Goal: Task Accomplishment & Management: Manage account settings

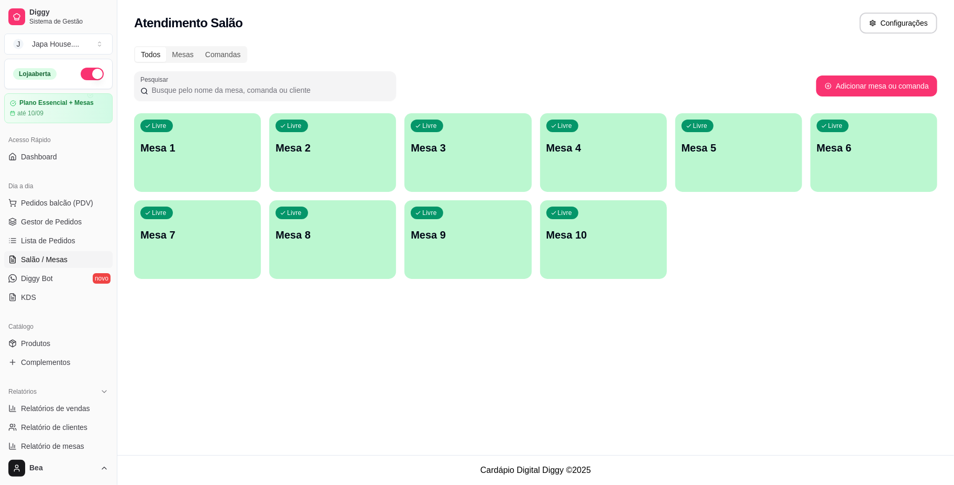
click at [223, 151] on p "Mesa 1" at bounding box center [197, 147] width 114 height 15
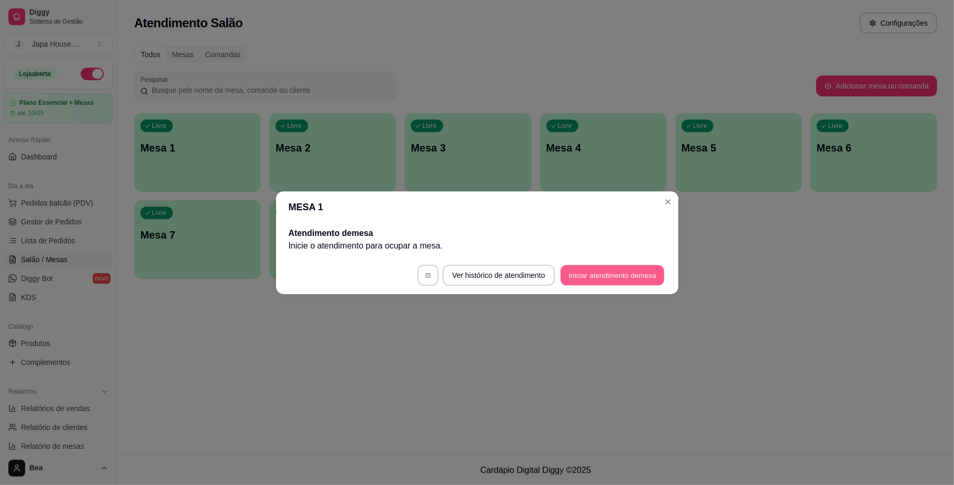
click at [619, 271] on button "Iniciar atendimento de mesa" at bounding box center [613, 275] width 104 height 20
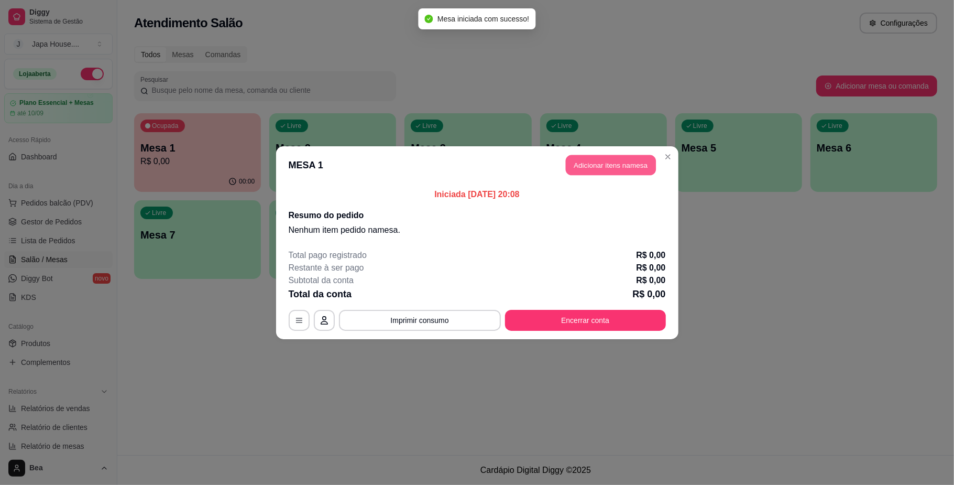
click at [604, 158] on button "Adicionar itens na mesa" at bounding box center [611, 165] width 90 height 20
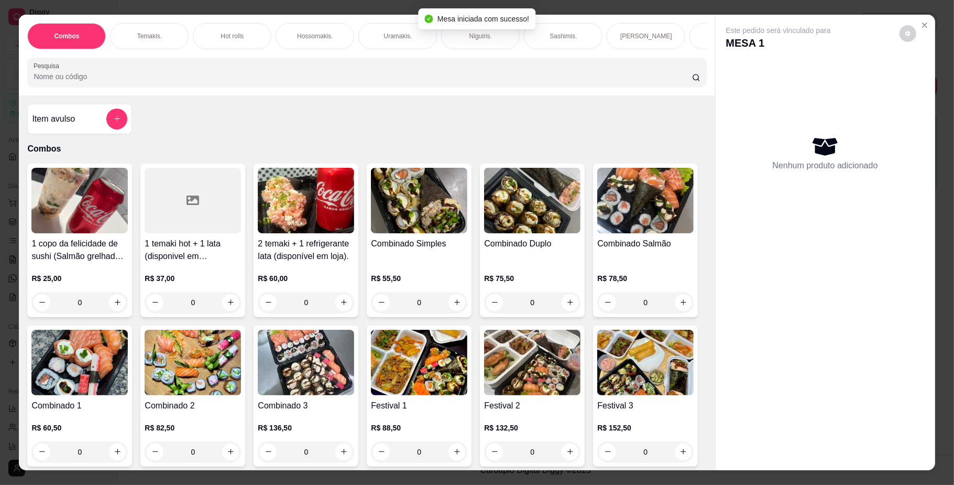
click at [147, 36] on p "Temakis." at bounding box center [149, 36] width 25 height 8
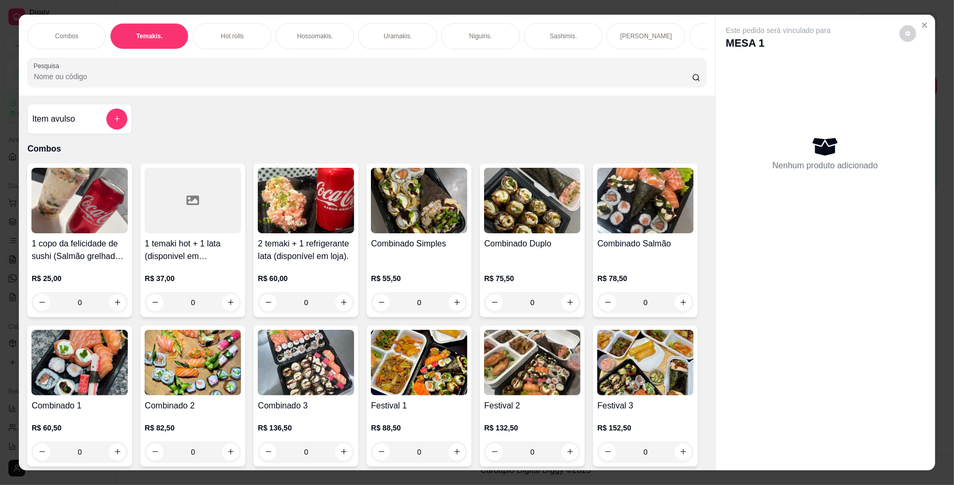
scroll to position [19, 0]
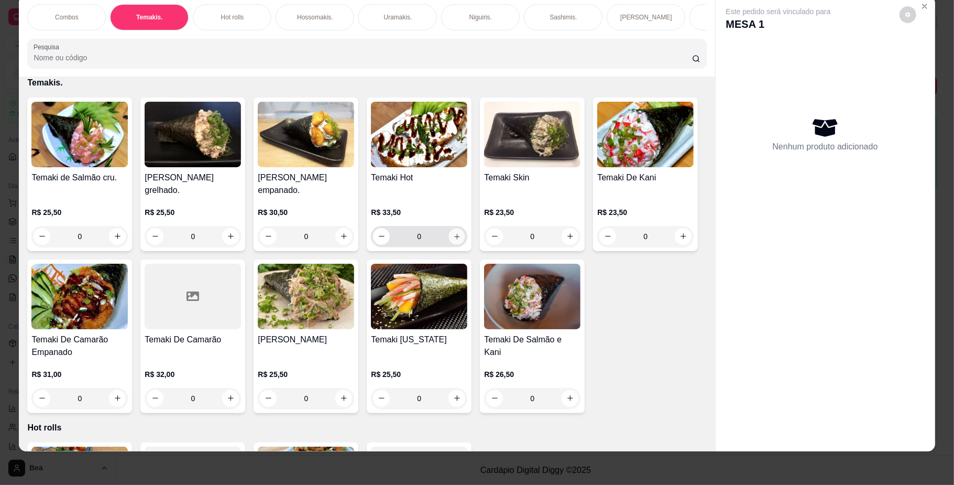
click at [455, 240] on icon "increase-product-quantity" at bounding box center [457, 236] width 8 height 8
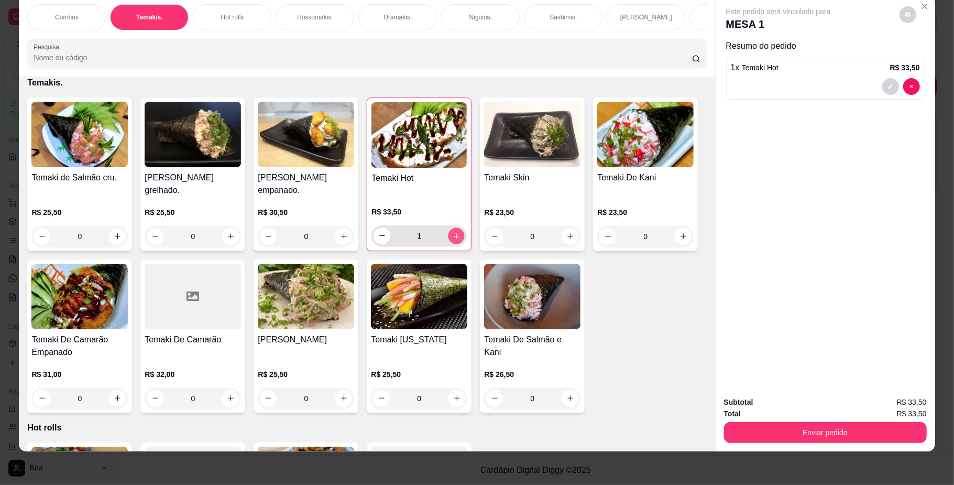
click at [455, 244] on button "increase-product-quantity" at bounding box center [457, 235] width 16 height 16
type input "2"
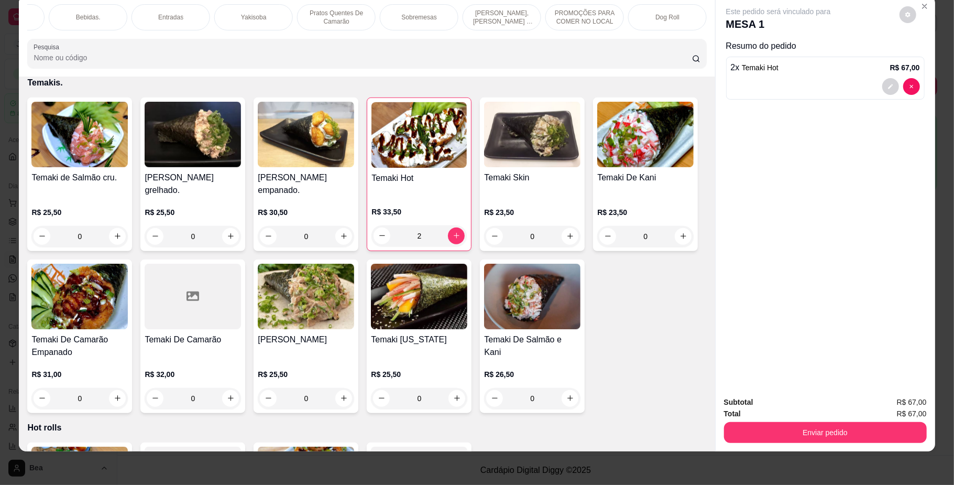
click at [252, 16] on p "Yakisoba" at bounding box center [253, 17] width 25 height 8
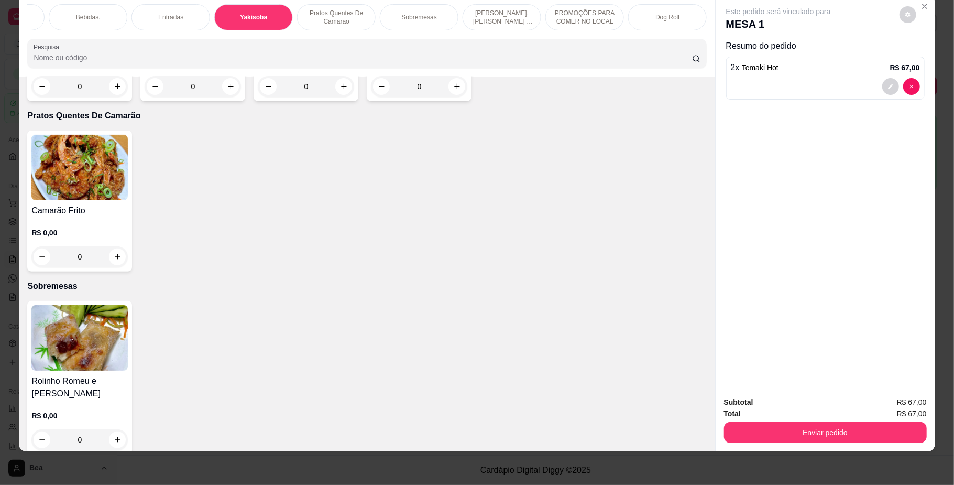
click at [224, 97] on div "R$ 0,00 0" at bounding box center [193, 72] width 96 height 50
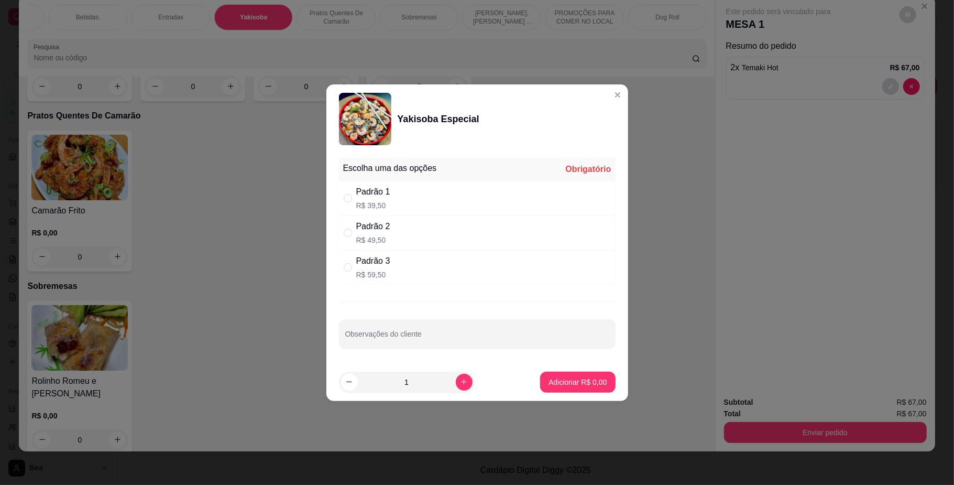
click at [407, 231] on div "Padrão 2 R$ 49,50" at bounding box center [477, 232] width 277 height 35
radio input "true"
click at [546, 387] on p "Adicionar R$ 49,50" at bounding box center [576, 382] width 61 height 10
type input "1"
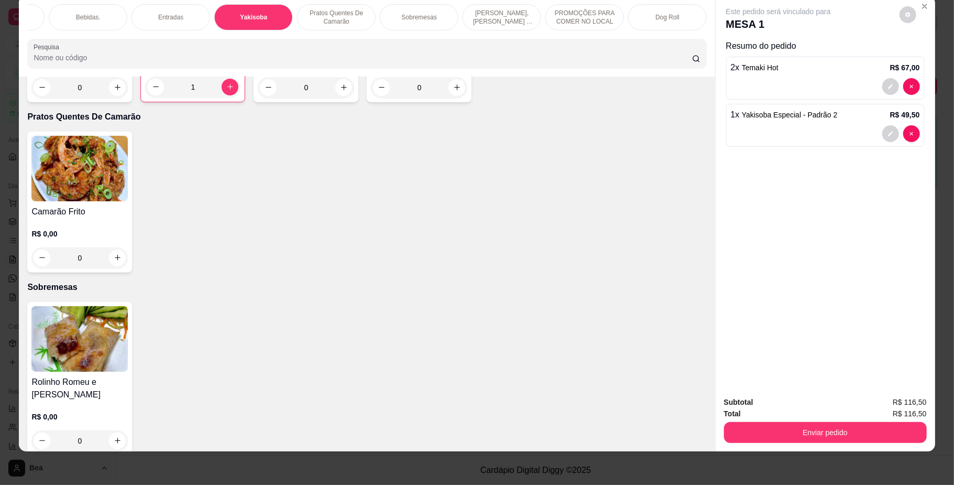
click at [86, 8] on div "Bebidas." at bounding box center [88, 17] width 79 height 26
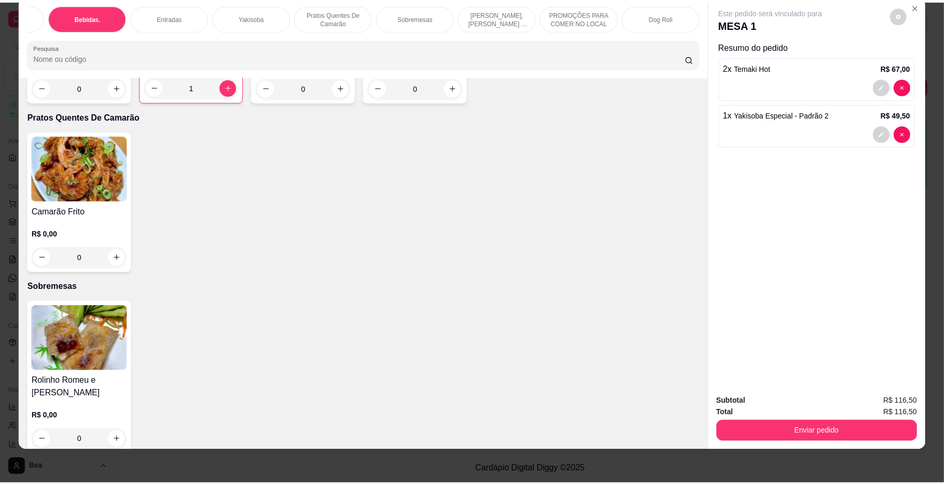
scroll to position [2254, 0]
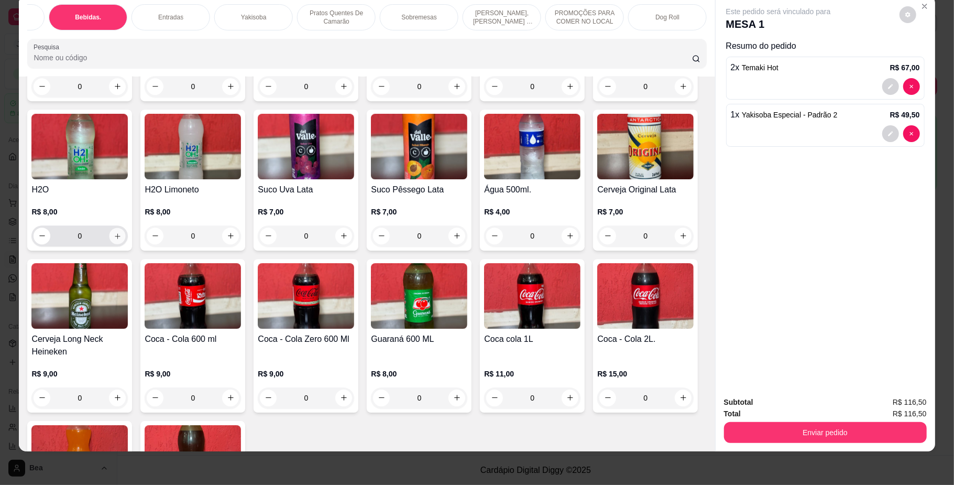
click at [126, 244] on button "increase-product-quantity" at bounding box center [118, 235] width 16 height 16
type input "1"
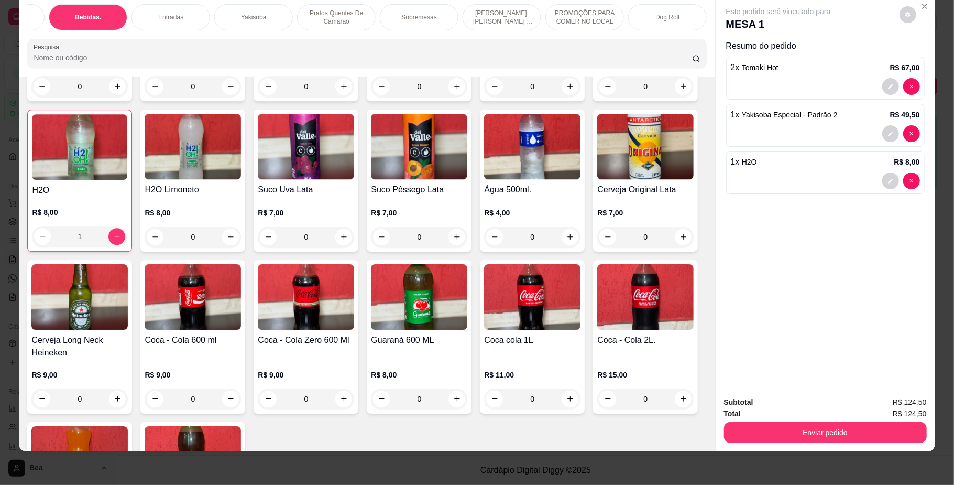
click at [241, 330] on img at bounding box center [193, 297] width 96 height 66
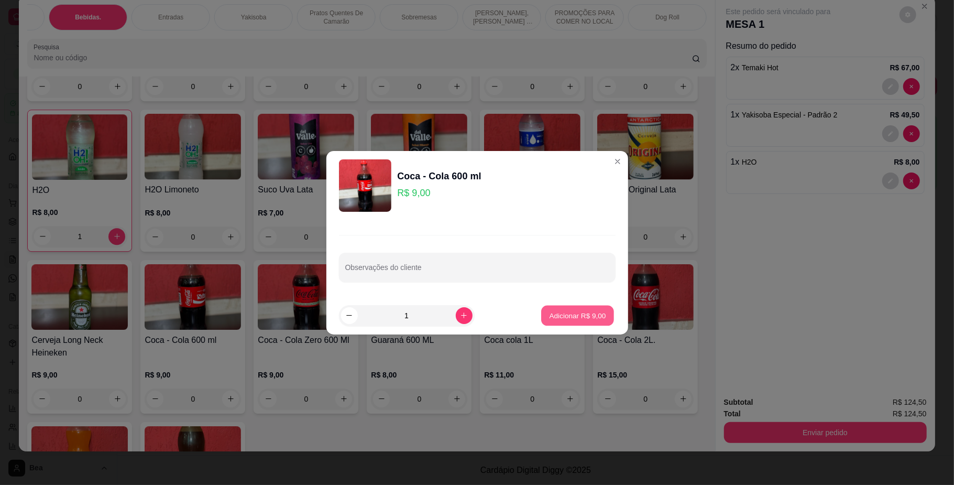
click at [578, 315] on p "Adicionar R$ 9,00" at bounding box center [578, 315] width 57 height 10
type input "1"
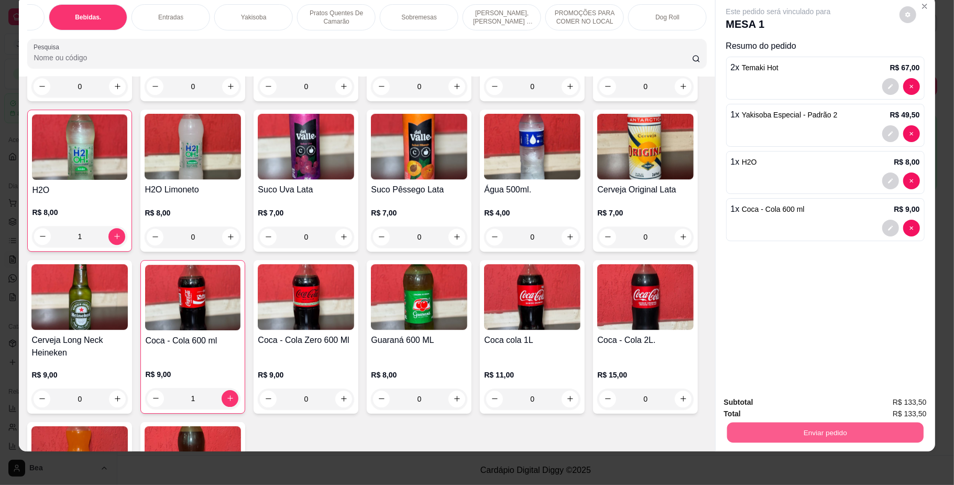
click at [821, 435] on button "Enviar pedido" at bounding box center [825, 432] width 197 height 20
click at [802, 404] on button "Não registrar e enviar pedido" at bounding box center [790, 406] width 106 height 19
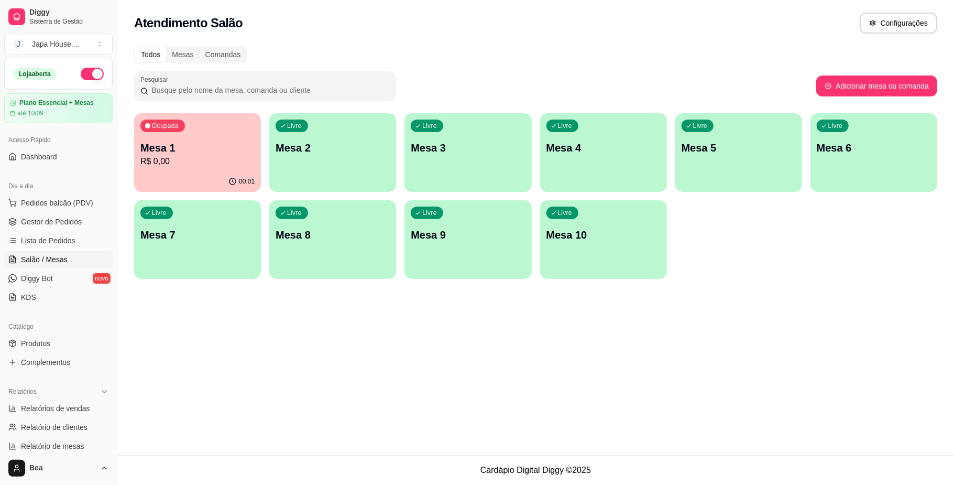
click at [202, 170] on div "Ocupada Mesa 1 R$ 0,00" at bounding box center [197, 142] width 127 height 58
click at [78, 217] on span "Gestor de Pedidos" at bounding box center [51, 221] width 61 height 10
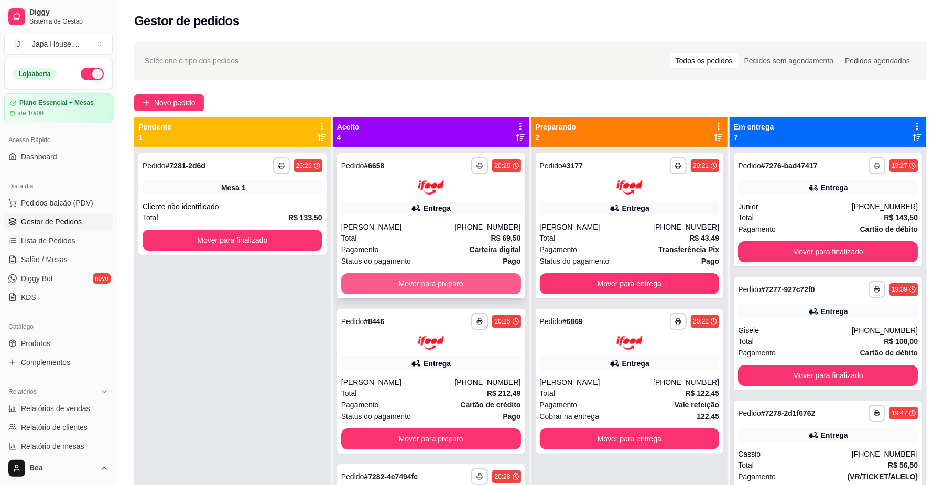
click at [399, 280] on button "Mover para preparo" at bounding box center [431, 283] width 180 height 21
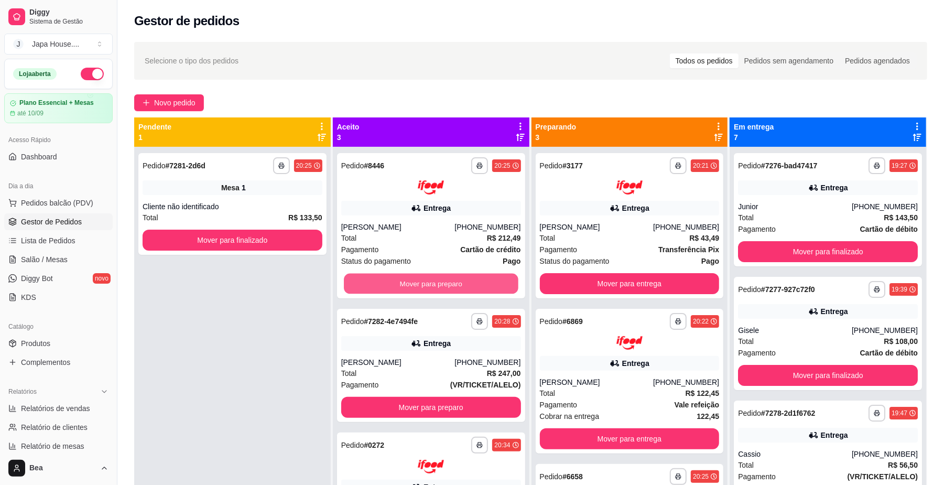
click at [399, 280] on button "Mover para preparo" at bounding box center [431, 283] width 174 height 20
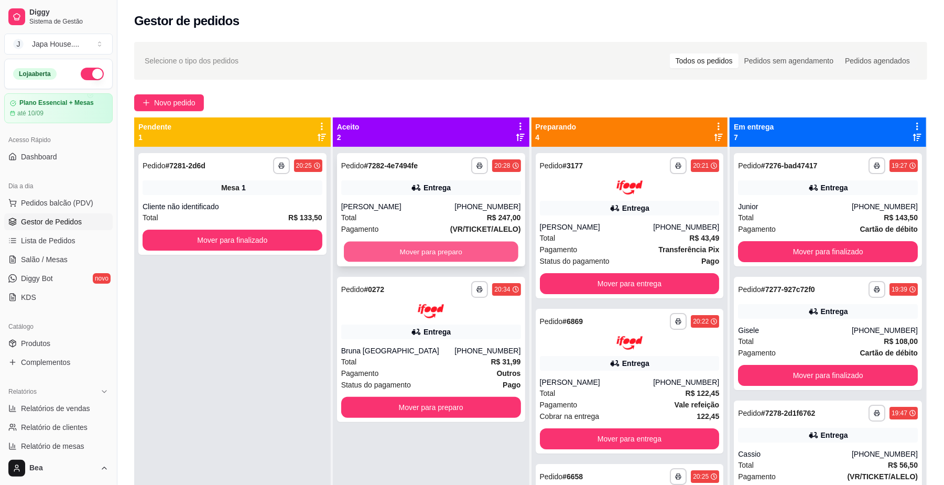
click at [420, 248] on button "Mover para preparo" at bounding box center [431, 252] width 174 height 20
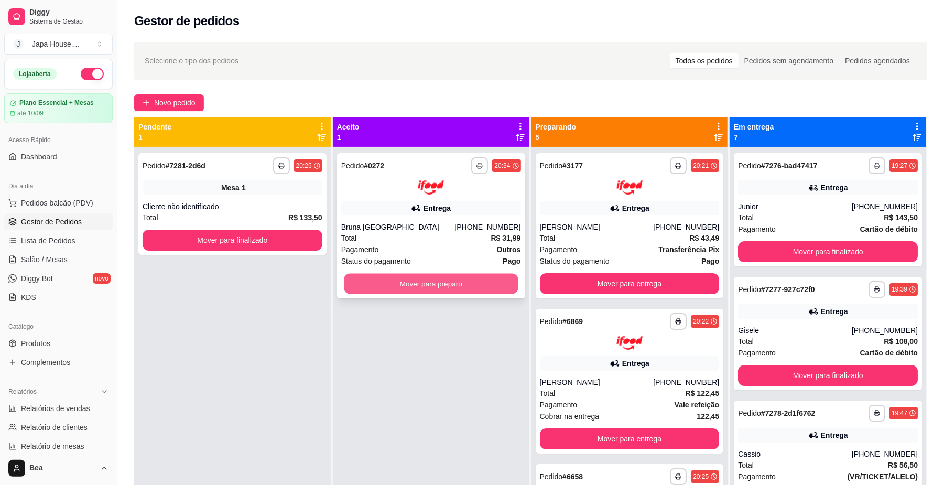
click at [476, 284] on button "Mover para preparo" at bounding box center [431, 283] width 174 height 20
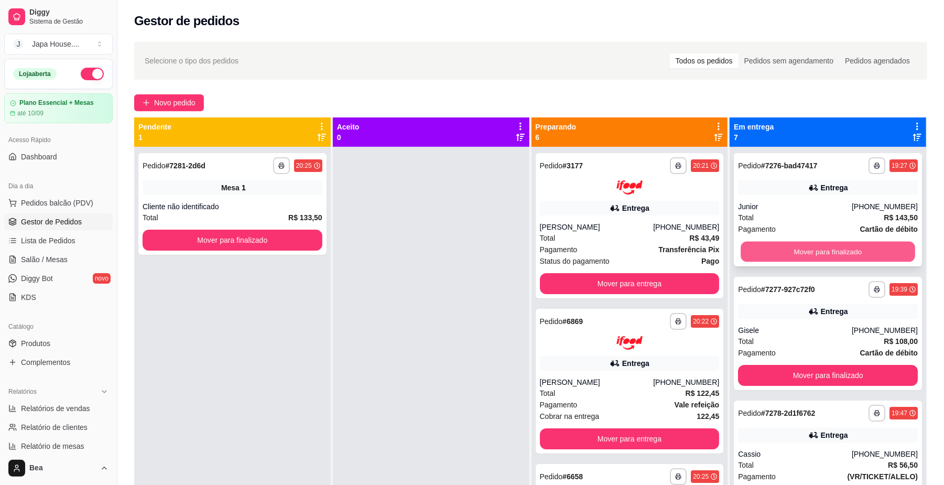
click at [813, 246] on button "Mover para finalizado" at bounding box center [828, 252] width 174 height 20
click at [785, 252] on button "Mover para finalizado" at bounding box center [828, 252] width 174 height 20
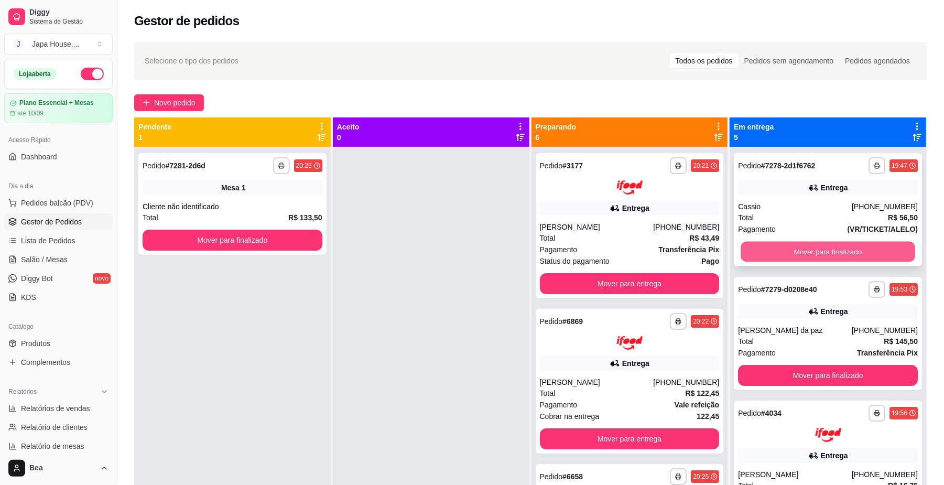
click at [776, 246] on button "Mover para finalizado" at bounding box center [828, 252] width 174 height 20
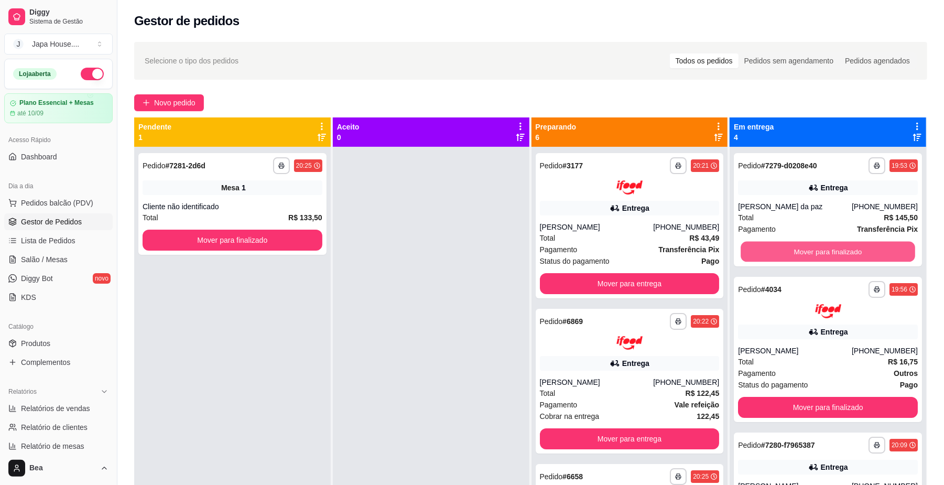
click at [776, 246] on button "Mover para finalizado" at bounding box center [828, 252] width 174 height 20
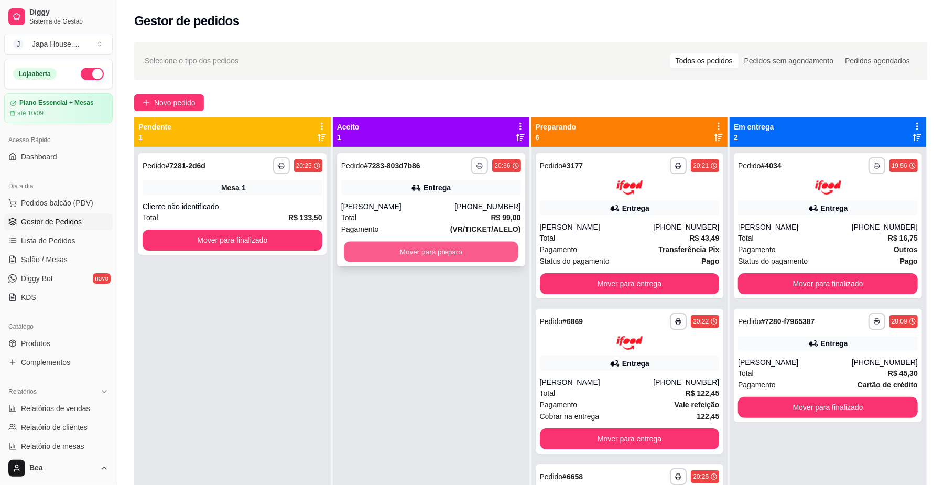
click at [502, 249] on button "Mover para preparo" at bounding box center [431, 252] width 174 height 20
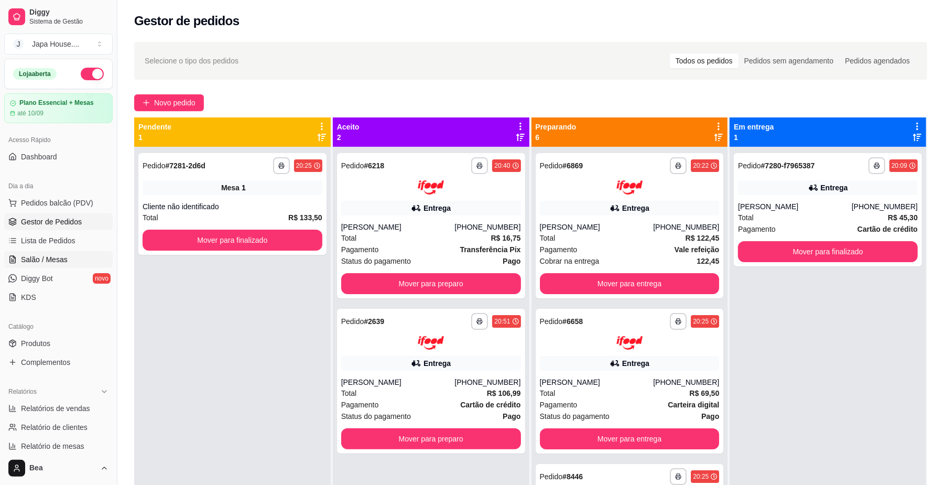
click at [55, 253] on link "Salão / Mesas" at bounding box center [58, 259] width 108 height 17
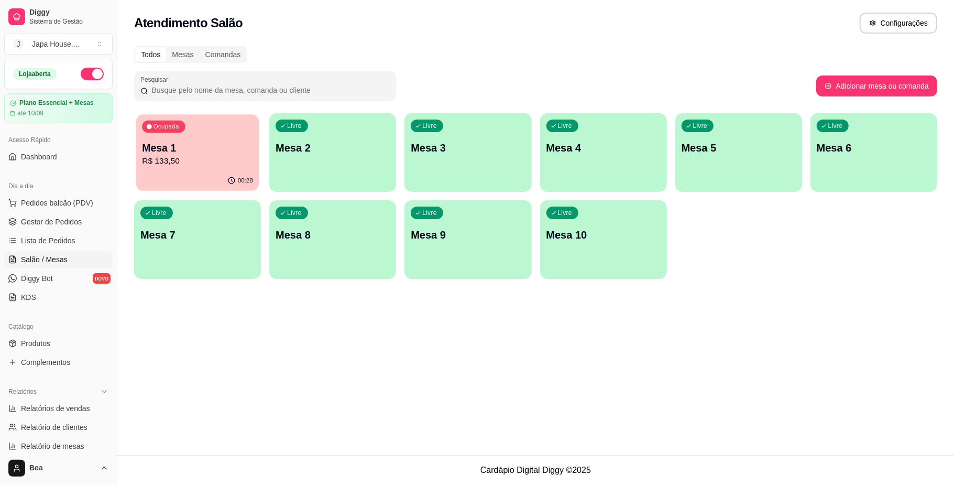
click at [214, 156] on p "R$ 133,50" at bounding box center [197, 161] width 111 height 12
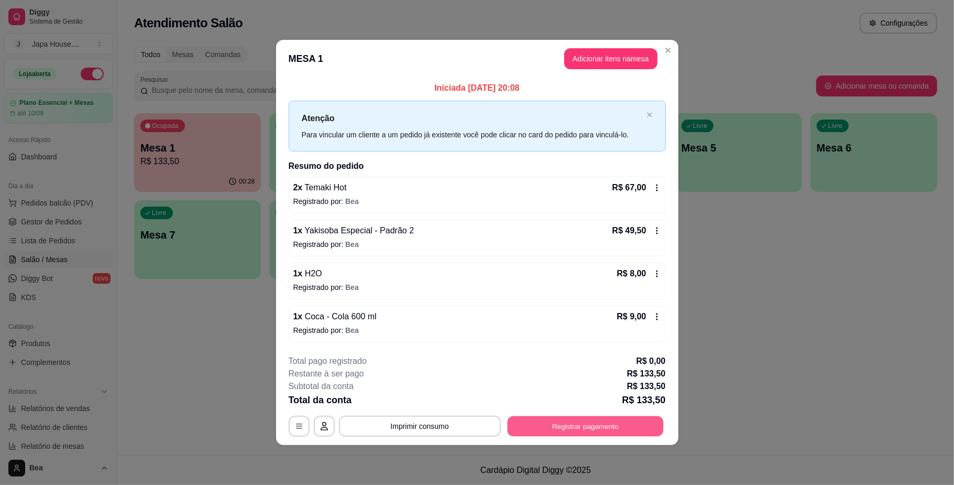
click at [529, 430] on button "Registrar pagamento" at bounding box center [585, 426] width 156 height 20
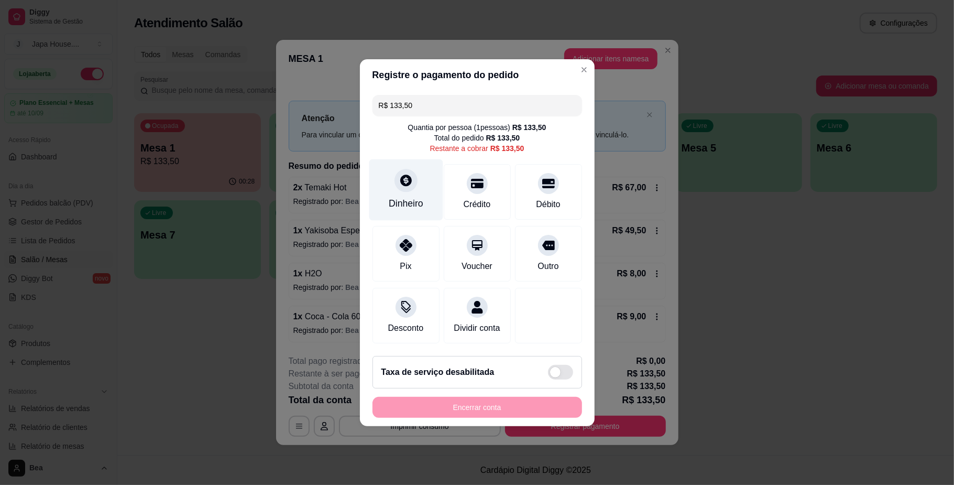
click at [409, 179] on icon at bounding box center [406, 180] width 14 height 14
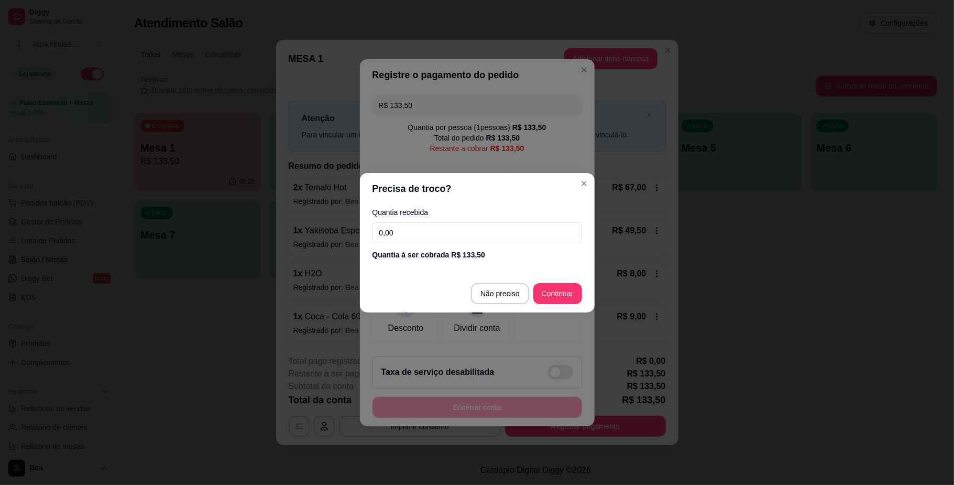
click at [411, 236] on input "0,00" at bounding box center [478, 232] width 210 height 21
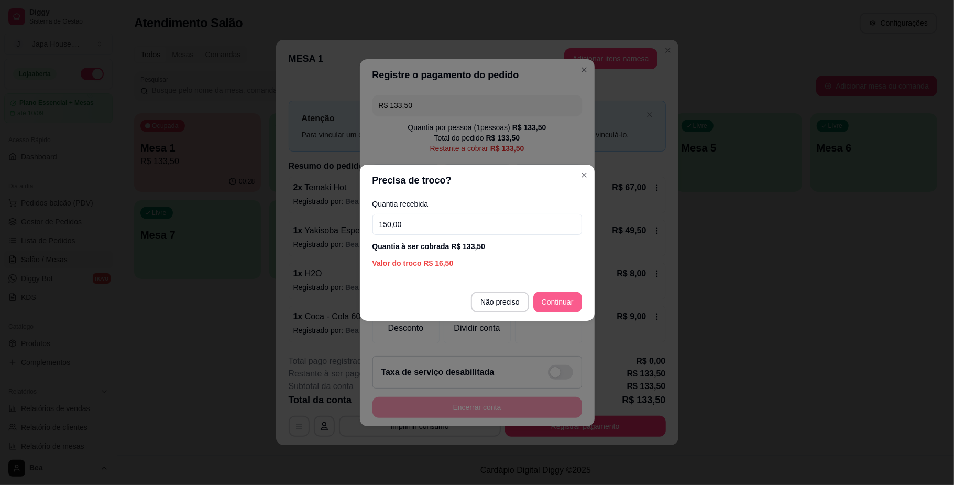
type input "150,00"
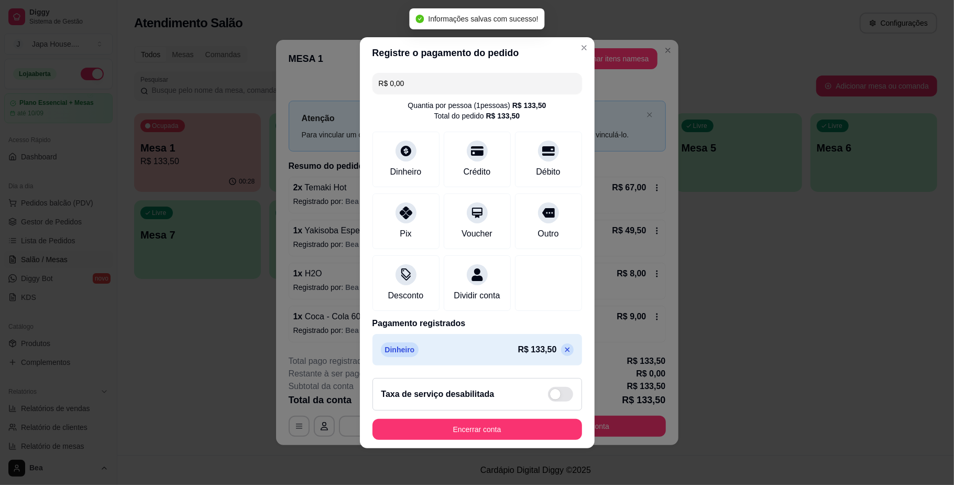
type input "R$ 0,00"
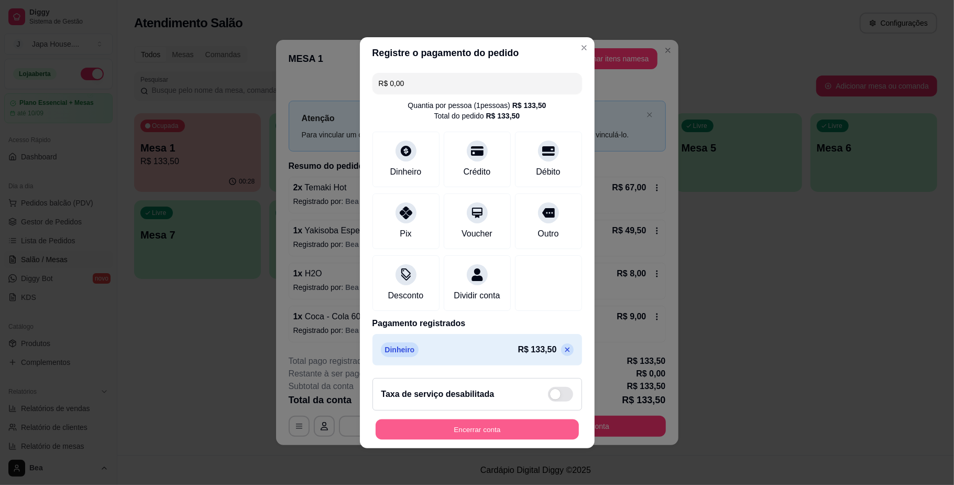
click at [509, 439] on button "Encerrar conta" at bounding box center [477, 429] width 203 height 20
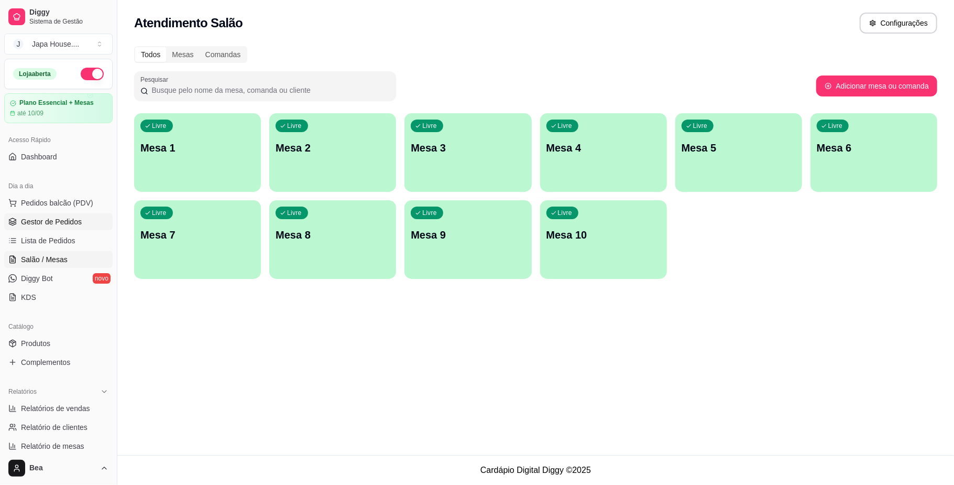
click at [38, 223] on span "Gestor de Pedidos" at bounding box center [51, 221] width 61 height 10
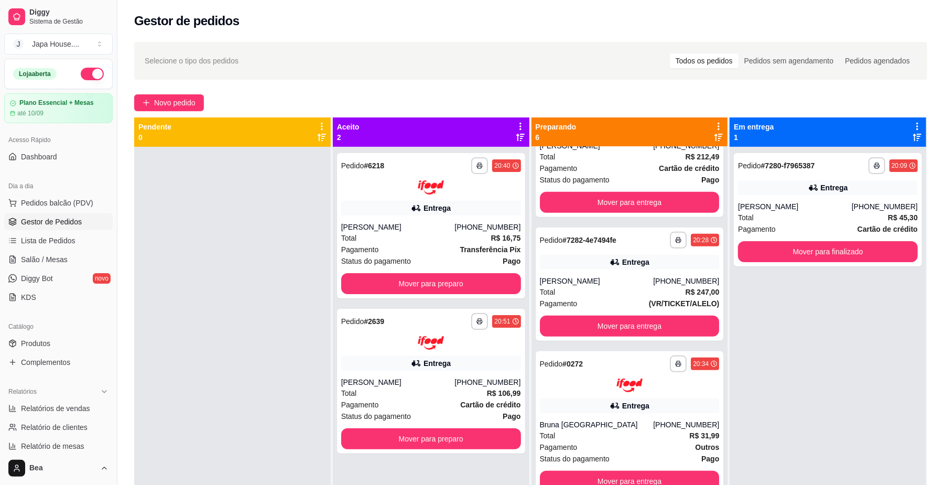
scroll to position [395, 0]
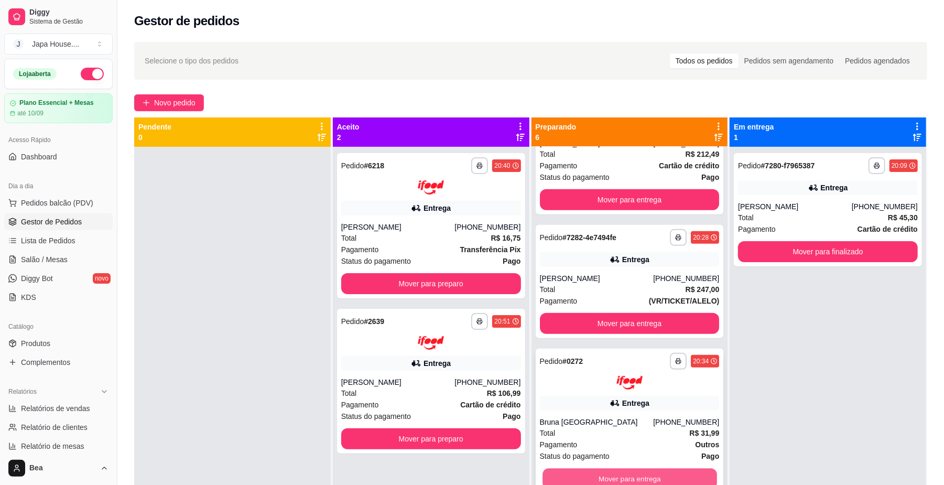
click at [662, 472] on button "Mover para entrega" at bounding box center [629, 479] width 174 height 20
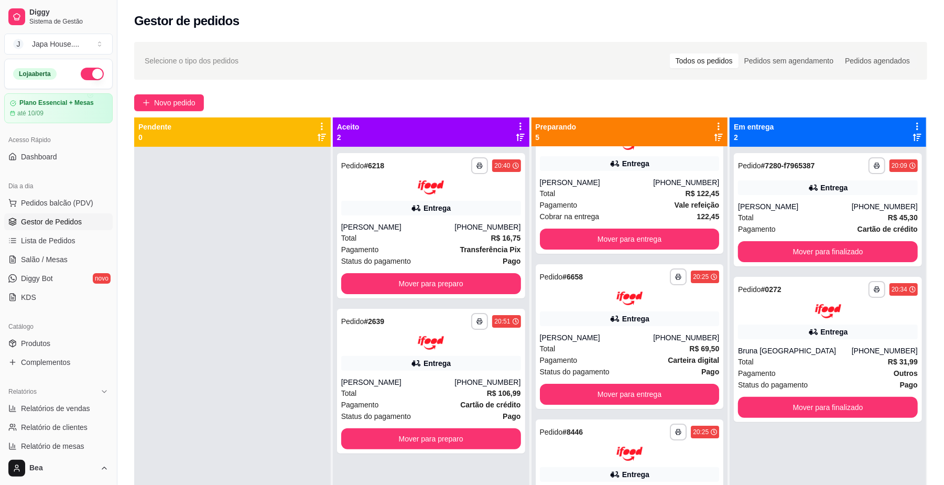
scroll to position [0, 0]
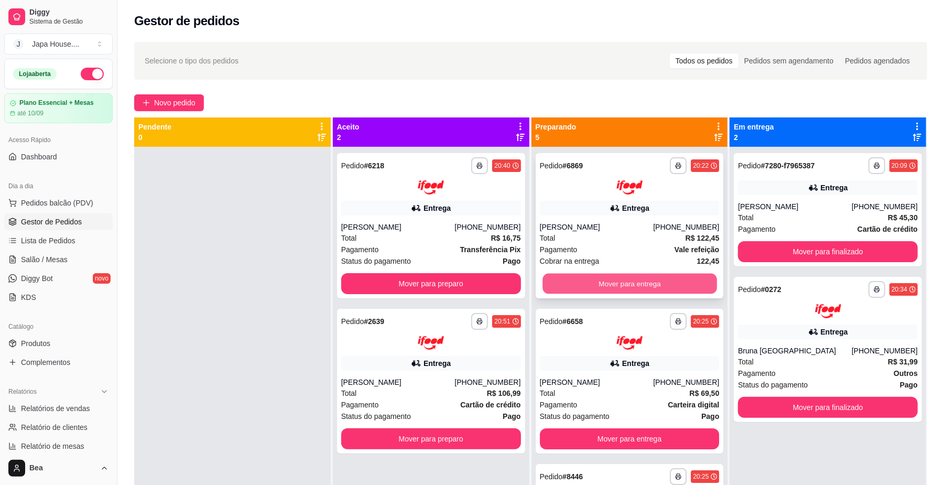
click at [638, 279] on button "Mover para entrega" at bounding box center [629, 283] width 174 height 20
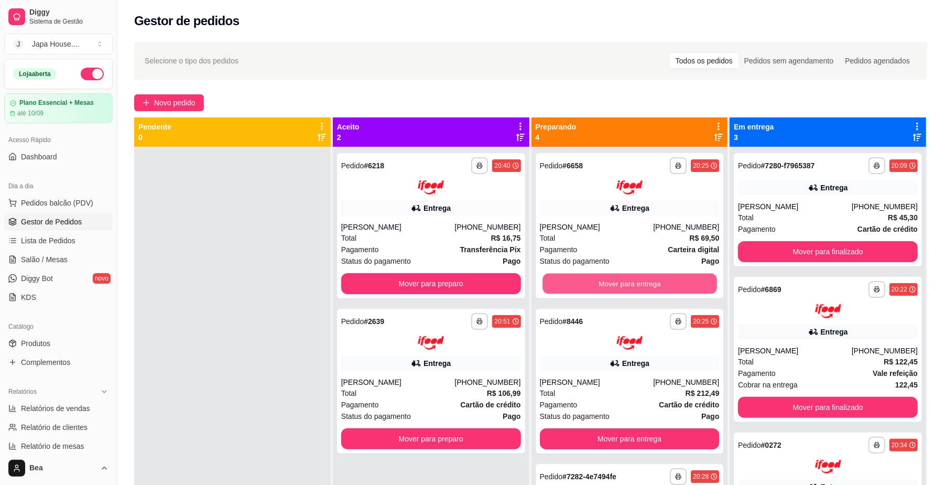
click at [638, 279] on button "Mover para entrega" at bounding box center [629, 283] width 174 height 20
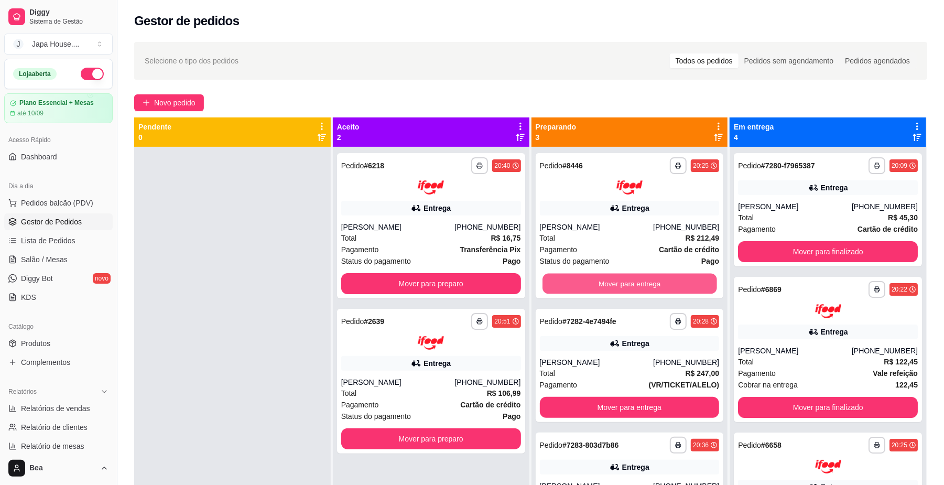
click at [638, 279] on button "Mover para entrega" at bounding box center [629, 283] width 174 height 20
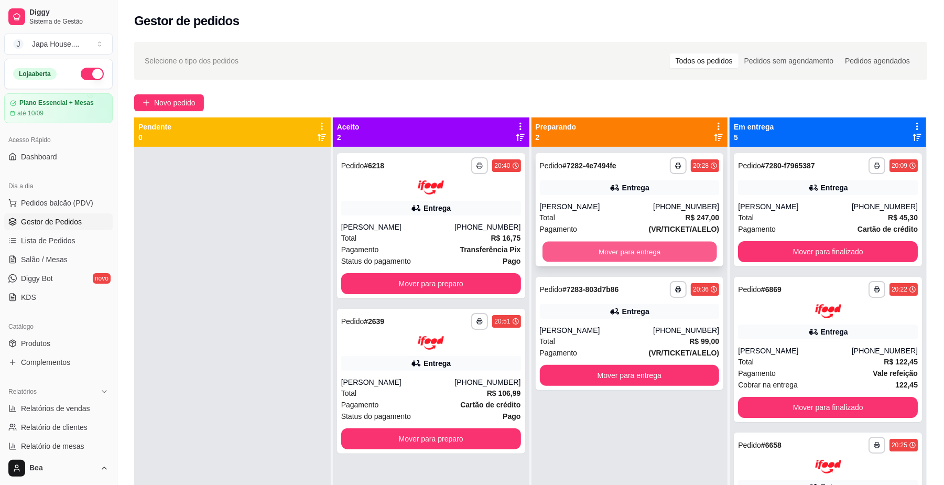
click at [629, 248] on button "Mover para entrega" at bounding box center [629, 252] width 174 height 20
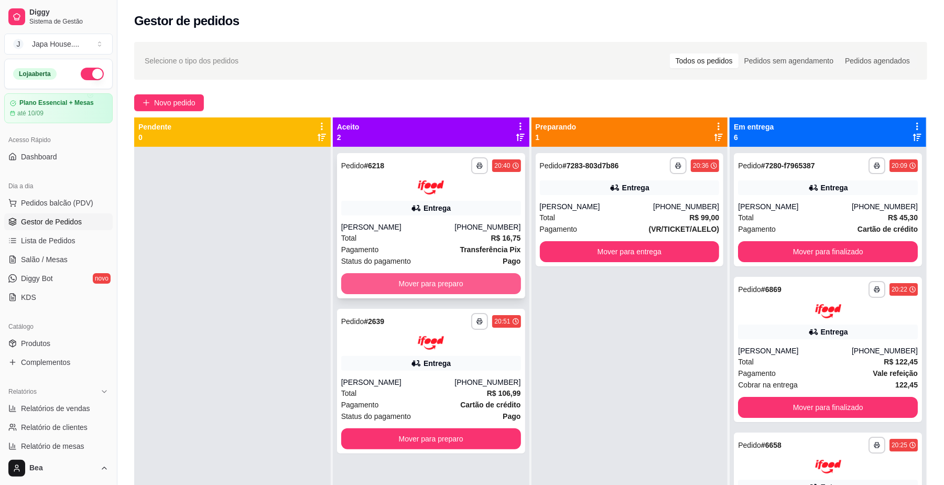
click at [475, 276] on button "Mover para preparo" at bounding box center [431, 283] width 180 height 21
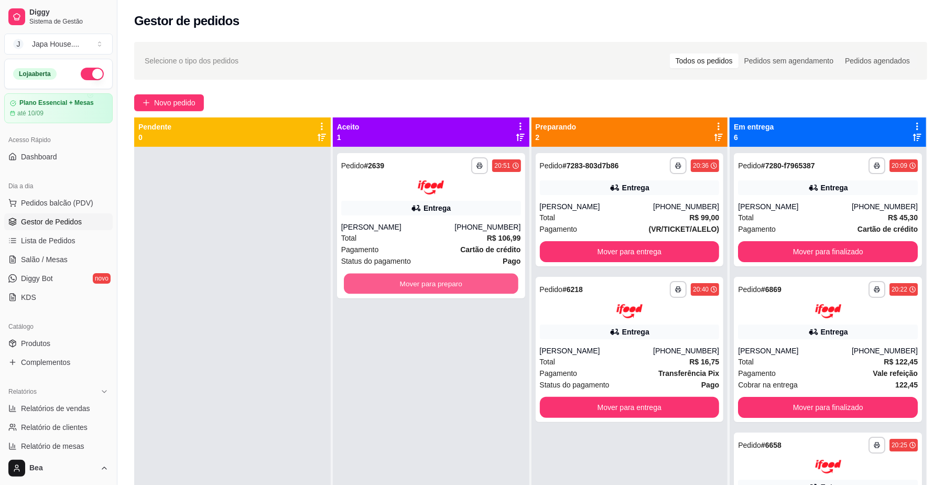
click at [475, 276] on button "Mover para preparo" at bounding box center [431, 283] width 174 height 20
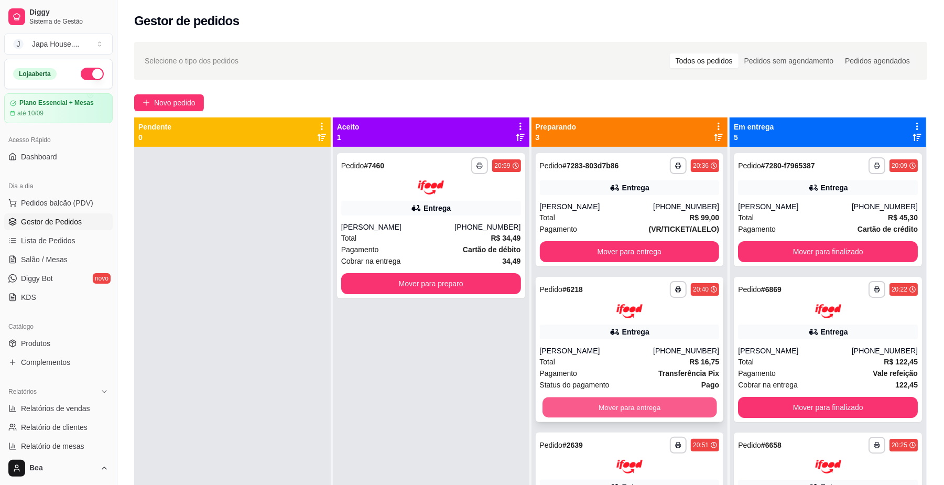
click at [662, 406] on button "Mover para entrega" at bounding box center [629, 407] width 174 height 20
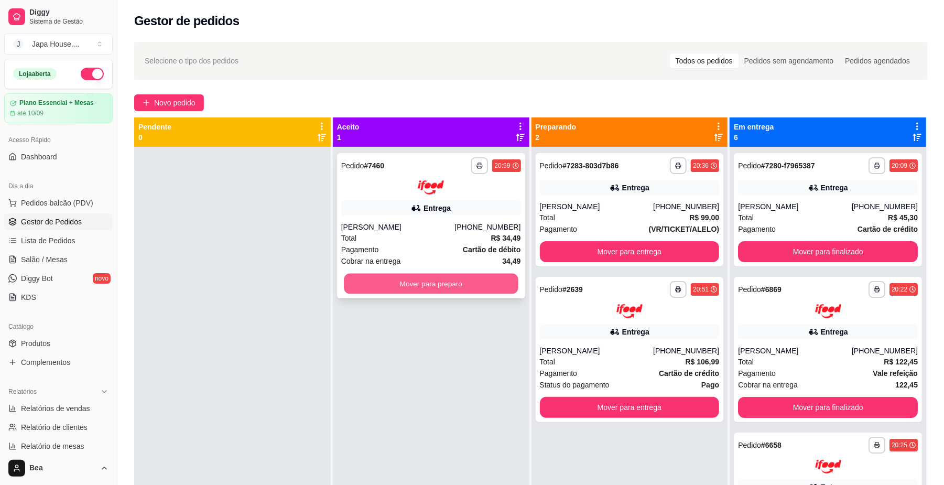
click at [458, 275] on button "Mover para preparo" at bounding box center [431, 283] width 174 height 20
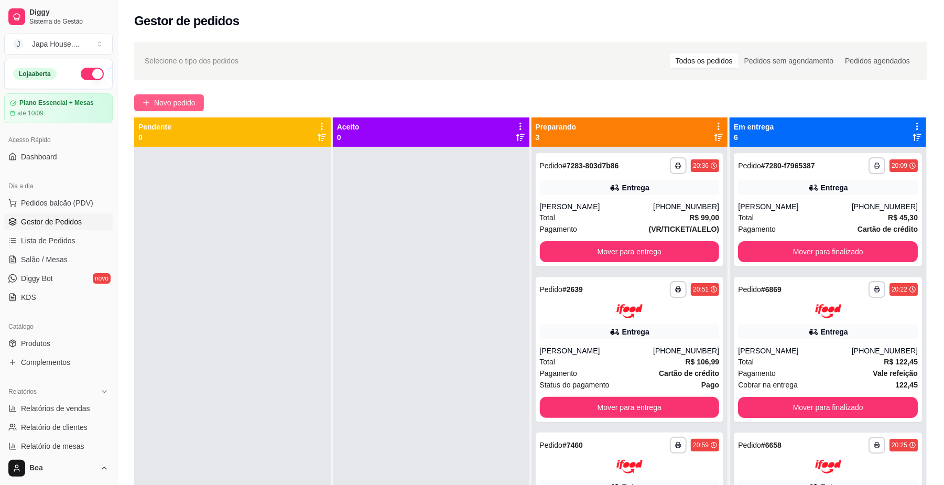
click at [172, 102] on span "Novo pedido" at bounding box center [174, 103] width 41 height 12
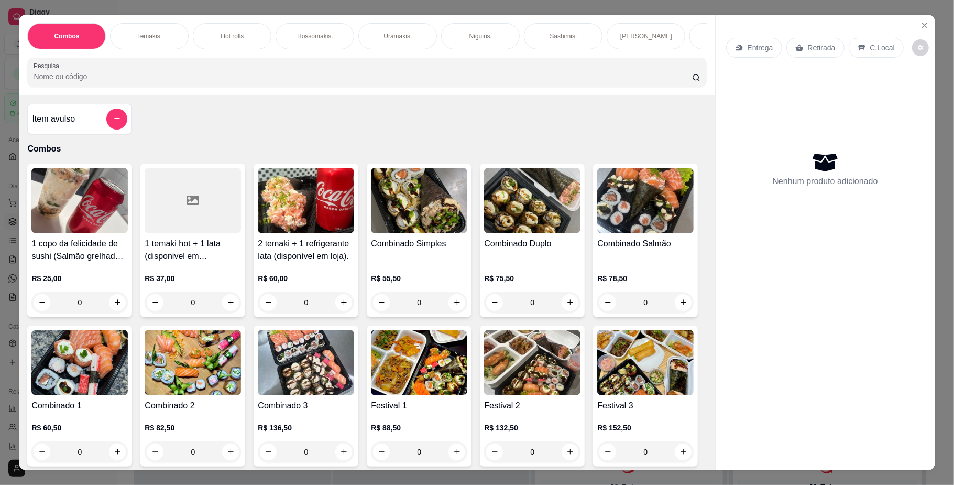
click at [405, 233] on img at bounding box center [419, 201] width 96 height 66
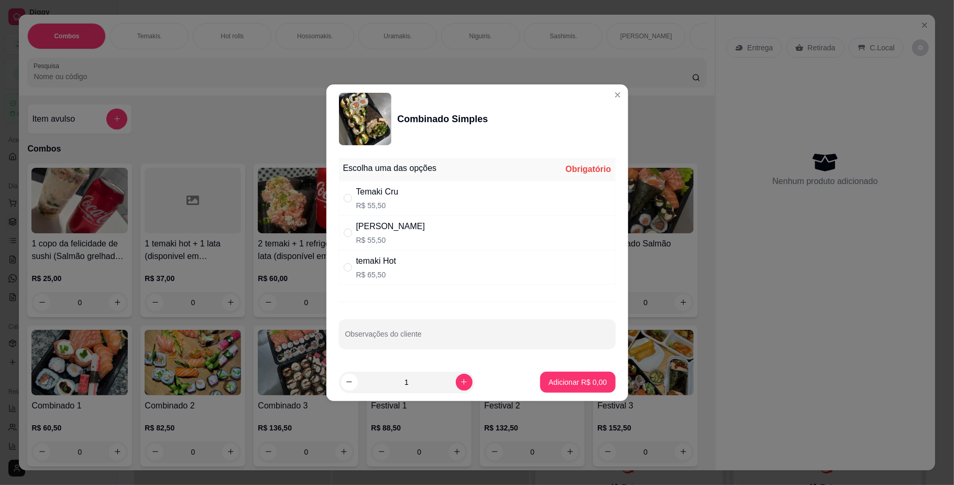
click at [396, 230] on div "[PERSON_NAME]" at bounding box center [390, 226] width 69 height 13
radio input "true"
click at [398, 334] on input "Observações do cliente" at bounding box center [477, 338] width 264 height 10
type input "TUDO GRELHADO"
click at [573, 378] on p "Adicionar R$ 55,50" at bounding box center [576, 382] width 61 height 10
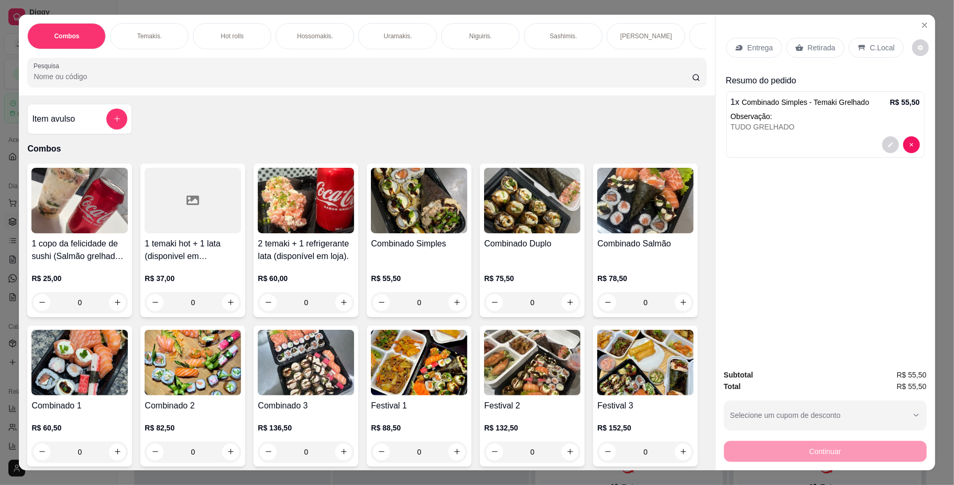
click at [796, 43] on icon at bounding box center [800, 47] width 8 height 8
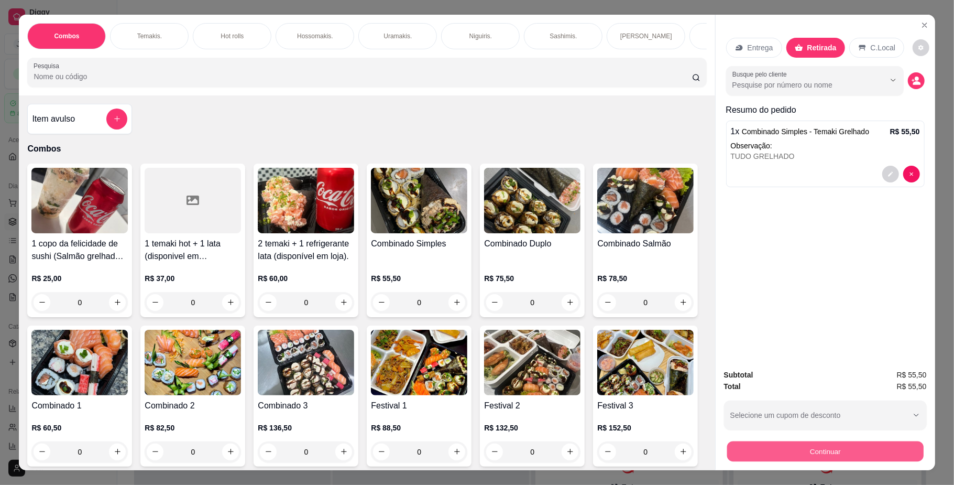
click at [764, 452] on button "Continuar" at bounding box center [825, 451] width 197 height 20
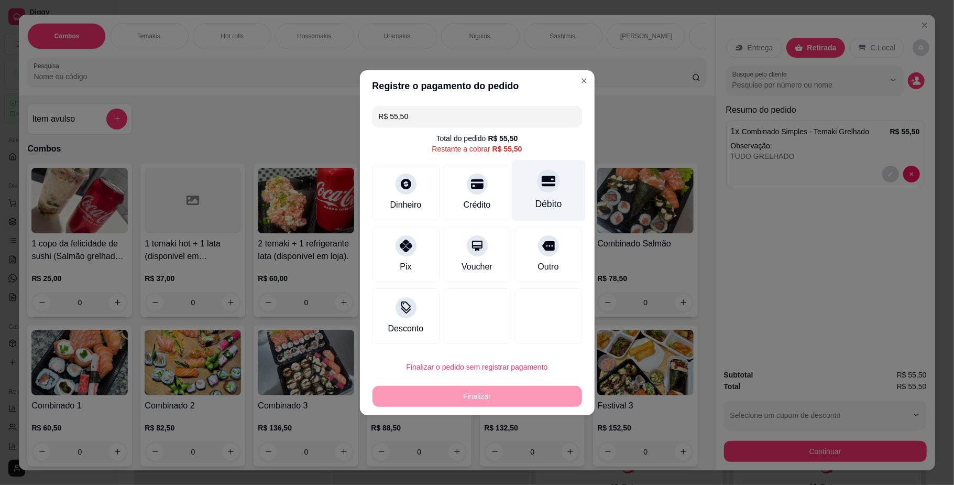
click at [542, 183] on icon at bounding box center [548, 181] width 14 height 10
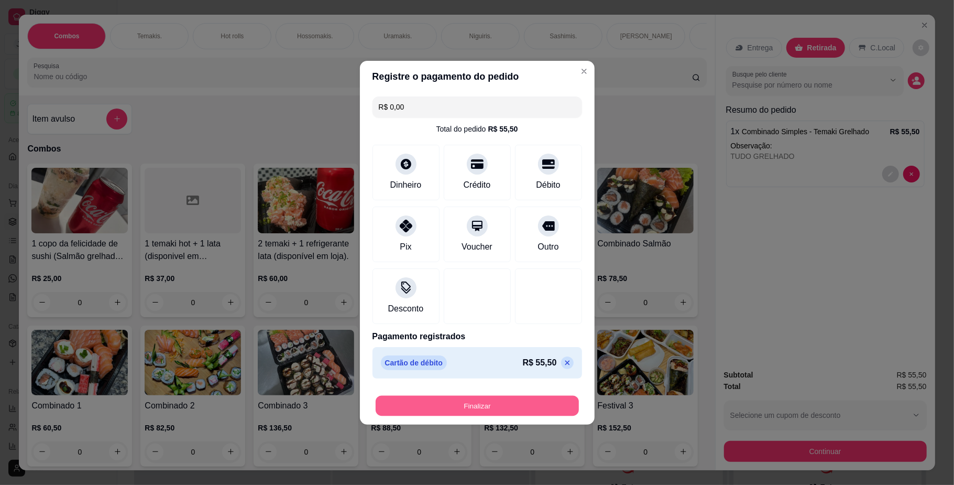
click at [482, 405] on button "Finalizar" at bounding box center [477, 405] width 203 height 20
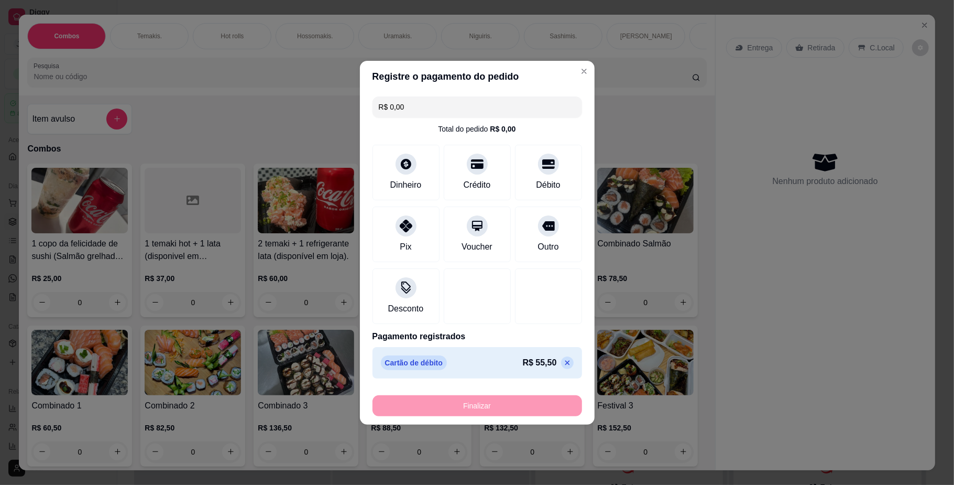
type input "-R$ 55,50"
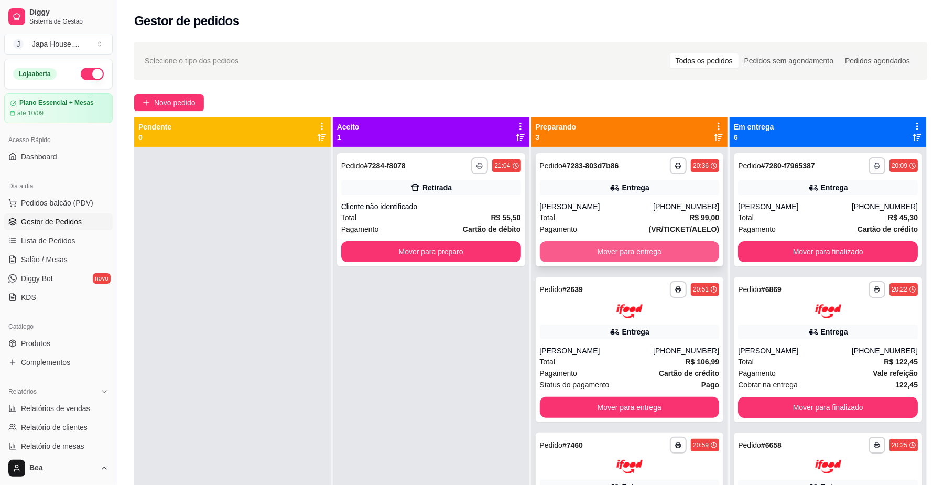
click at [618, 251] on button "Mover para entrega" at bounding box center [630, 251] width 180 height 21
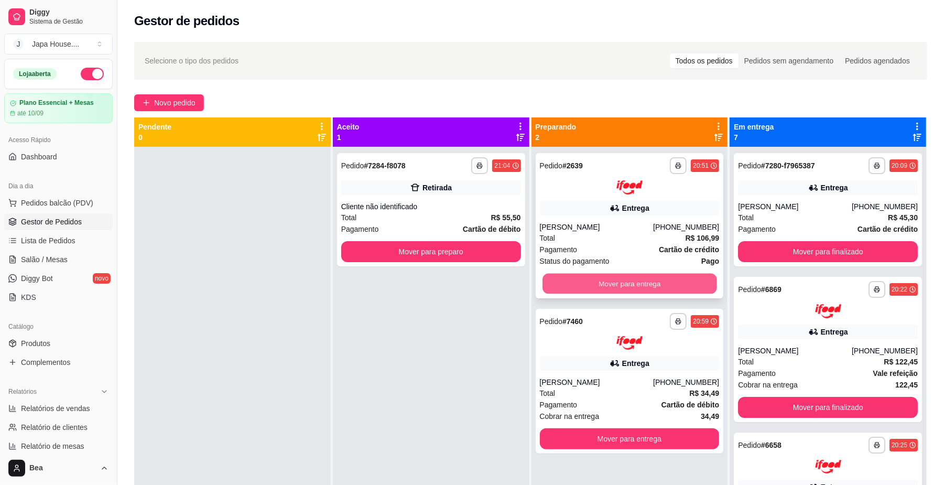
click at [619, 278] on button "Mover para entrega" at bounding box center [629, 283] width 174 height 20
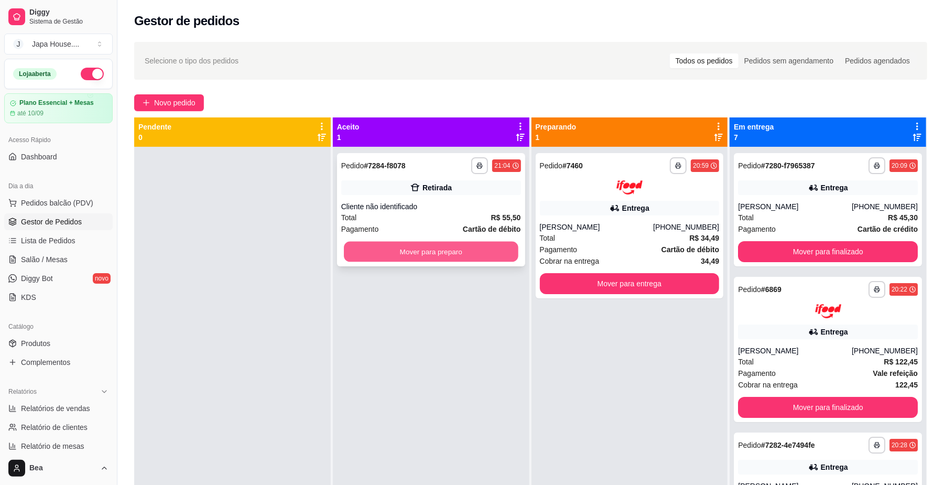
click at [395, 255] on button "Mover para preparo" at bounding box center [431, 252] width 174 height 20
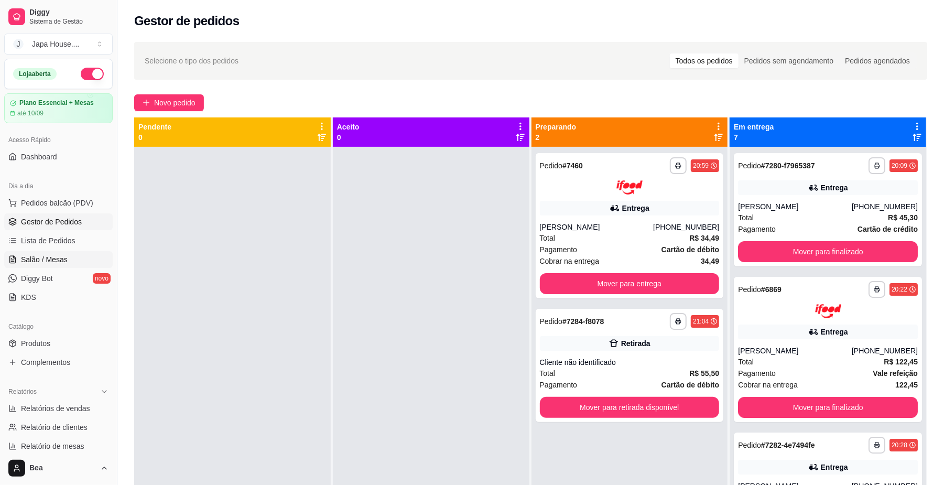
click at [70, 258] on link "Salão / Mesas" at bounding box center [58, 259] width 108 height 17
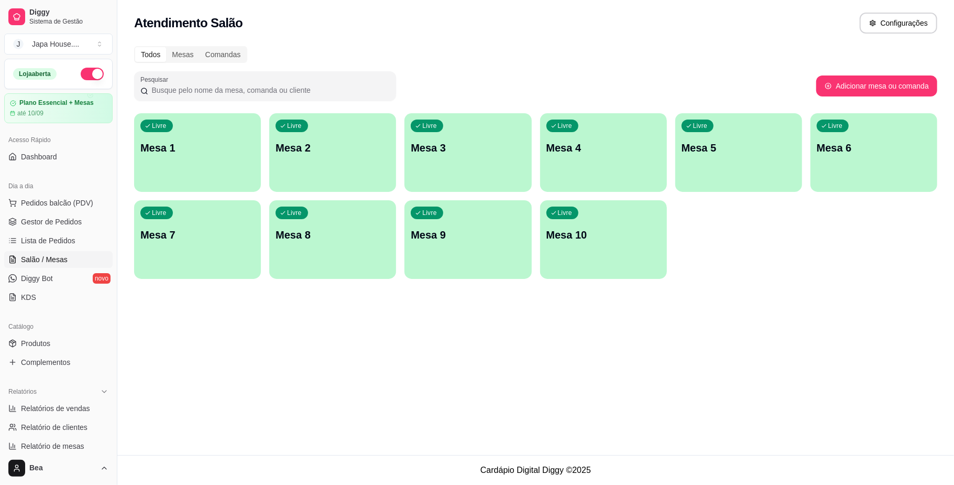
click at [843, 148] on p "Mesa 6" at bounding box center [874, 147] width 114 height 15
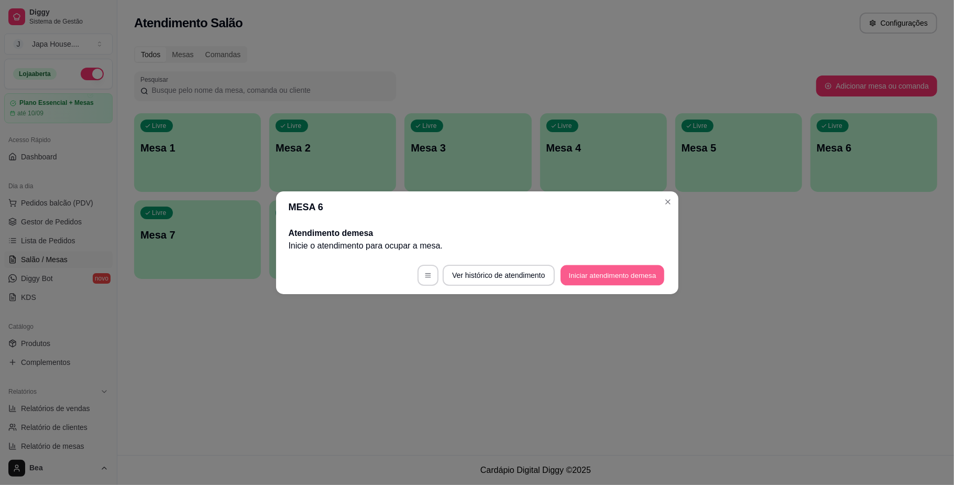
click at [607, 275] on button "Iniciar atendimento de mesa" at bounding box center [613, 275] width 104 height 20
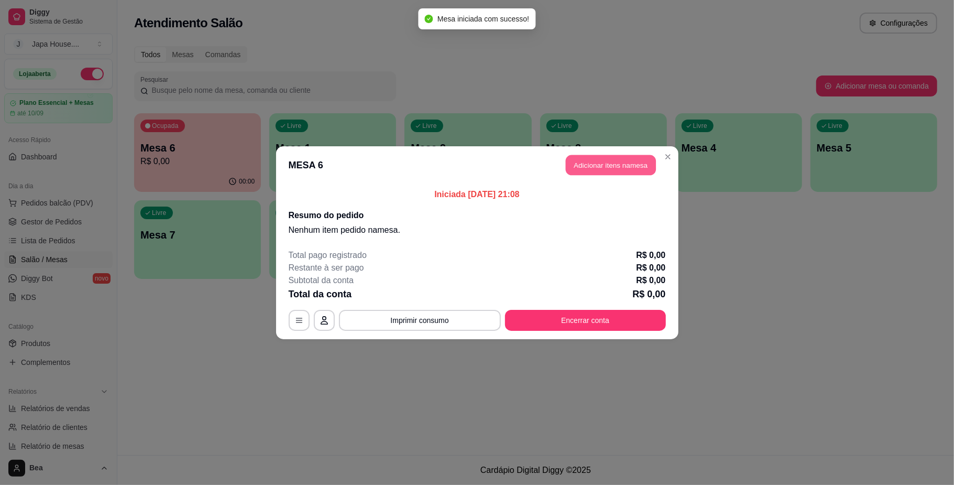
click at [583, 160] on button "Adicionar itens na mesa" at bounding box center [611, 165] width 90 height 20
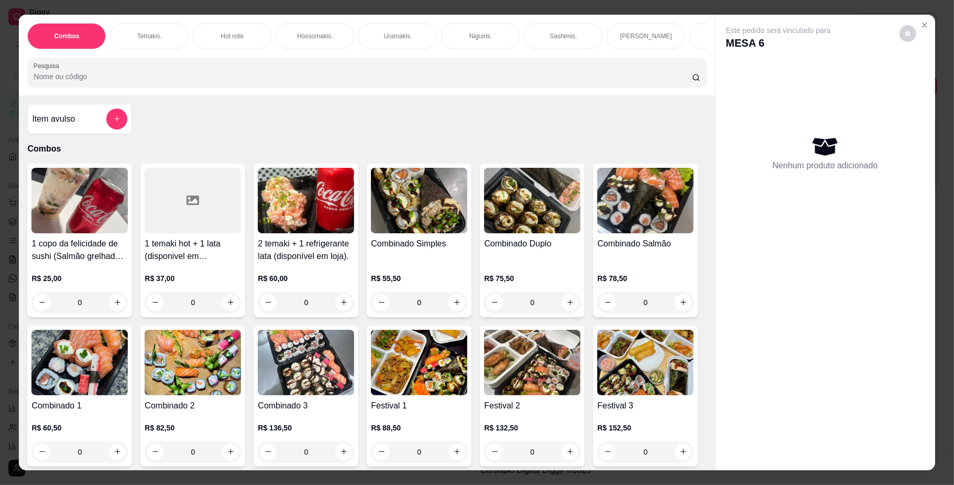
click at [241, 395] on img at bounding box center [193, 363] width 96 height 66
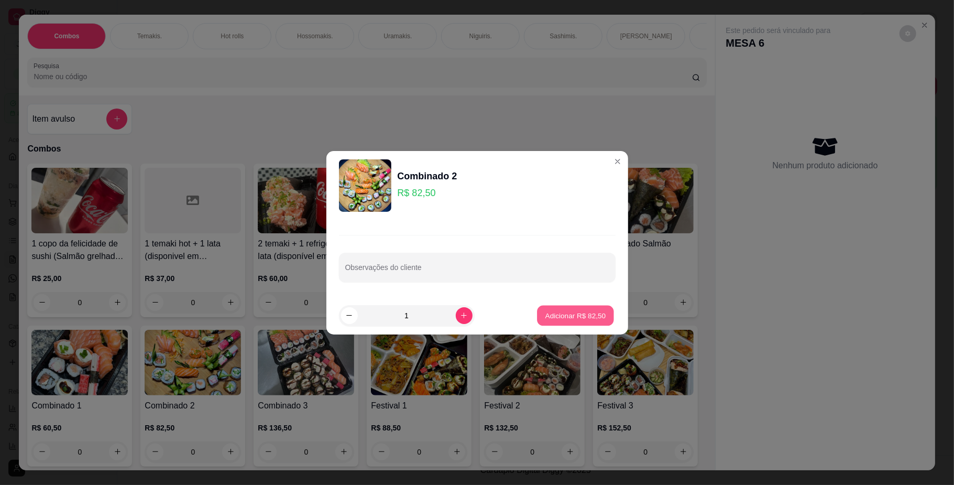
click at [556, 311] on p "Adicionar R$ 82,50" at bounding box center [576, 315] width 61 height 10
type input "1"
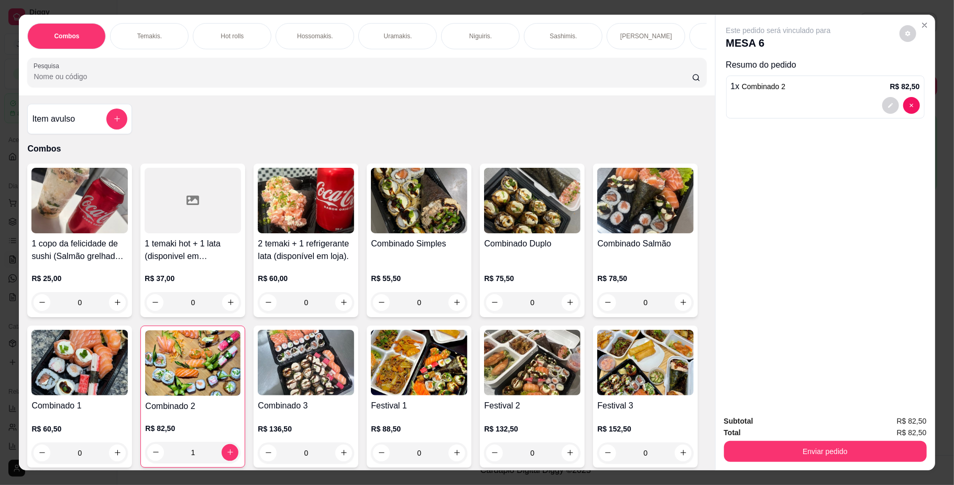
click at [143, 32] on p "Temakis." at bounding box center [149, 36] width 25 height 8
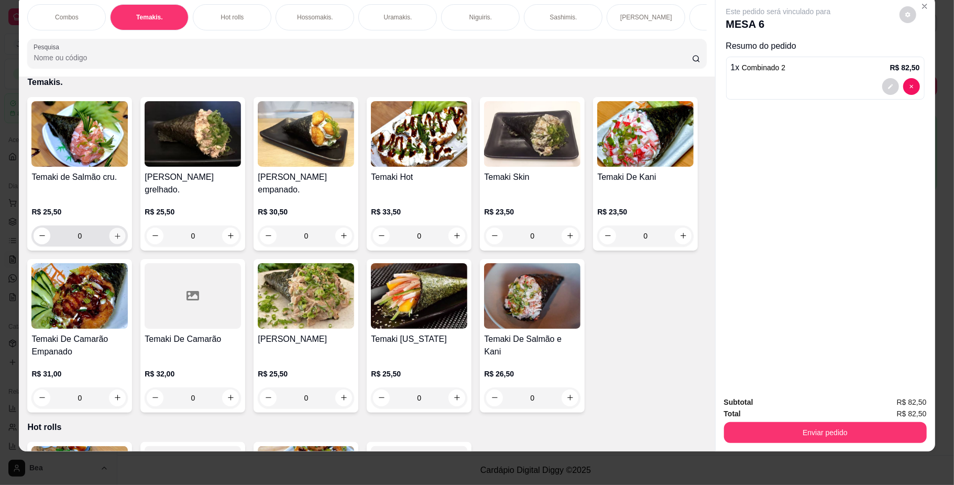
click at [114, 240] on icon "increase-product-quantity" at bounding box center [118, 236] width 8 height 8
click at [113, 239] on icon "increase-product-quantity" at bounding box center [117, 235] width 8 height 8
type input "4"
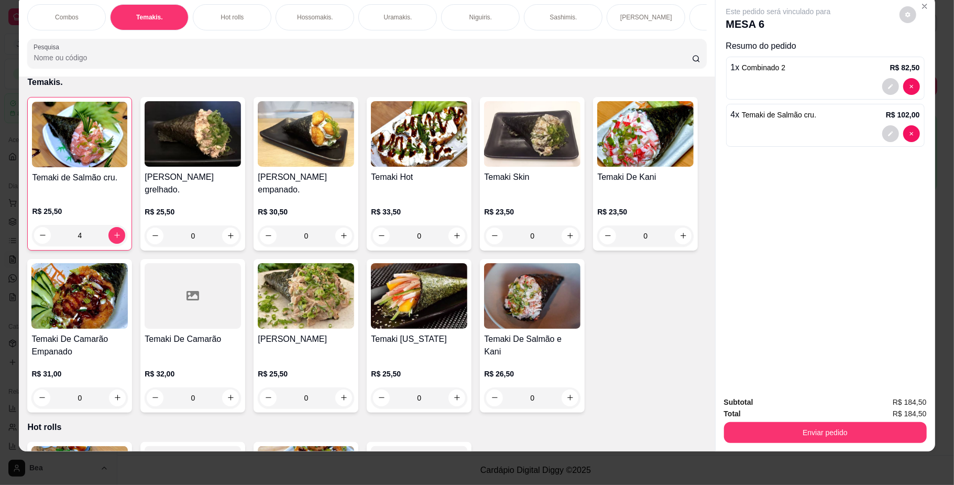
click at [251, 63] on input "Pesquisa" at bounding box center [363, 57] width 658 height 10
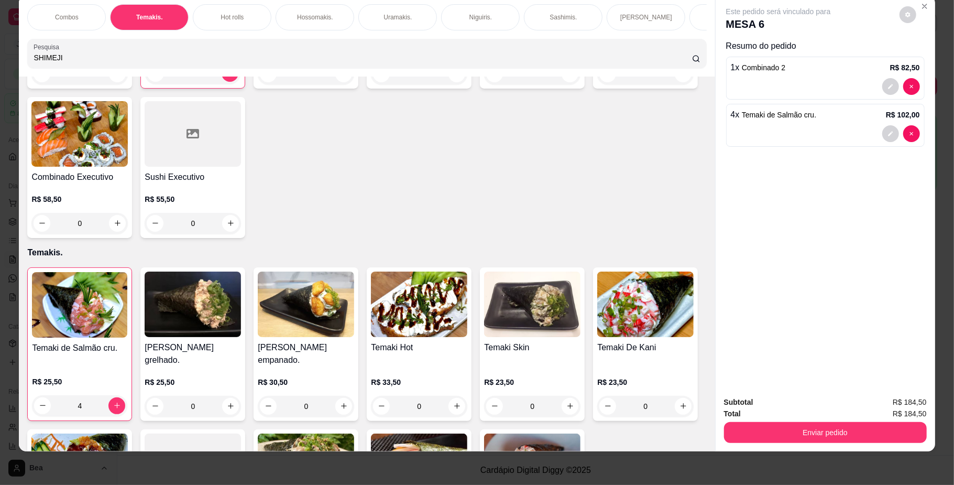
scroll to position [701, 0]
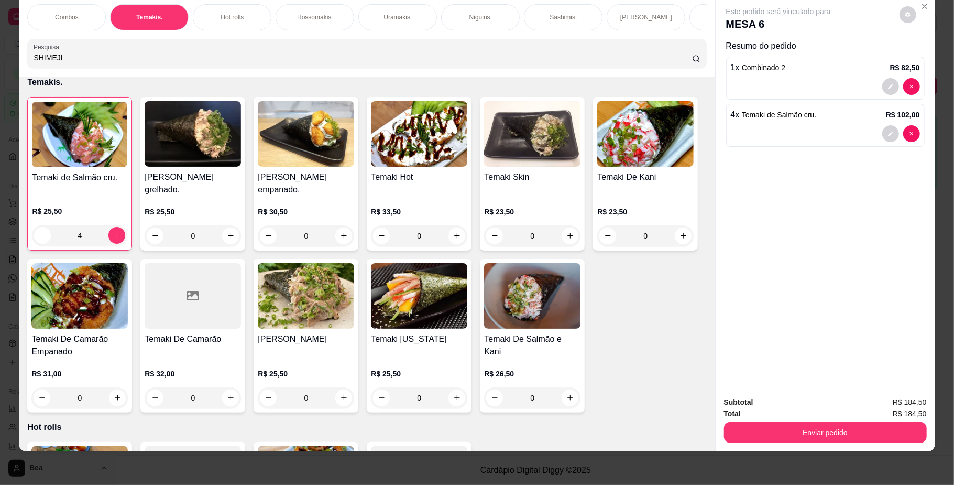
type input "SHIMEJI"
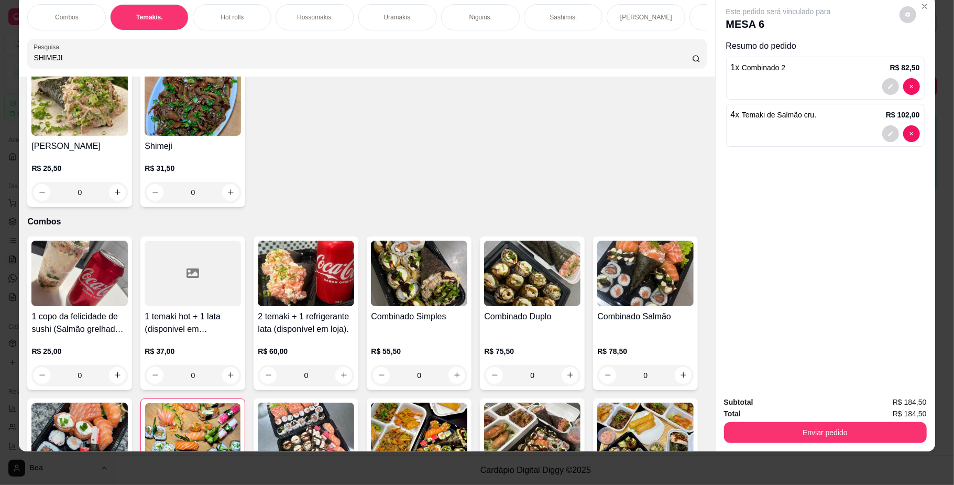
scroll to position [0, 0]
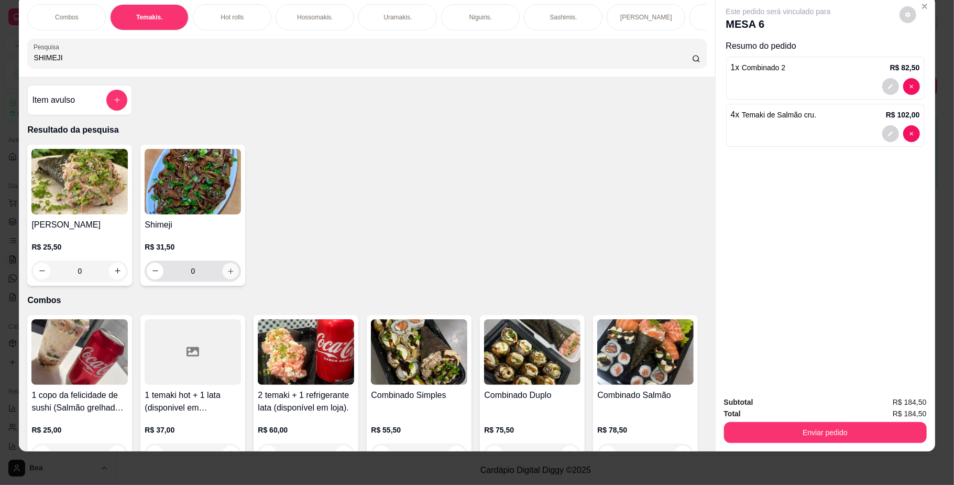
click at [227, 275] on icon "increase-product-quantity" at bounding box center [231, 271] width 8 height 8
type input "1"
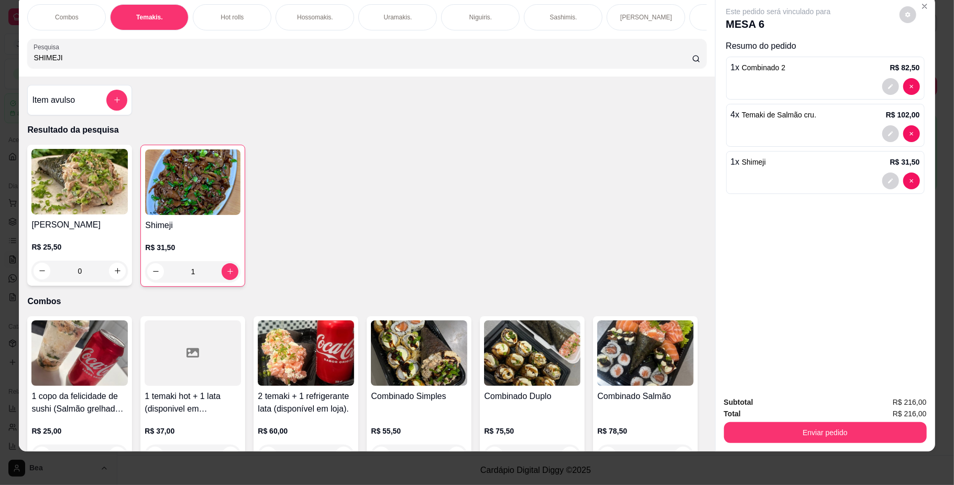
scroll to position [0, 594]
click at [501, 63] on input "SHIMEJI" at bounding box center [363, 57] width 658 height 10
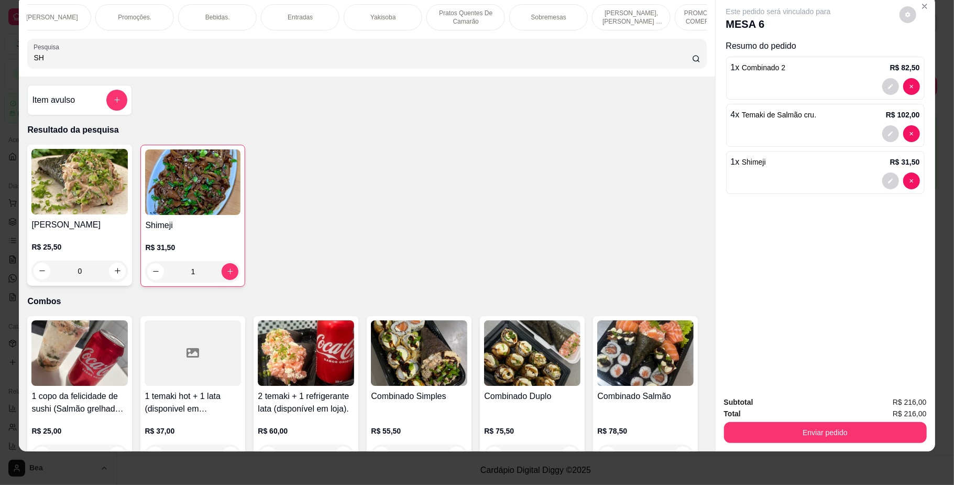
type input "S"
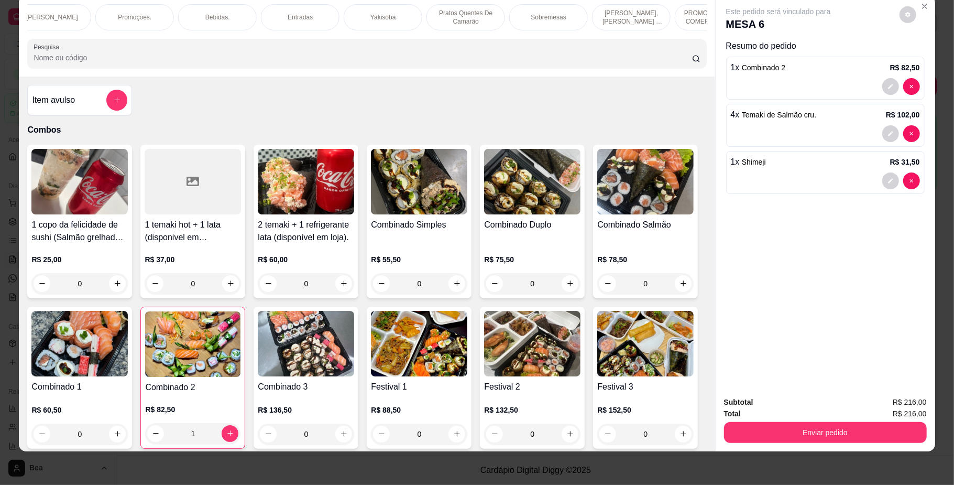
click at [501, 63] on input "Pesquisa" at bounding box center [363, 57] width 658 height 10
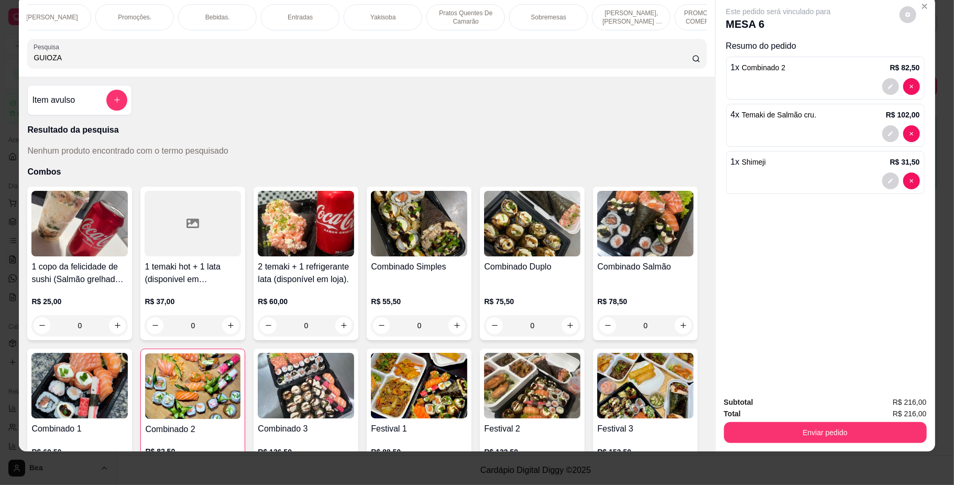
click at [195, 63] on input "GUIOZA" at bounding box center [363, 57] width 658 height 10
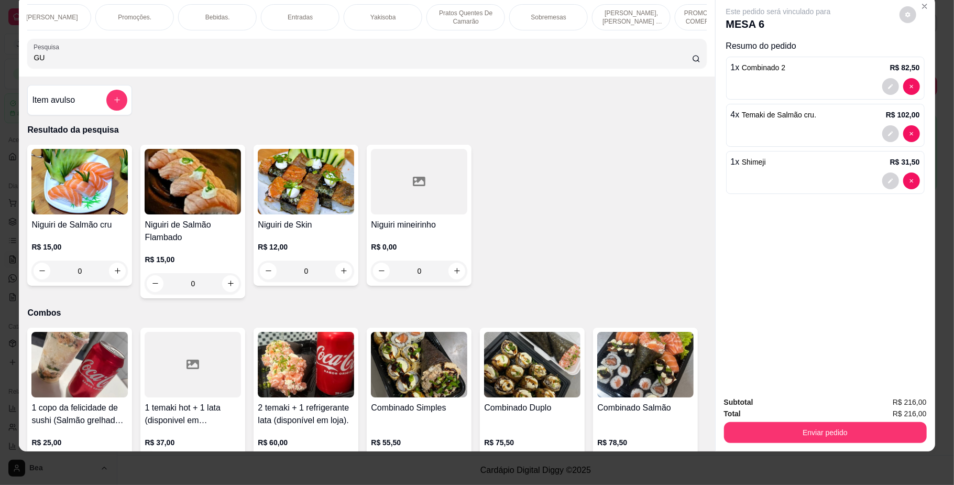
type input "G"
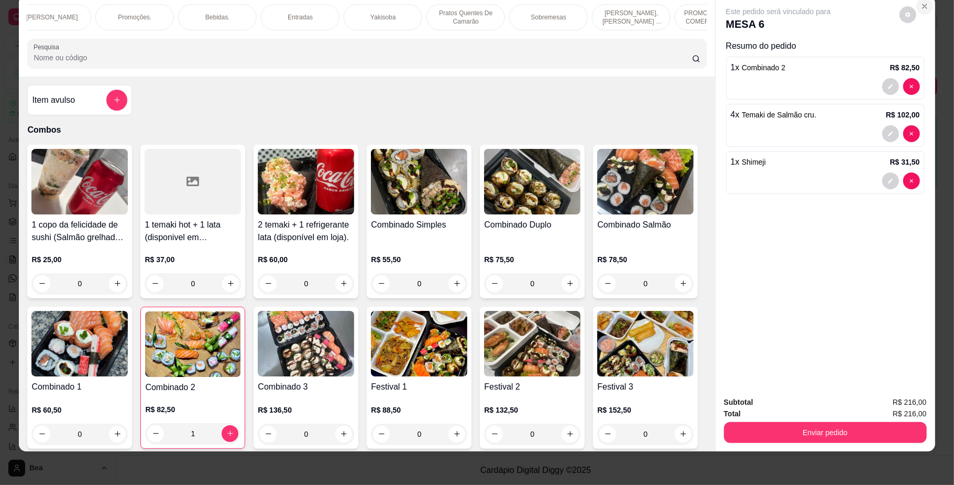
click at [921, 6] on icon "Close" at bounding box center [925, 6] width 8 height 8
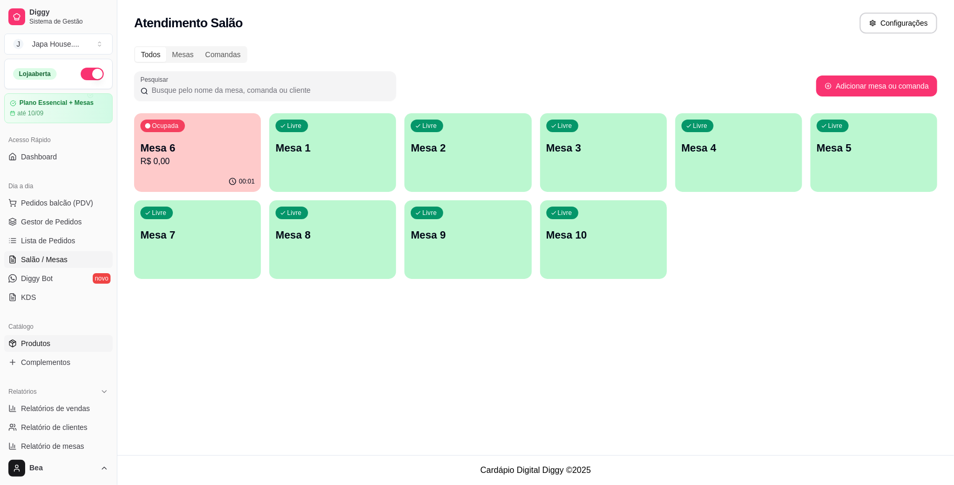
click at [49, 340] on span "Produtos" at bounding box center [35, 343] width 29 height 10
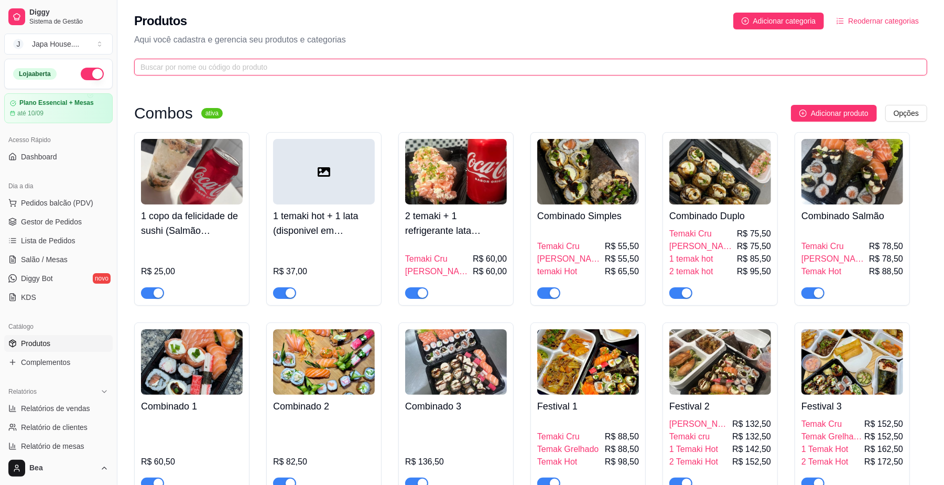
click at [215, 61] on input "text" at bounding box center [526, 67] width 772 height 12
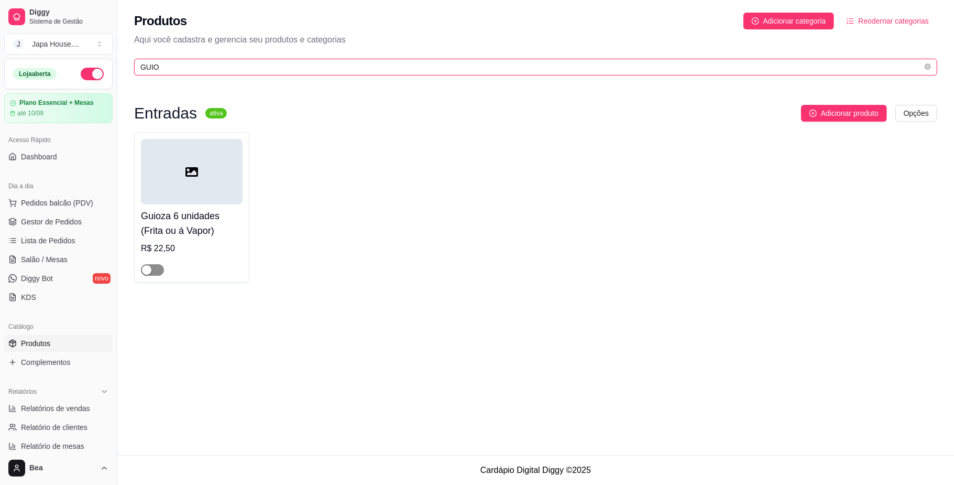
type input "GUIO"
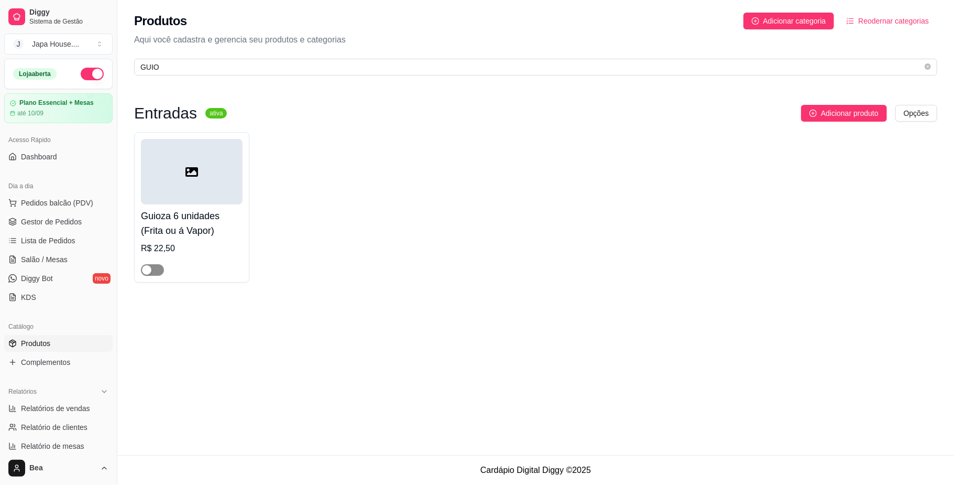
click at [160, 267] on span "button" at bounding box center [152, 270] width 23 height 12
click at [70, 257] on link "Salão / Mesas" at bounding box center [58, 259] width 108 height 17
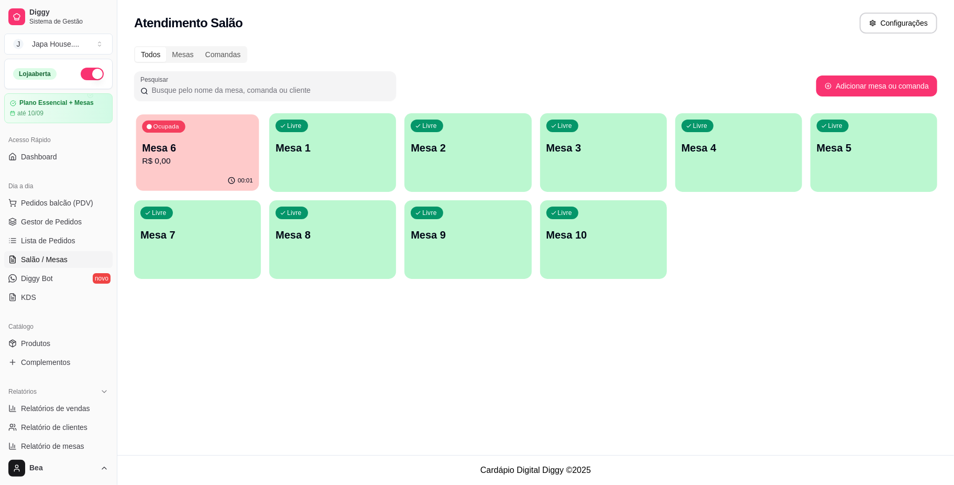
click at [198, 181] on div "00:01" at bounding box center [197, 181] width 123 height 20
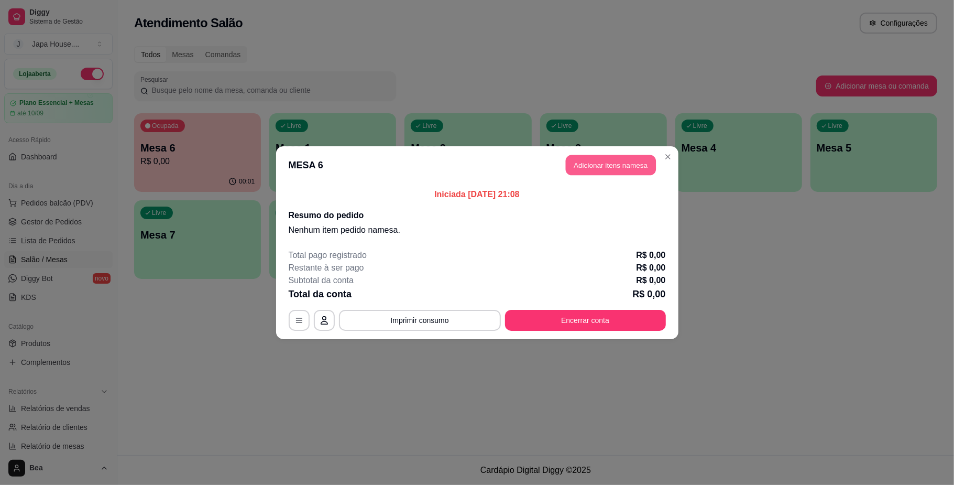
click at [598, 165] on button "Adicionar itens na mesa" at bounding box center [611, 165] width 90 height 20
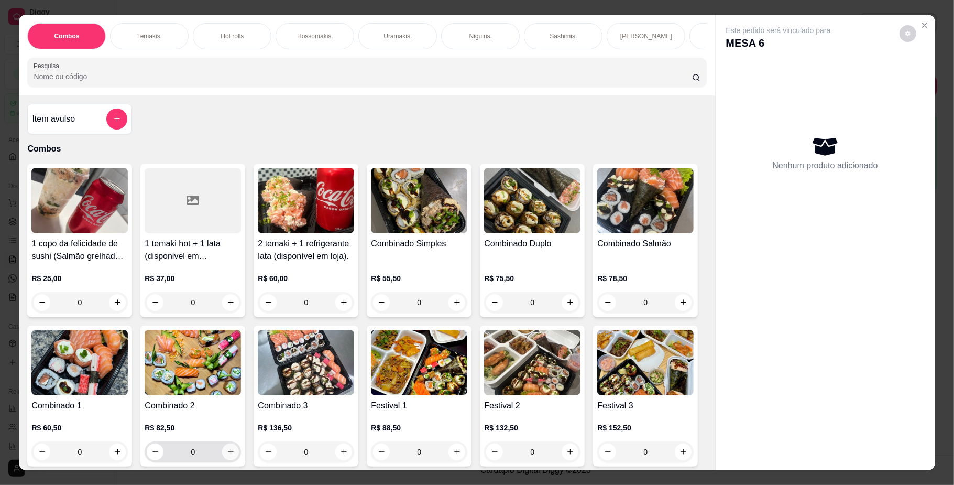
click at [239, 455] on button "increase-product-quantity" at bounding box center [230, 451] width 17 height 17
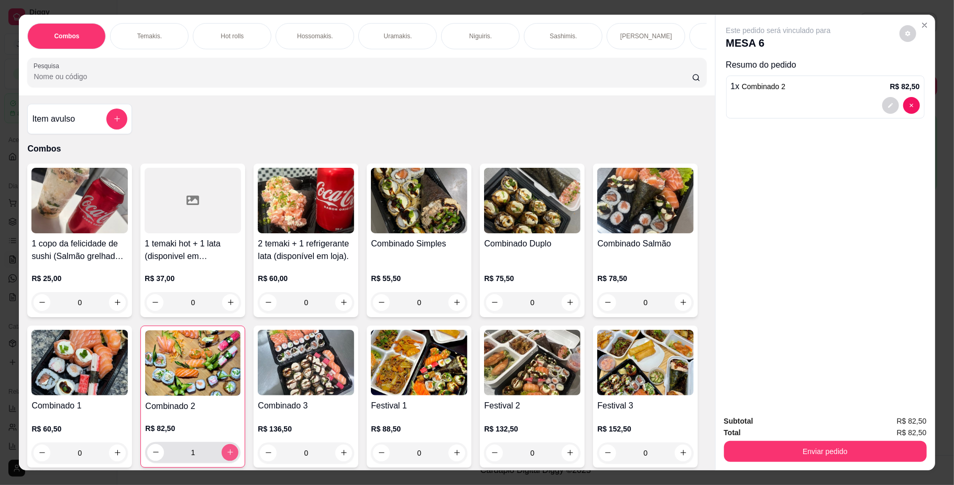
type input "1"
click at [151, 32] on p "Temakis." at bounding box center [149, 36] width 25 height 8
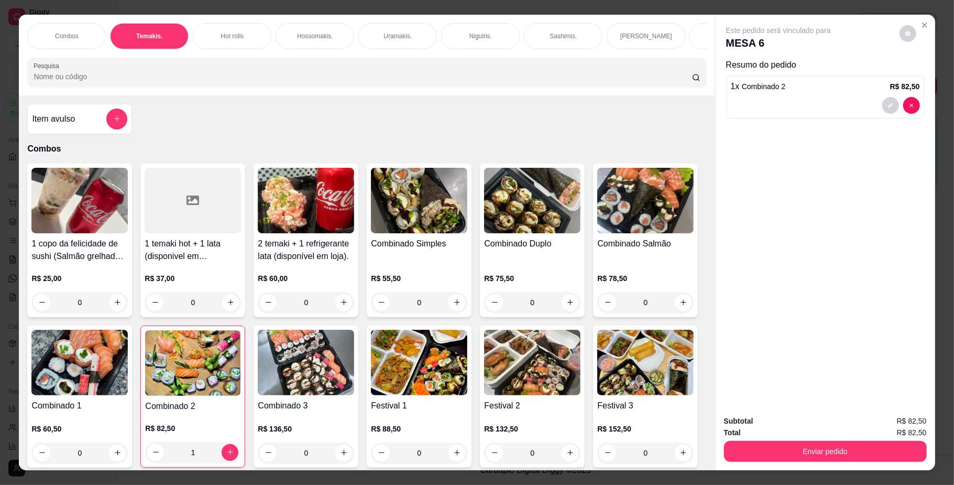
scroll to position [19, 0]
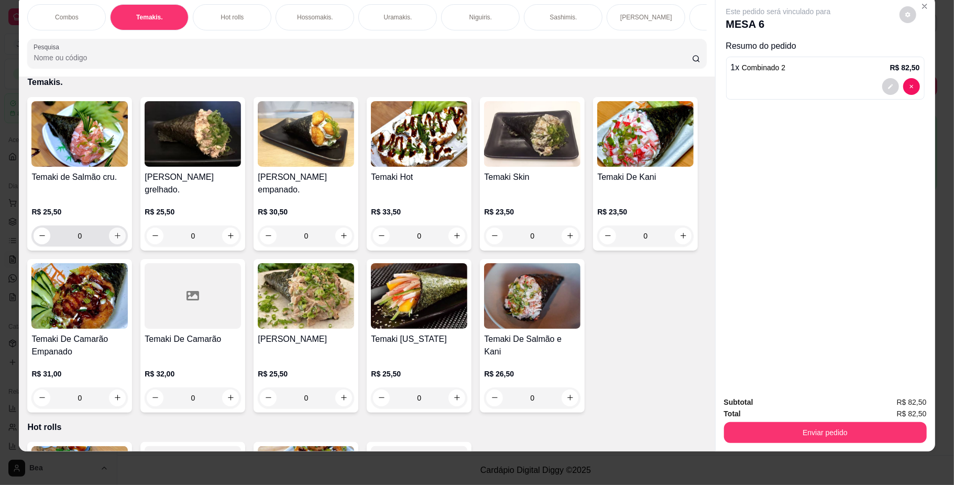
click at [114, 240] on icon "increase-product-quantity" at bounding box center [118, 236] width 8 height 8
click at [114, 238] on icon "increase-product-quantity" at bounding box center [116, 235] width 5 height 5
type input "4"
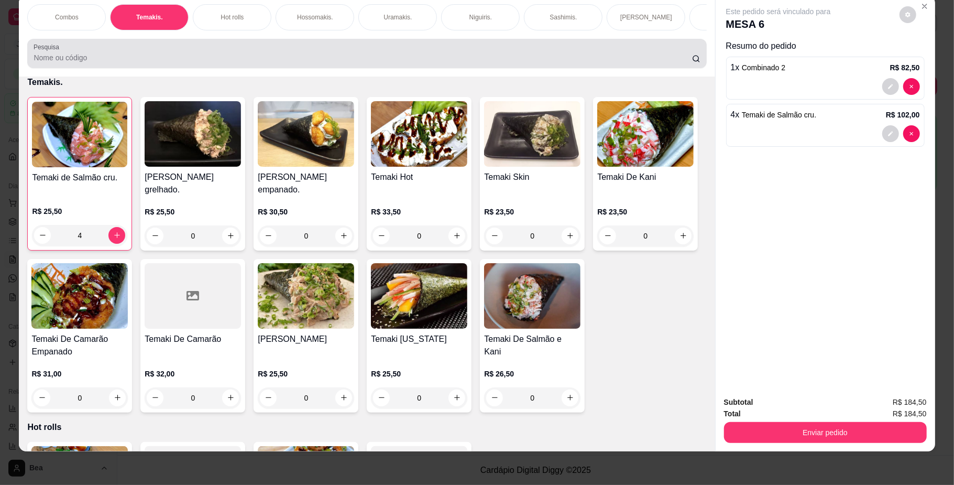
click at [332, 59] on div at bounding box center [367, 53] width 667 height 21
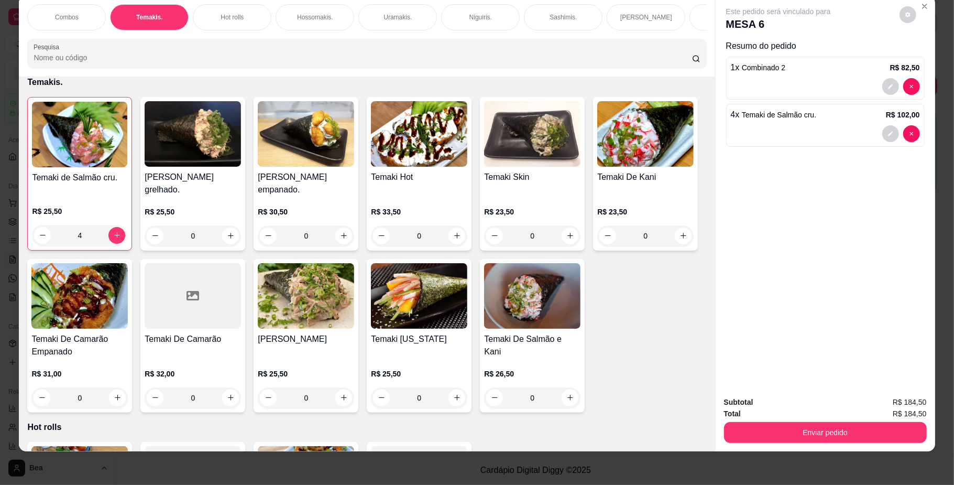
scroll to position [0, 0]
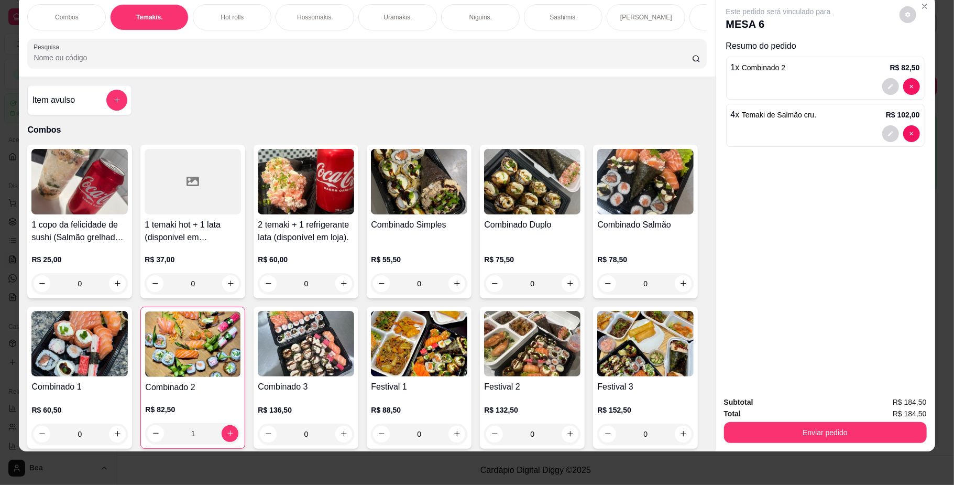
click at [627, 63] on input "Pesquisa" at bounding box center [363, 57] width 658 height 10
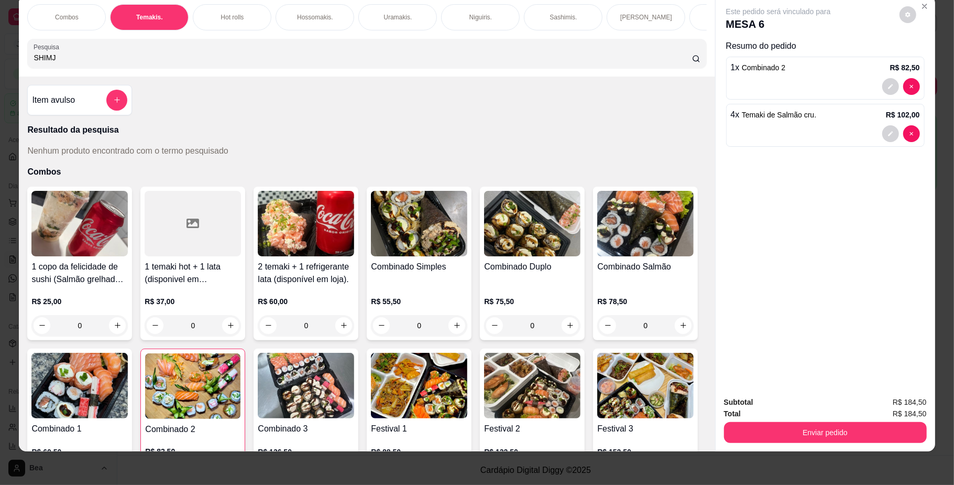
click at [332, 63] on input "SHIMJ" at bounding box center [363, 57] width 658 height 10
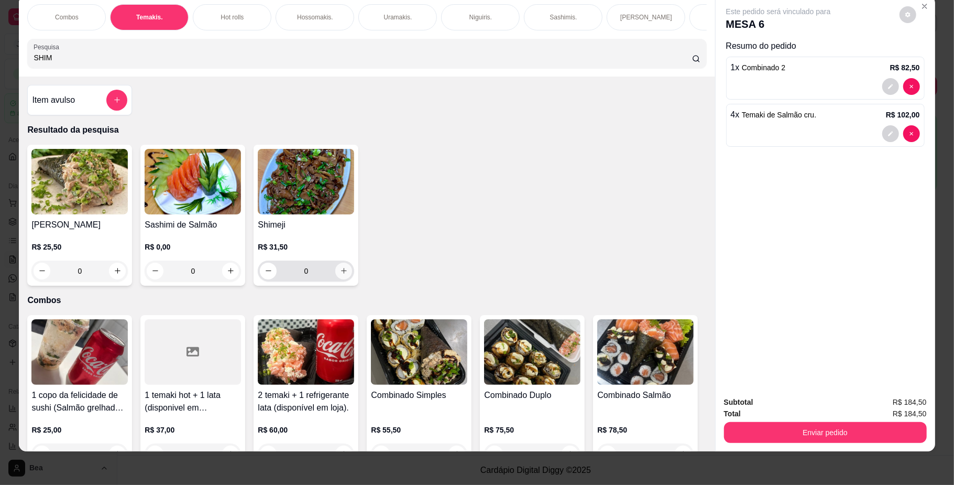
type input "SHIM"
click at [340, 275] on icon "increase-product-quantity" at bounding box center [344, 271] width 8 height 8
type input "1"
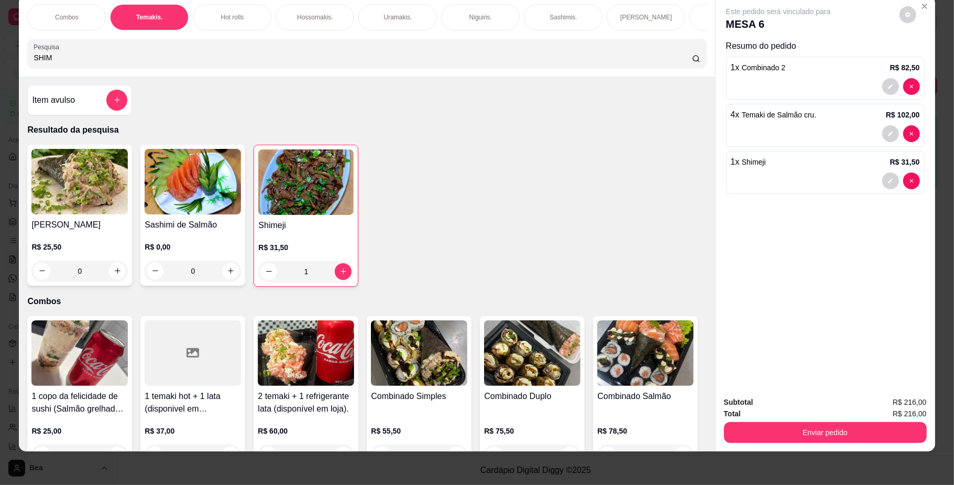
click at [380, 63] on input "SHIM" at bounding box center [363, 57] width 658 height 10
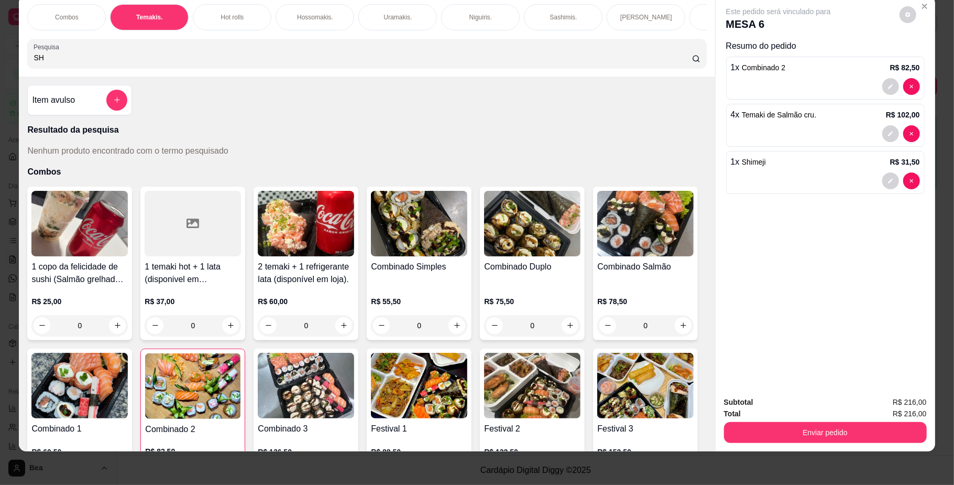
type input "S"
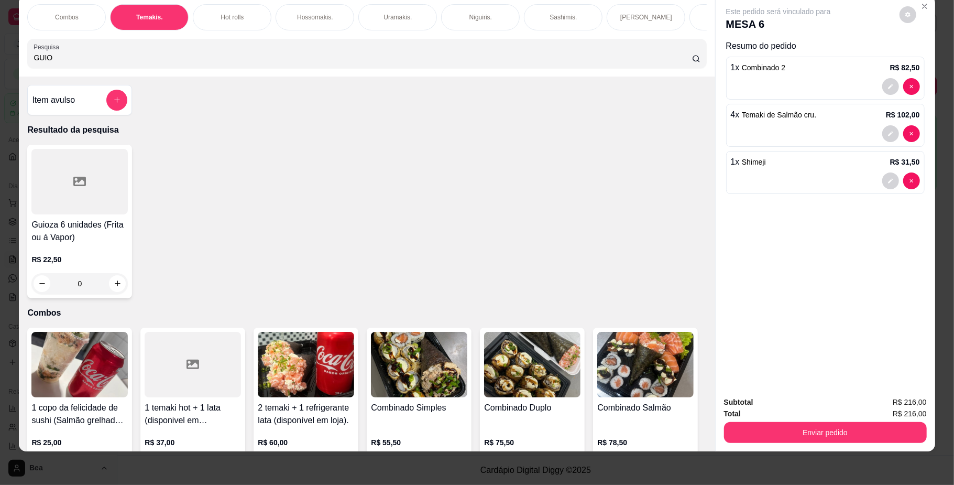
type input "GUIO"
click at [80, 258] on div "R$ 22,50 0" at bounding box center [79, 269] width 96 height 50
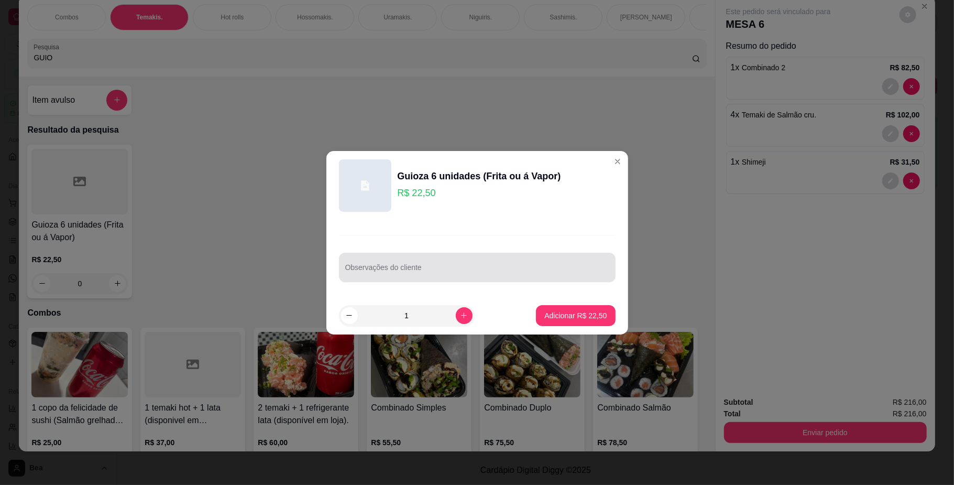
click at [373, 264] on div at bounding box center [477, 267] width 264 height 21
type input "A AVAPOR"
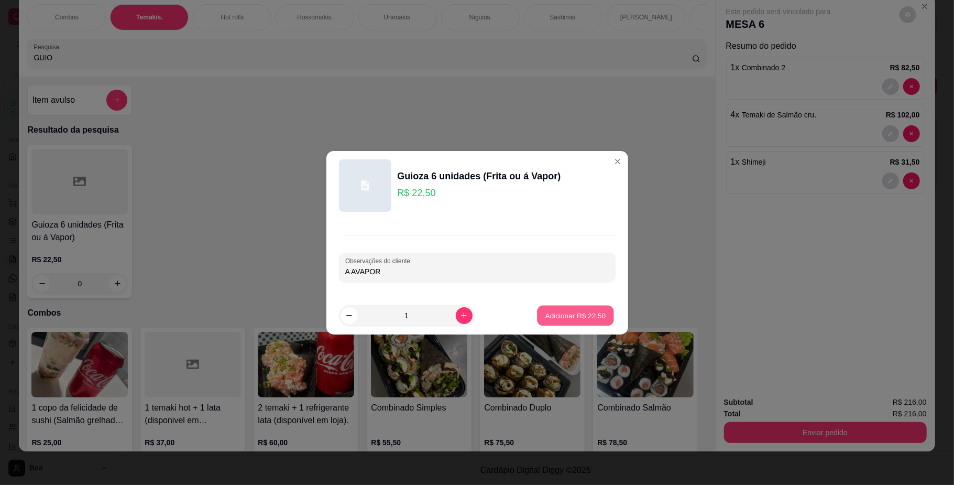
click at [586, 309] on button "Adicionar R$ 22,50" at bounding box center [576, 315] width 77 height 20
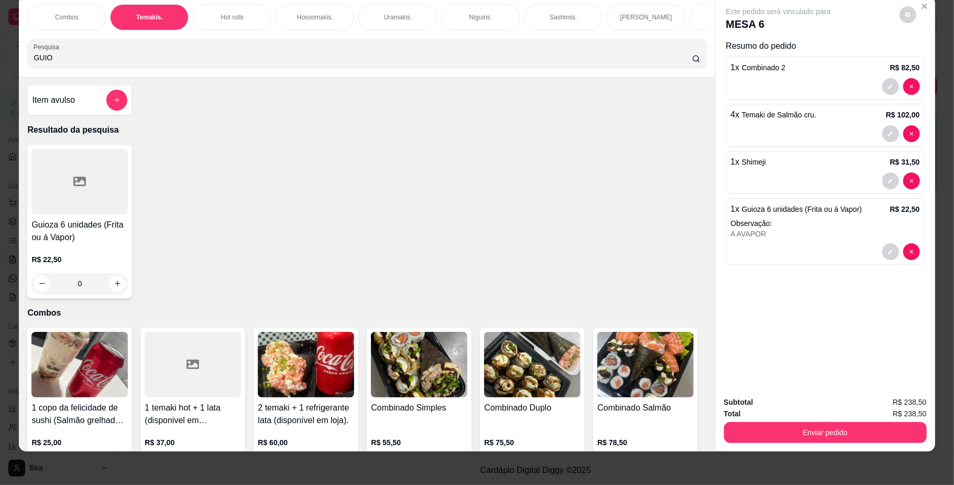
scroll to position [0, 594]
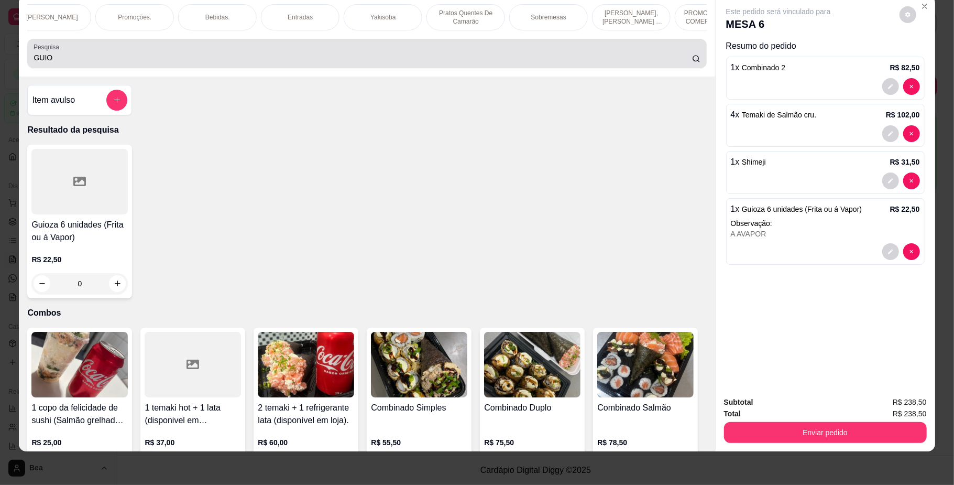
click at [212, 12] on div "Bebidas." at bounding box center [217, 17] width 79 height 26
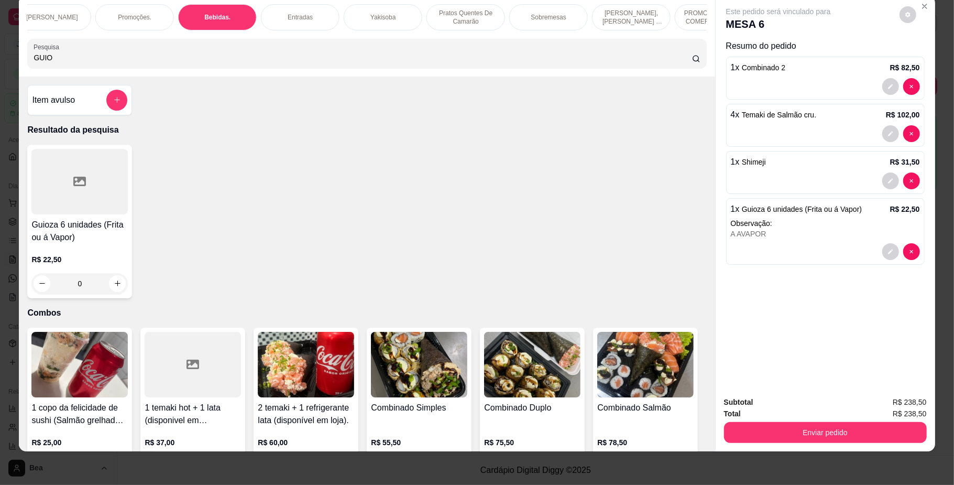
scroll to position [2438, 0]
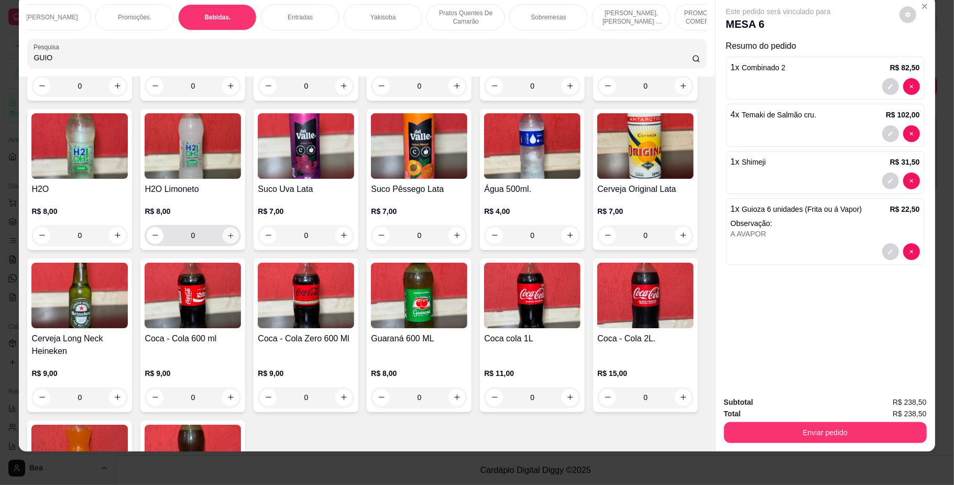
click at [235, 239] on icon "increase-product-quantity" at bounding box center [231, 235] width 8 height 8
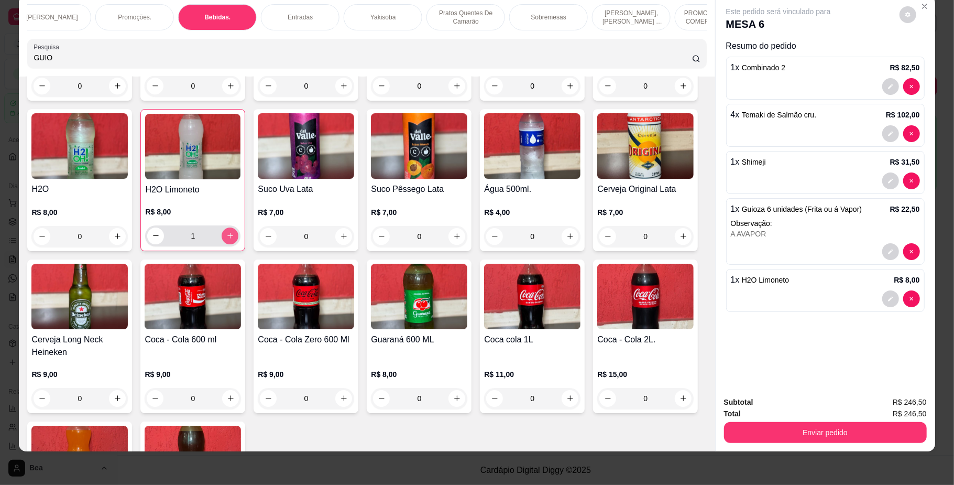
click at [234, 240] on icon "increase-product-quantity" at bounding box center [230, 236] width 8 height 8
type input "2"
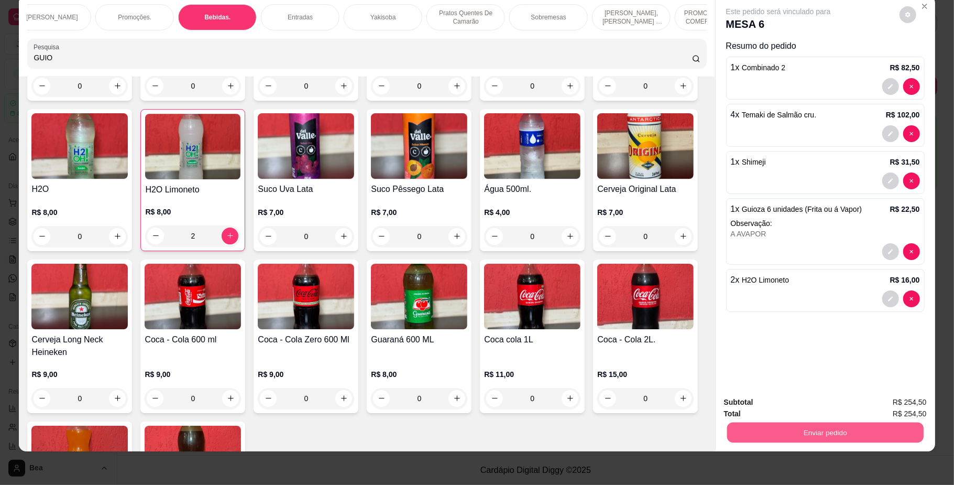
click at [758, 432] on button "Enviar pedido" at bounding box center [825, 432] width 197 height 20
click at [757, 406] on button "Não registrar e enviar pedido" at bounding box center [790, 406] width 106 height 19
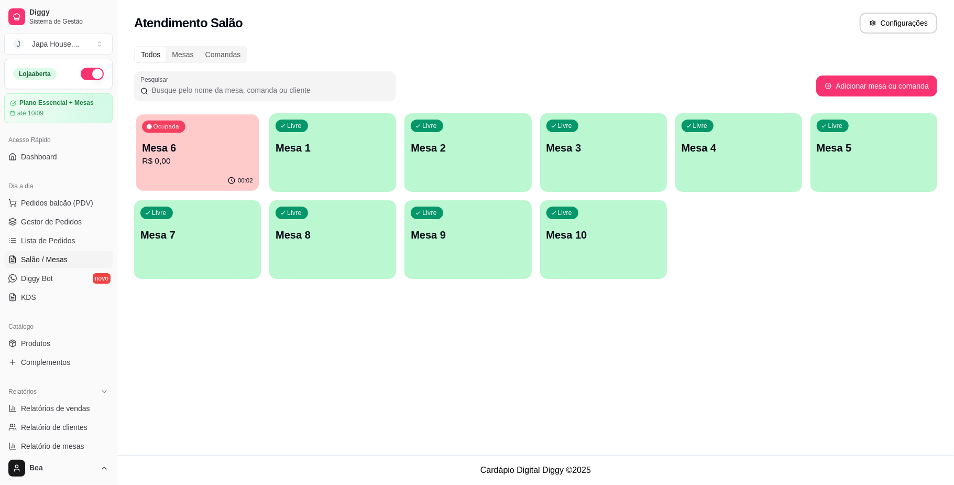
click at [172, 168] on div "Ocupada Mesa 6 R$ 0,00" at bounding box center [197, 142] width 123 height 57
click at [71, 216] on span "Gestor de Pedidos" at bounding box center [51, 221] width 61 height 10
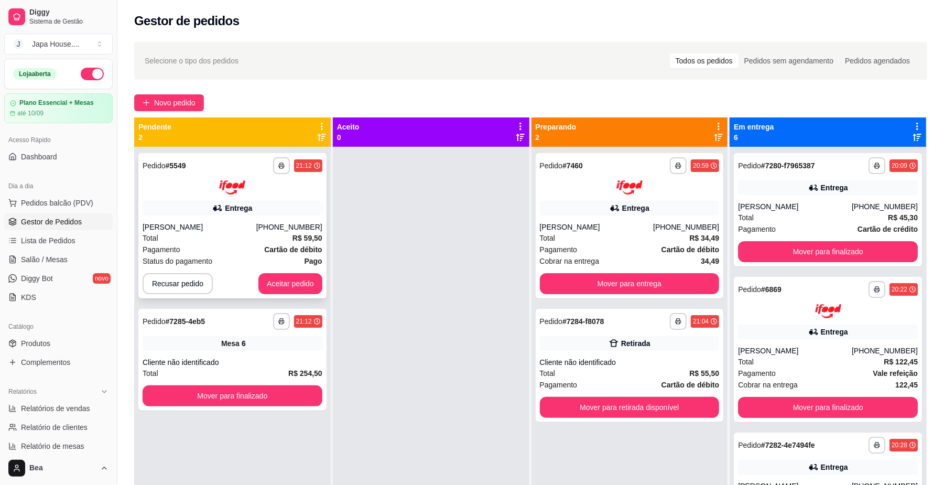
click at [292, 240] on strong "R$ 59,50" at bounding box center [307, 238] width 30 height 8
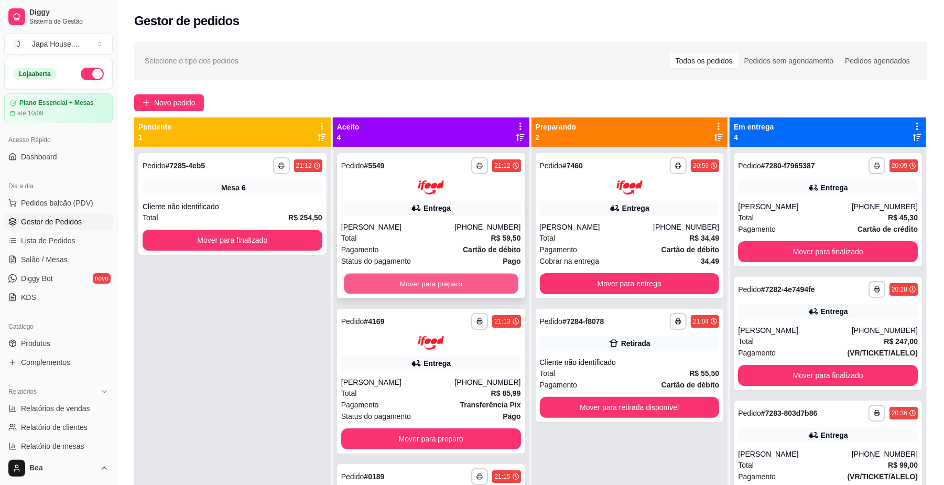
click at [467, 281] on button "Mover para preparo" at bounding box center [431, 283] width 174 height 20
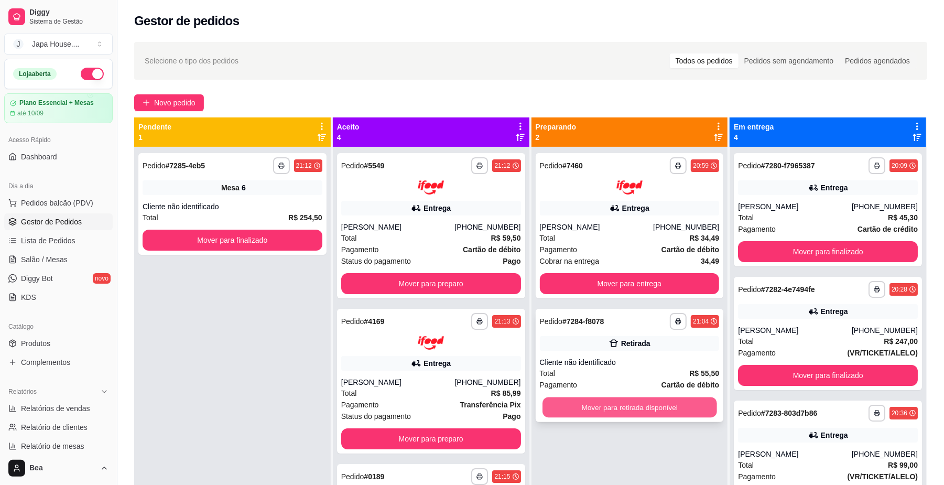
click at [589, 407] on button "Mover para retirada disponível" at bounding box center [629, 407] width 174 height 20
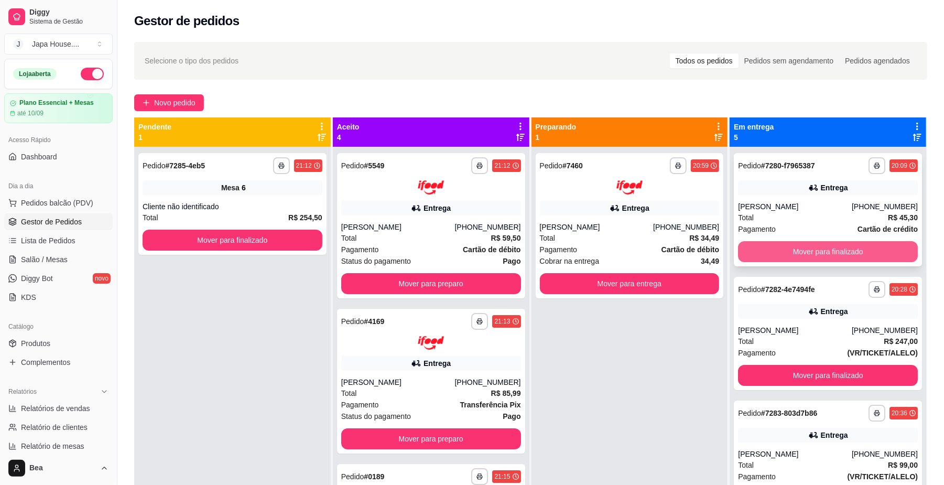
click at [794, 254] on button "Mover para finalizado" at bounding box center [828, 251] width 180 height 21
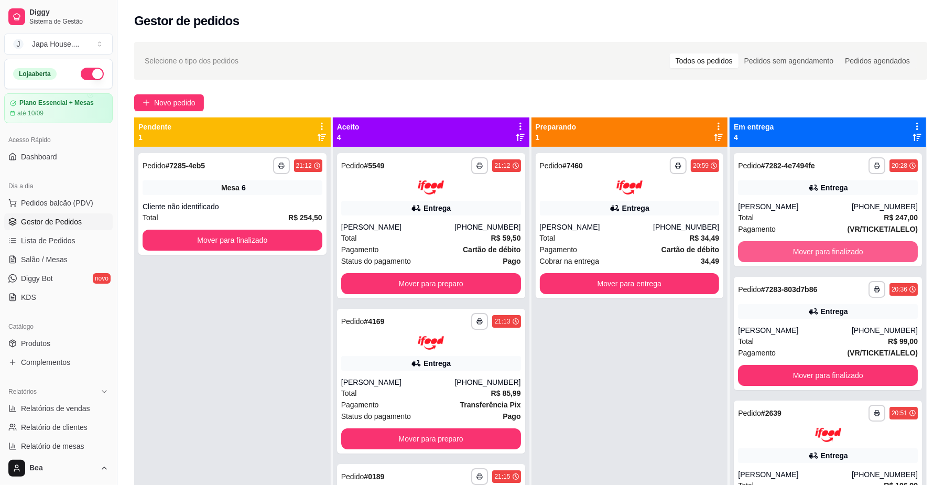
click at [794, 254] on button "Mover para finalizado" at bounding box center [828, 251] width 180 height 21
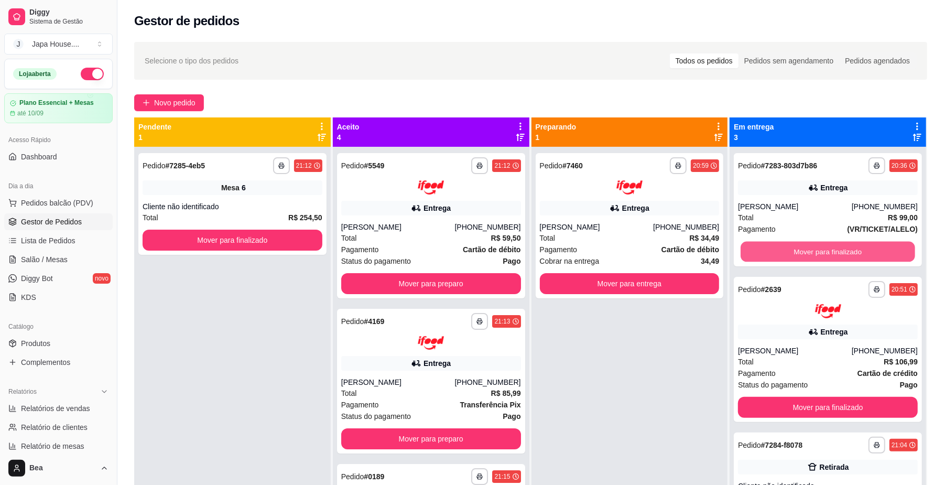
click at [794, 254] on button "Mover para finalizado" at bounding box center [828, 252] width 174 height 20
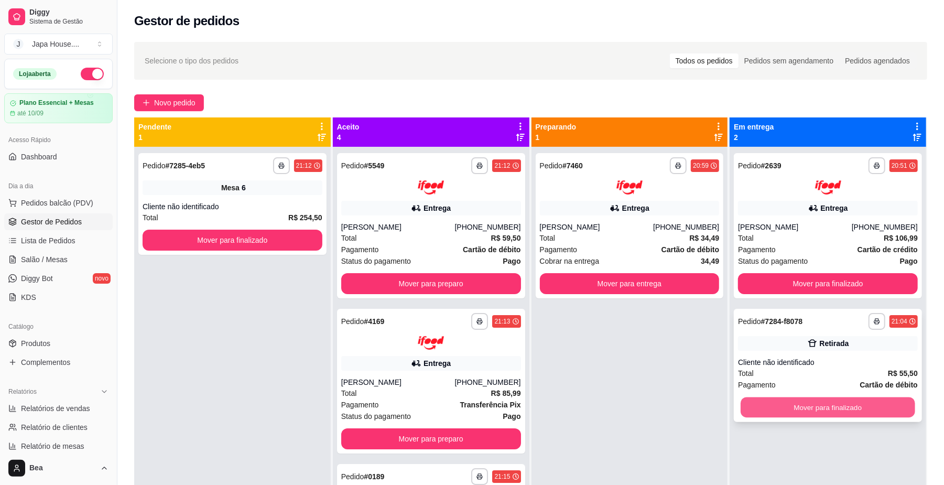
click at [776, 401] on button "Mover para finalizado" at bounding box center [828, 407] width 174 height 20
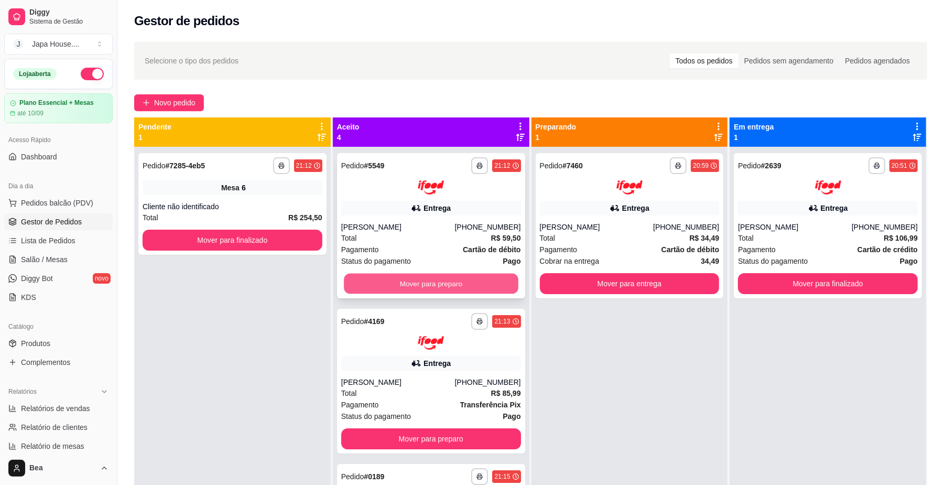
click at [485, 279] on button "Mover para preparo" at bounding box center [431, 283] width 174 height 20
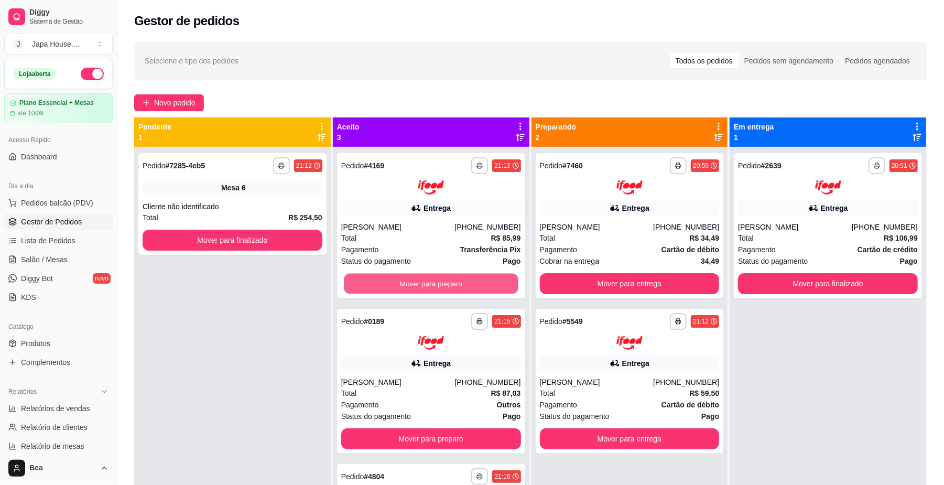
click at [485, 279] on button "Mover para preparo" at bounding box center [431, 283] width 174 height 20
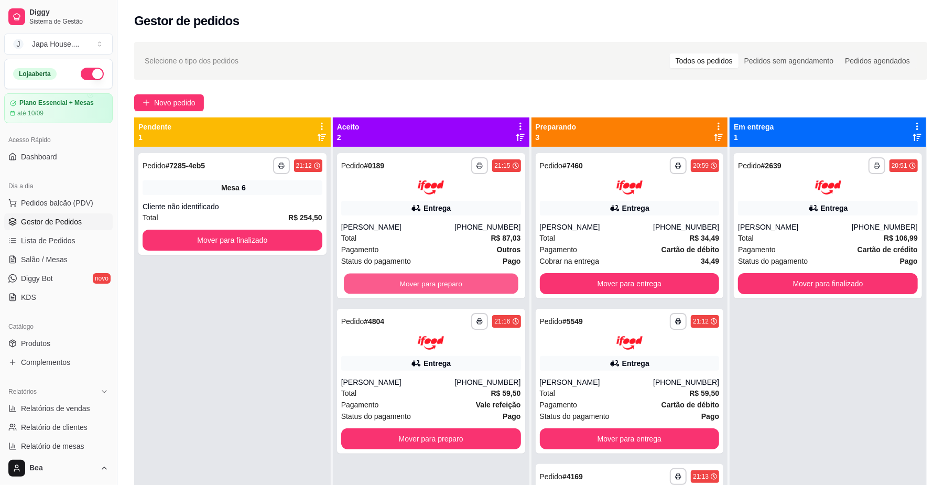
click at [485, 279] on button "Mover para preparo" at bounding box center [431, 283] width 174 height 20
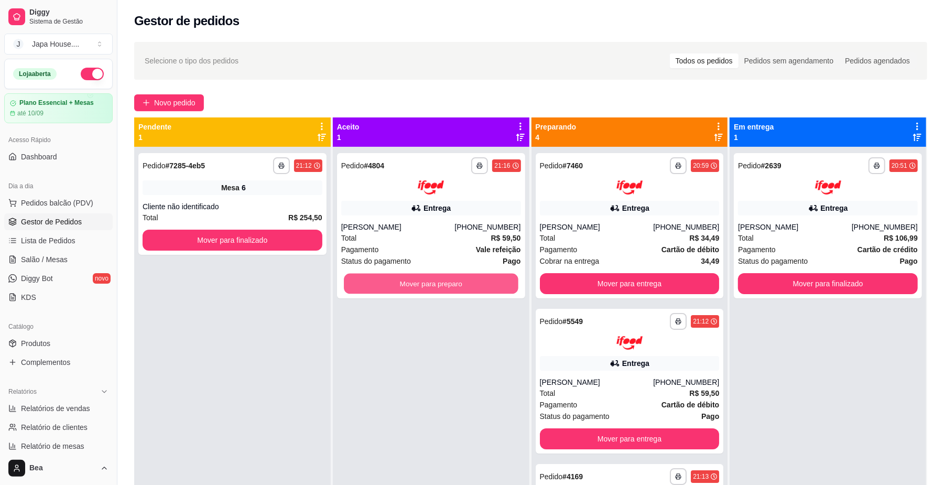
click at [485, 279] on button "Mover para preparo" at bounding box center [431, 283] width 174 height 20
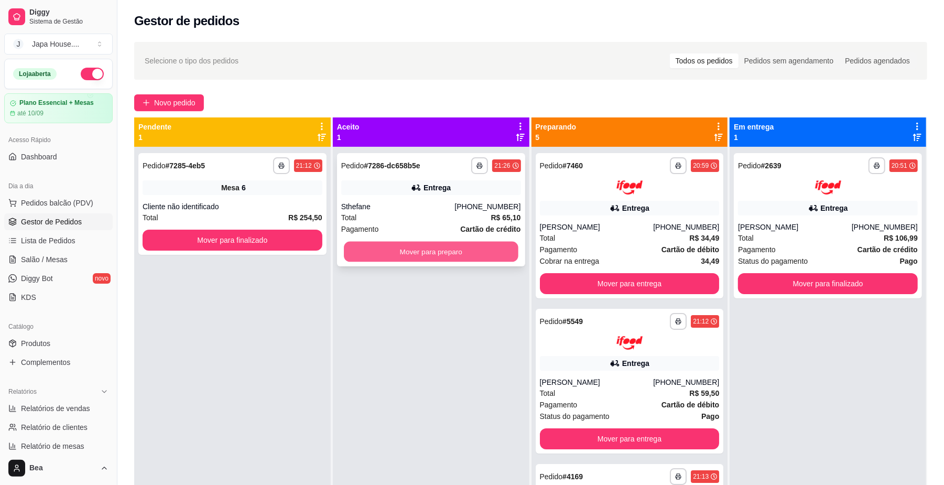
click at [466, 255] on button "Mover para preparo" at bounding box center [431, 252] width 174 height 20
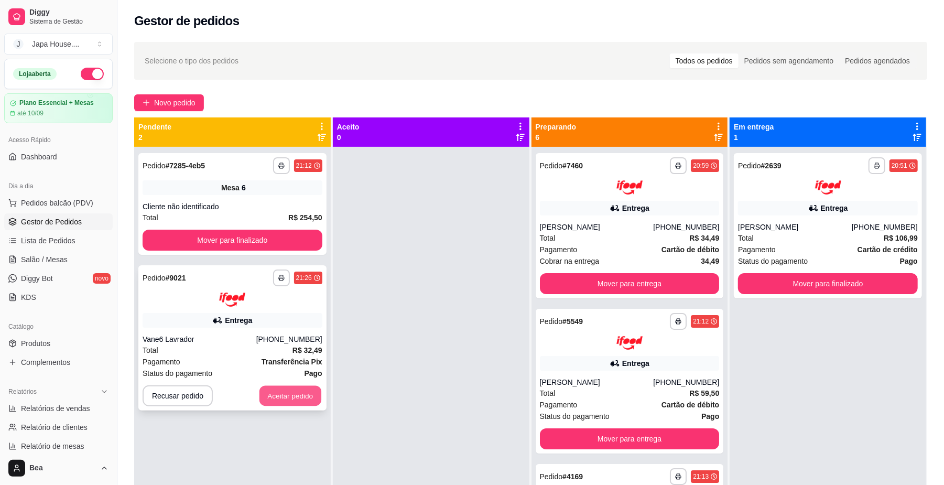
click at [314, 399] on button "Aceitar pedido" at bounding box center [290, 395] width 62 height 20
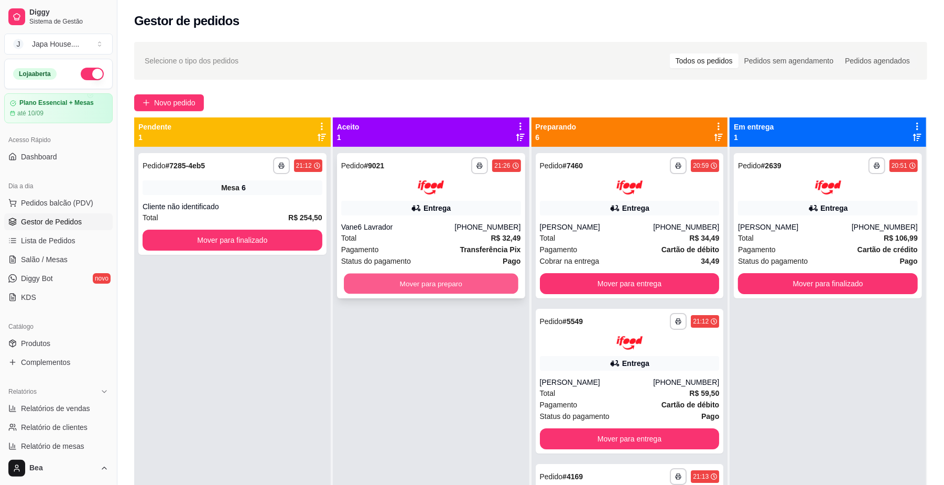
click at [462, 286] on button "Mover para preparo" at bounding box center [431, 283] width 174 height 20
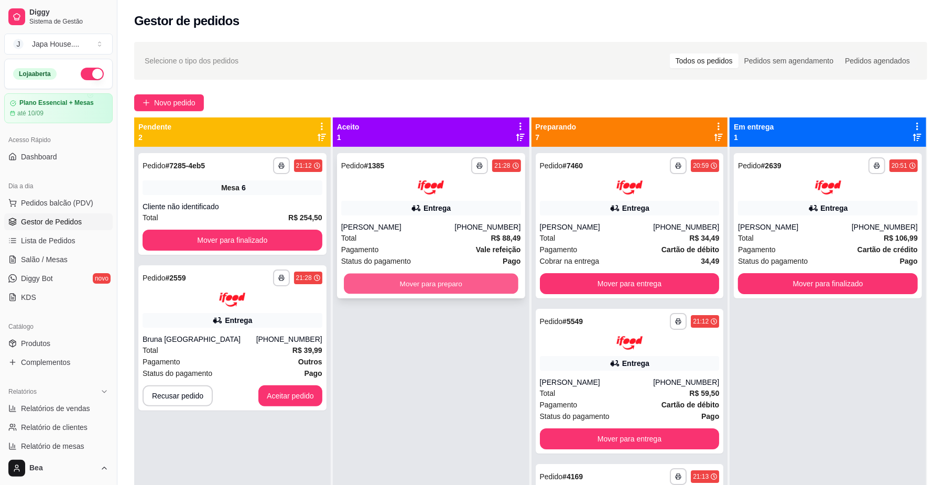
click at [390, 280] on button "Mover para preparo" at bounding box center [431, 283] width 174 height 20
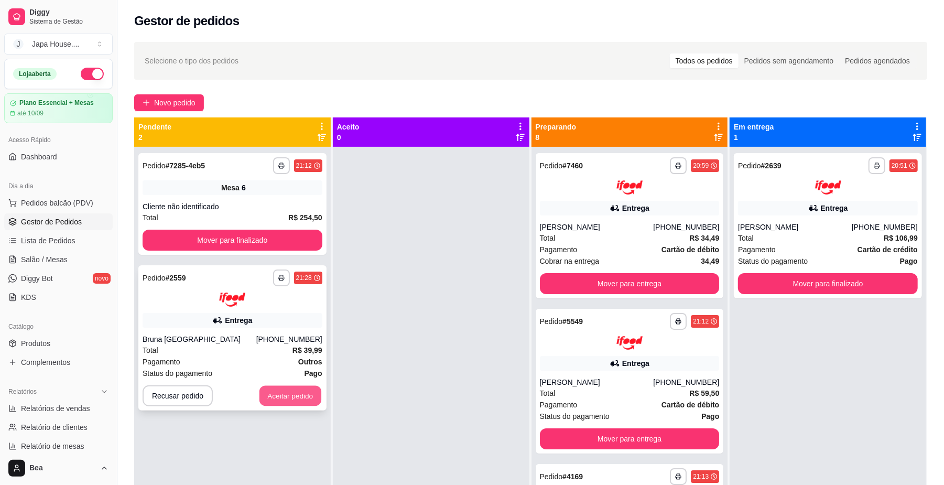
click at [306, 393] on button "Aceitar pedido" at bounding box center [290, 395] width 62 height 20
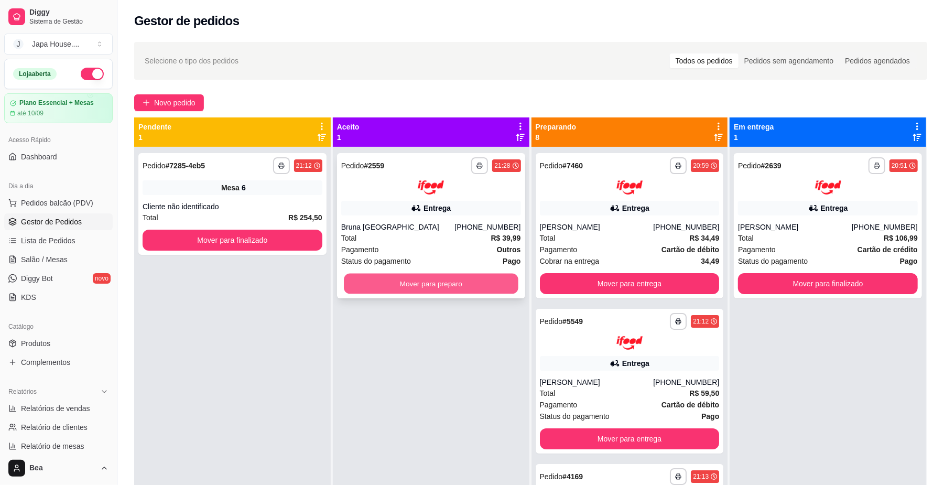
click at [423, 279] on button "Mover para preparo" at bounding box center [431, 283] width 174 height 20
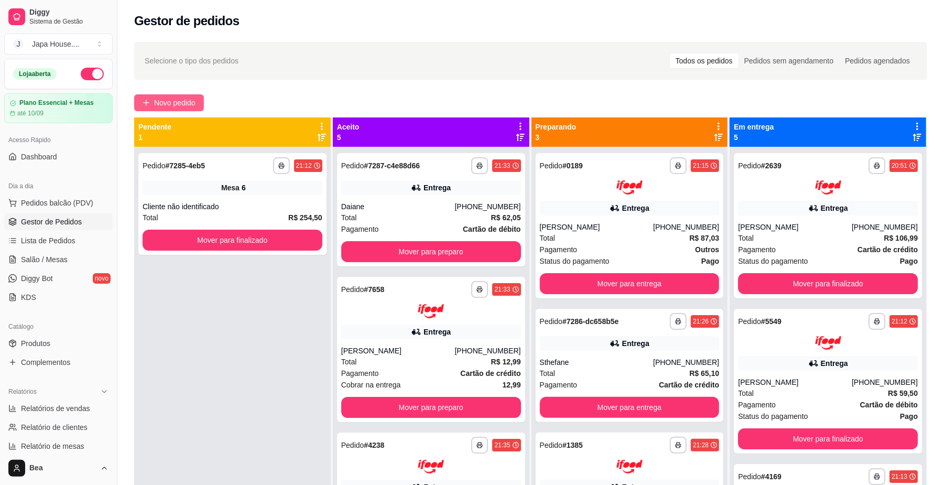
click at [175, 101] on span "Novo pedido" at bounding box center [174, 103] width 41 height 12
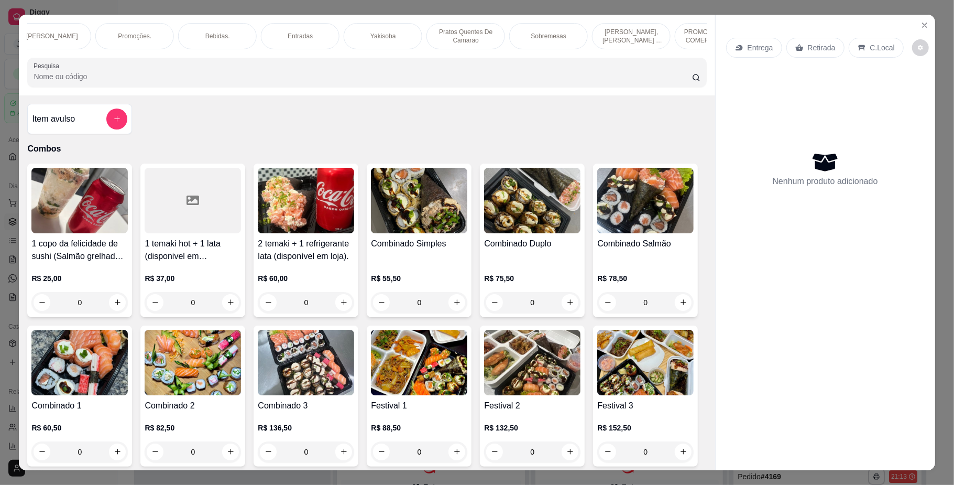
scroll to position [0, 624]
click at [360, 29] on div "Yakisoba" at bounding box center [353, 36] width 79 height 26
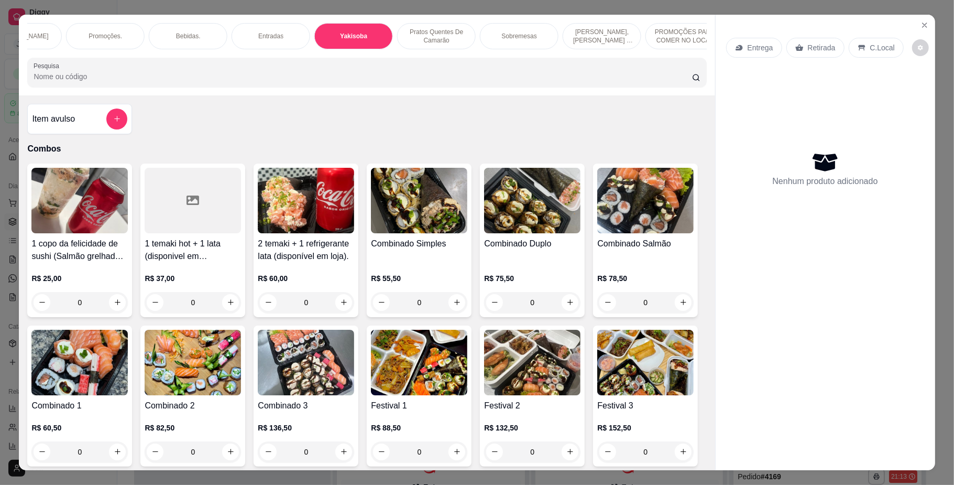
scroll to position [19, 0]
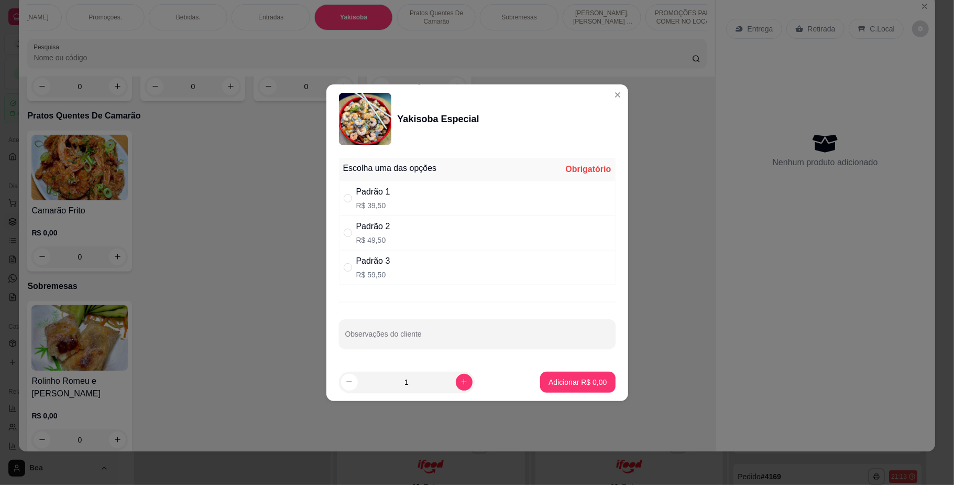
click at [373, 202] on p "R$ 39,50" at bounding box center [373, 205] width 34 height 10
radio input "true"
click at [556, 383] on p "Adicionar R$ 39,50" at bounding box center [576, 382] width 61 height 10
type input "1"
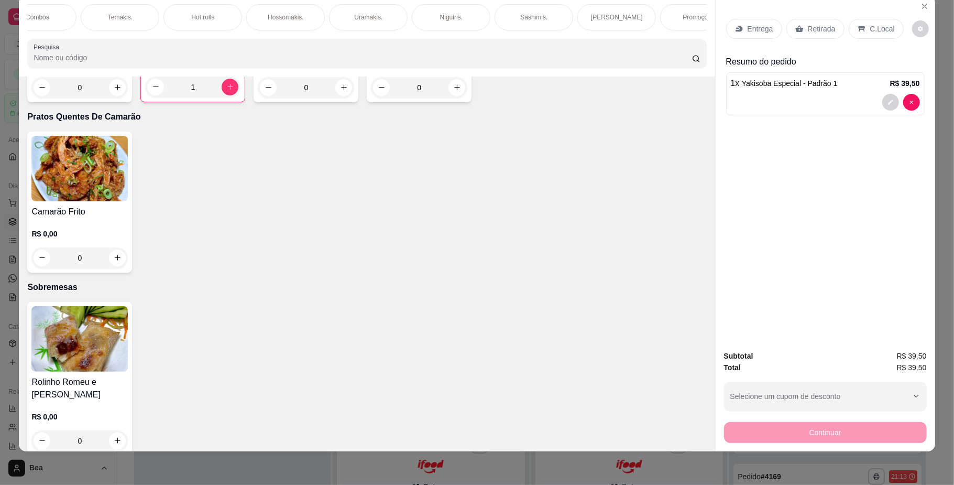
scroll to position [0, 0]
click at [225, 18] on p "Hot rolls" at bounding box center [232, 17] width 23 height 8
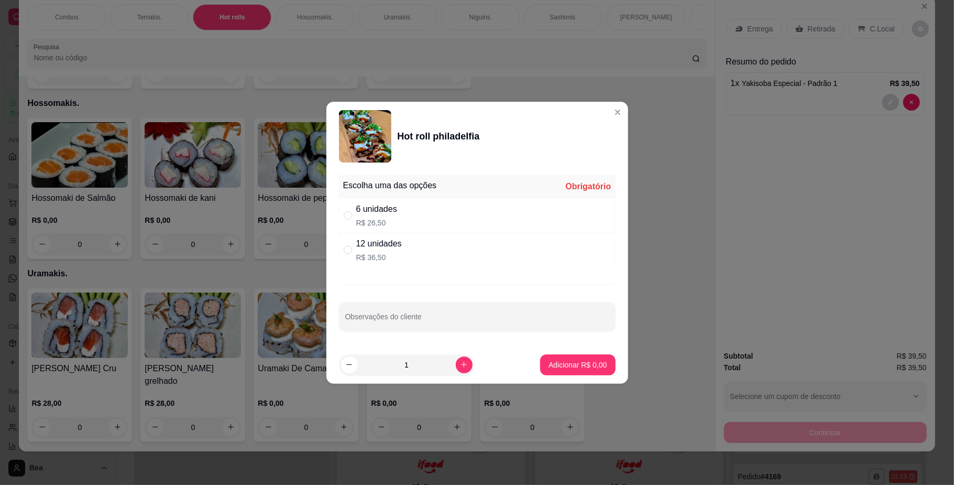
click at [434, 244] on div "12 unidades R$ 36,50" at bounding box center [477, 250] width 277 height 35
radio input "true"
click at [556, 370] on button "Adicionar R$ 36,50" at bounding box center [576, 364] width 77 height 20
type input "1"
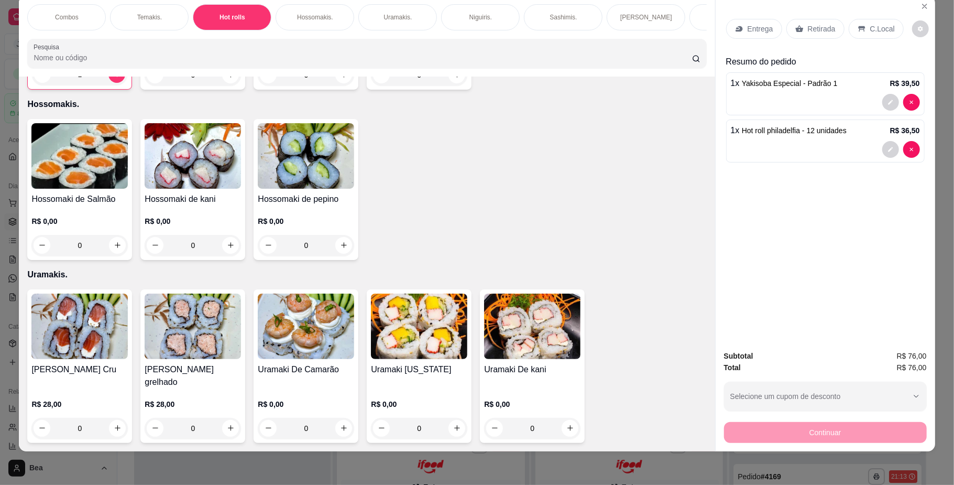
click at [806, 34] on div "Retirada" at bounding box center [816, 29] width 58 height 20
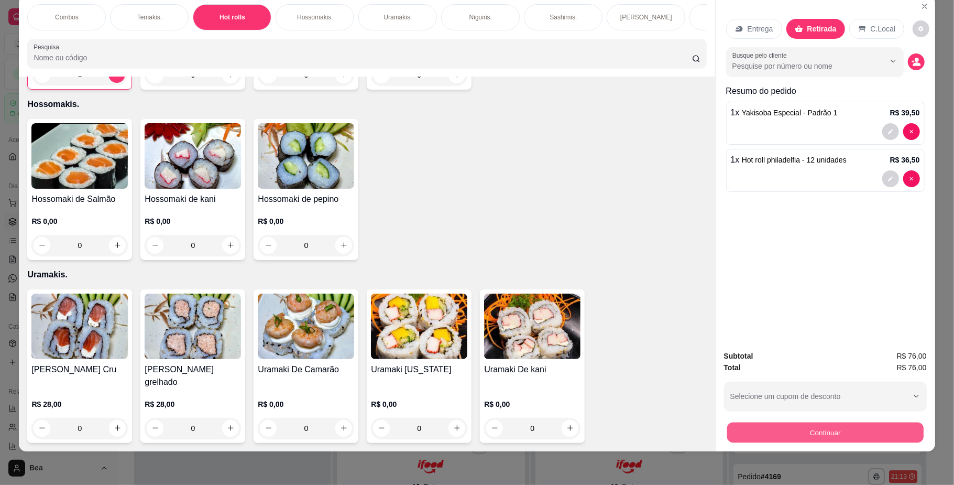
click at [791, 431] on button "Continuar" at bounding box center [825, 432] width 197 height 20
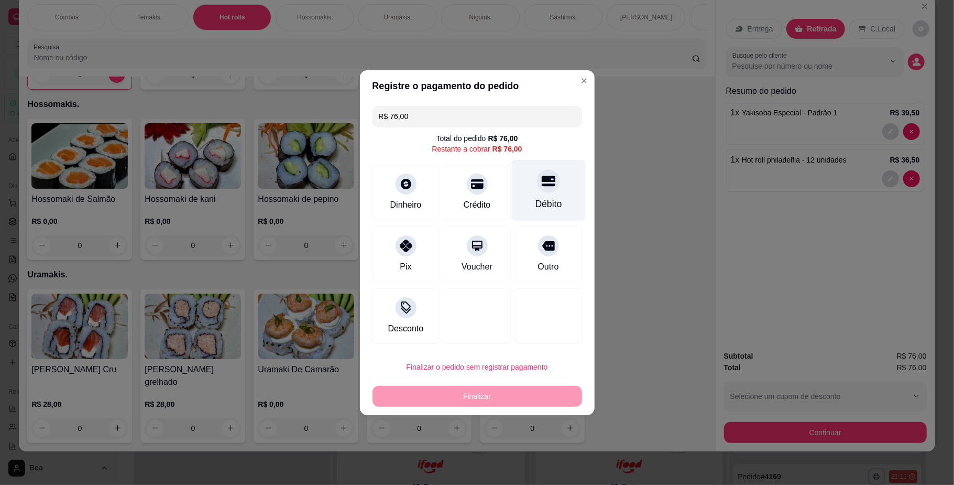
click at [538, 193] on div "Débito" at bounding box center [548, 189] width 74 height 61
type input "R$ 0,00"
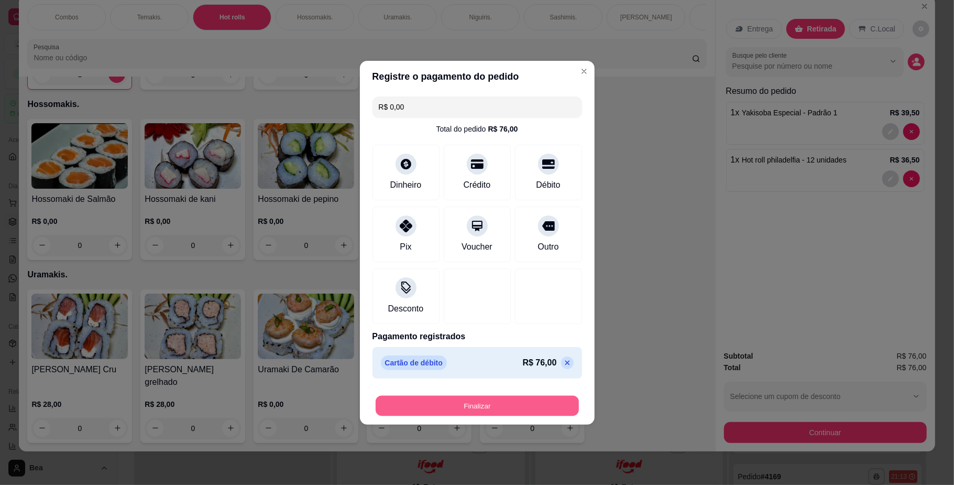
click at [489, 402] on button "Finalizar" at bounding box center [477, 405] width 203 height 20
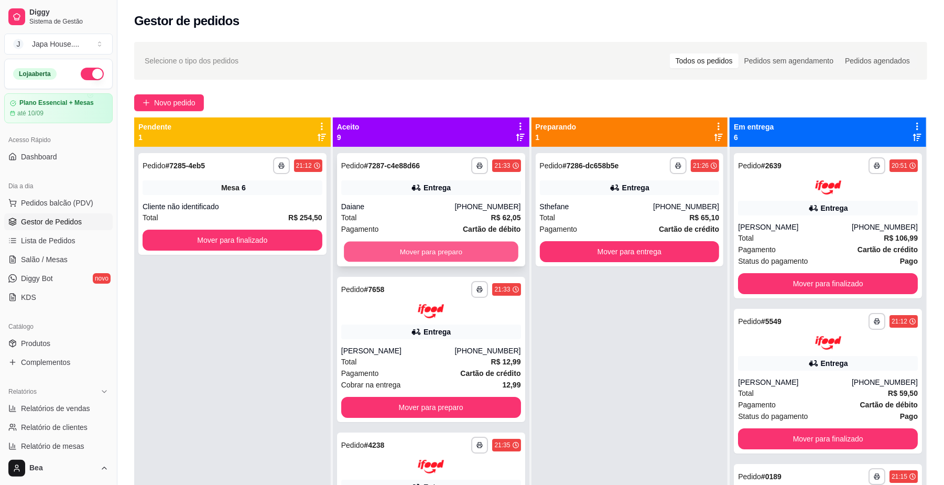
click at [388, 247] on button "Mover para preparo" at bounding box center [431, 252] width 174 height 20
click at [63, 257] on span "Salão / Mesas" at bounding box center [44, 259] width 47 height 10
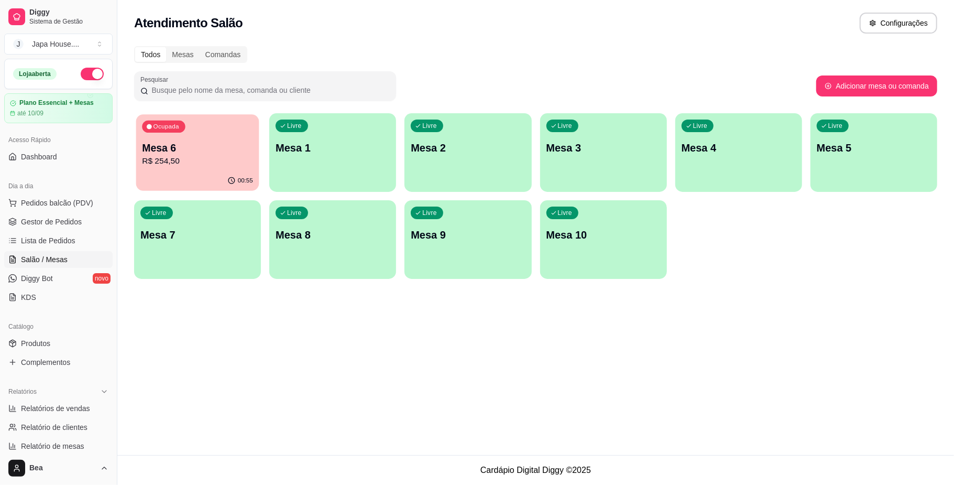
click at [210, 164] on p "R$ 254,50" at bounding box center [197, 161] width 111 height 12
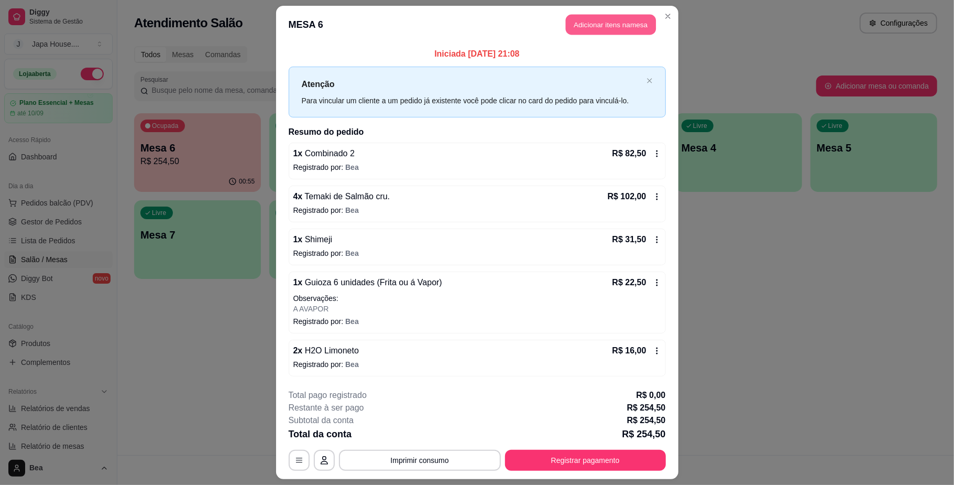
click at [601, 21] on button "Adicionar itens na mesa" at bounding box center [611, 25] width 90 height 20
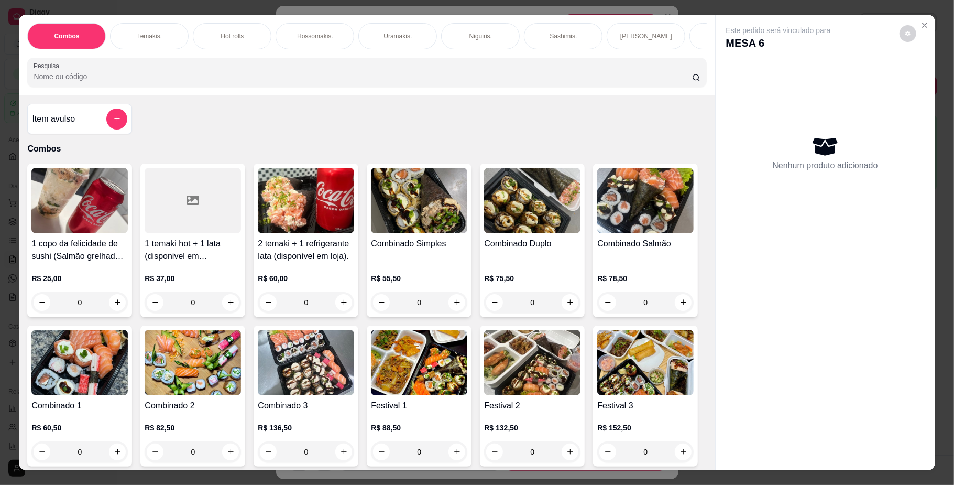
click at [147, 36] on p "Temakis." at bounding box center [149, 36] width 25 height 8
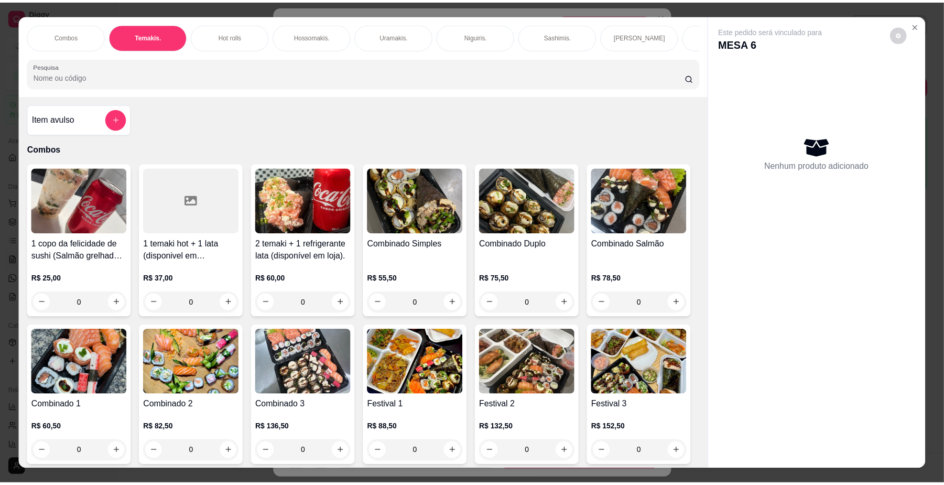
scroll to position [19, 0]
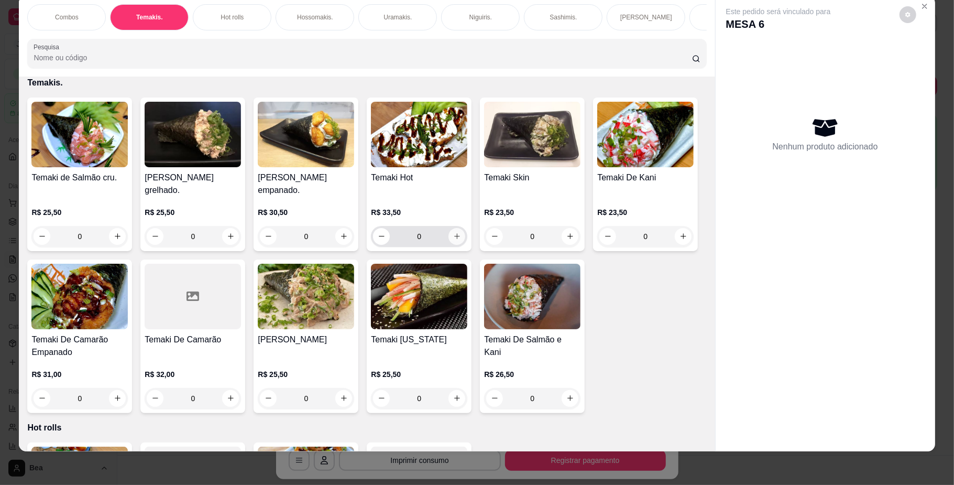
click at [453, 240] on icon "increase-product-quantity" at bounding box center [457, 236] width 8 height 8
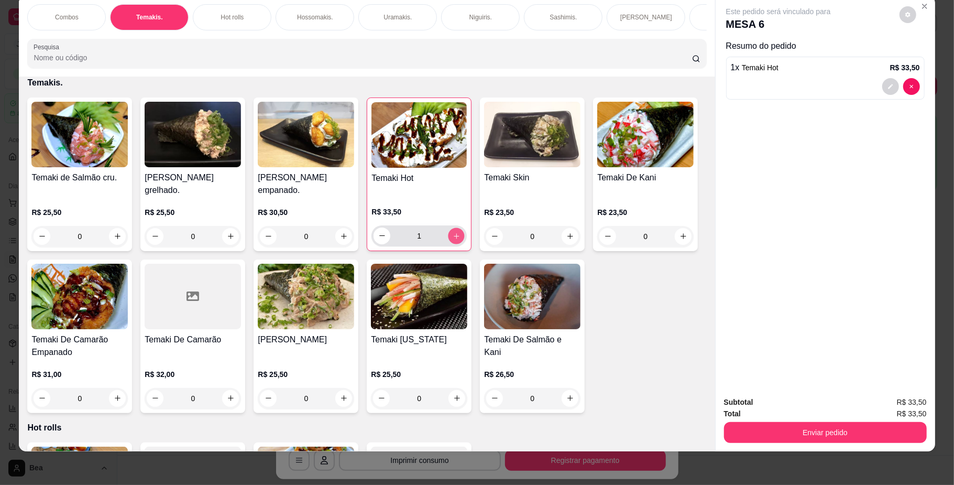
click at [454, 238] on icon "increase-product-quantity" at bounding box center [456, 235] width 5 height 5
type input "2"
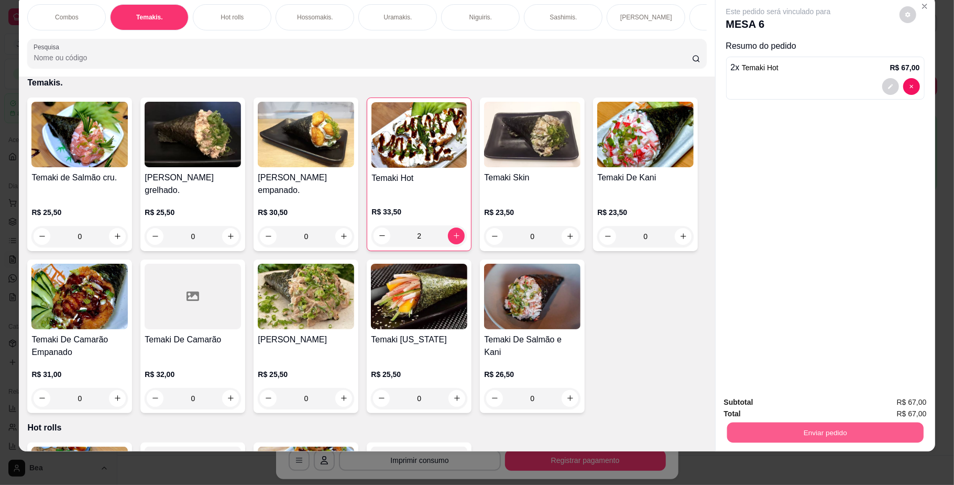
click at [781, 437] on button "Enviar pedido" at bounding box center [825, 432] width 197 height 20
click at [770, 400] on button "Não registrar e enviar pedido" at bounding box center [790, 406] width 106 height 19
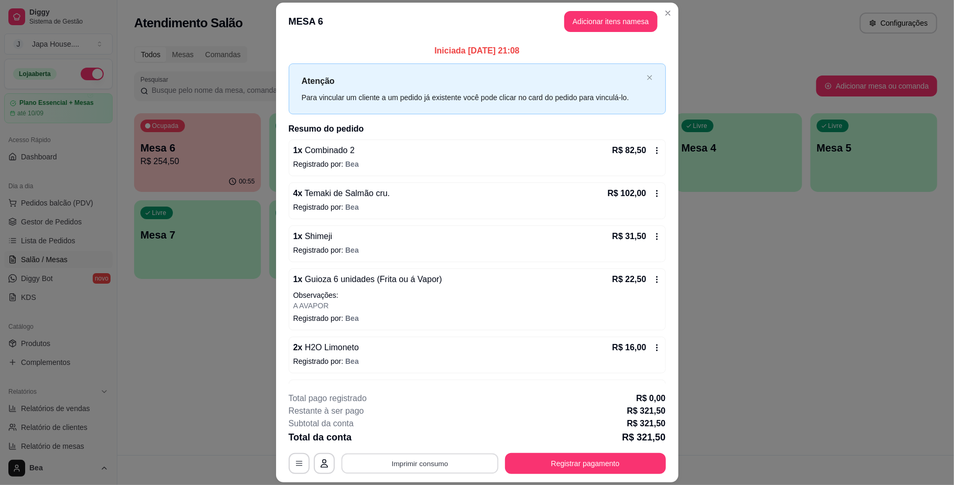
click at [428, 460] on button "Imprimir consumo" at bounding box center [419, 463] width 157 height 20
click at [421, 438] on button "IMPRESSORA" at bounding box center [417, 439] width 73 height 16
click at [423, 463] on button "Imprimir consumo" at bounding box center [419, 463] width 157 height 20
click at [427, 441] on button "IMPRESSORA" at bounding box center [417, 439] width 73 height 16
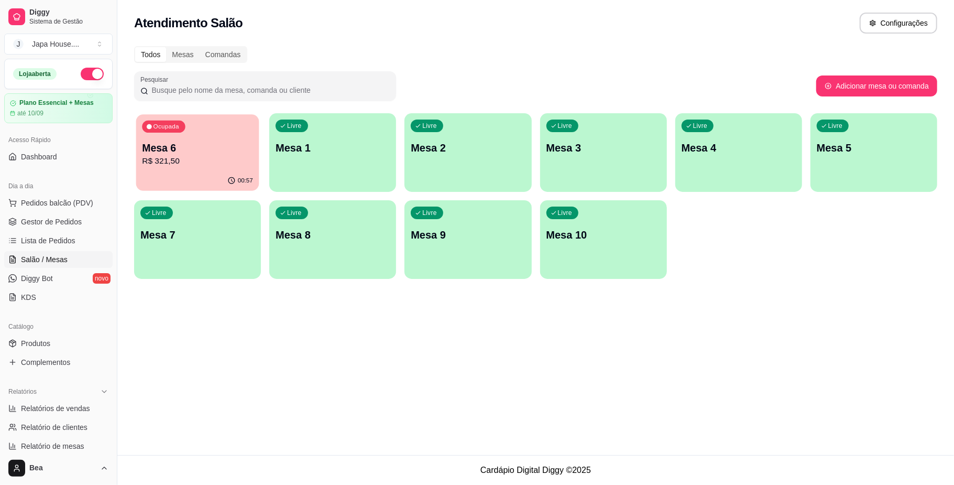
click at [198, 158] on p "R$ 321,50" at bounding box center [197, 161] width 111 height 12
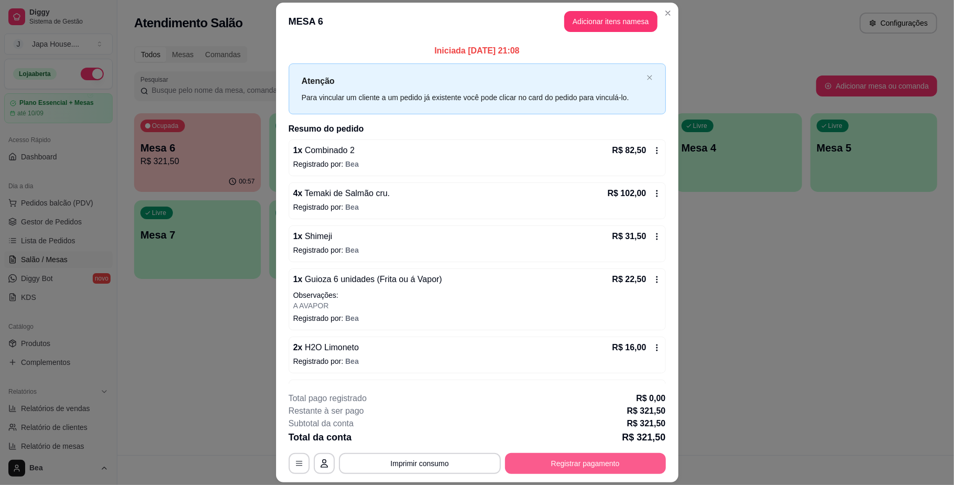
click at [575, 460] on button "Registrar pagamento" at bounding box center [585, 463] width 161 height 21
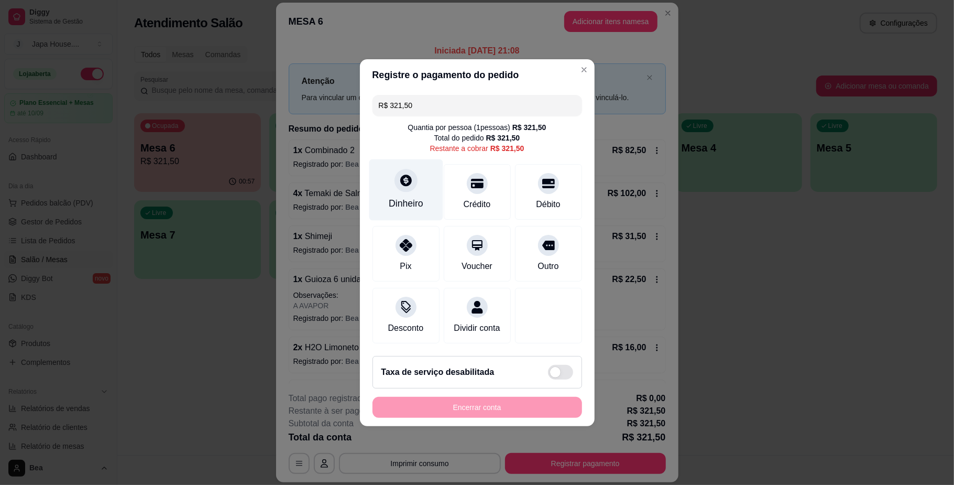
click at [417, 187] on div "Dinheiro" at bounding box center [406, 189] width 74 height 61
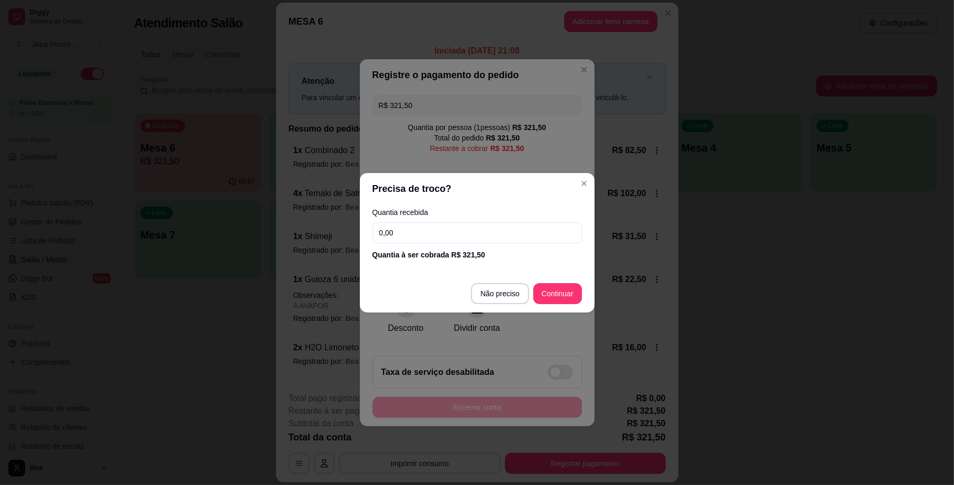
click at [420, 231] on input "0,00" at bounding box center [478, 232] width 210 height 21
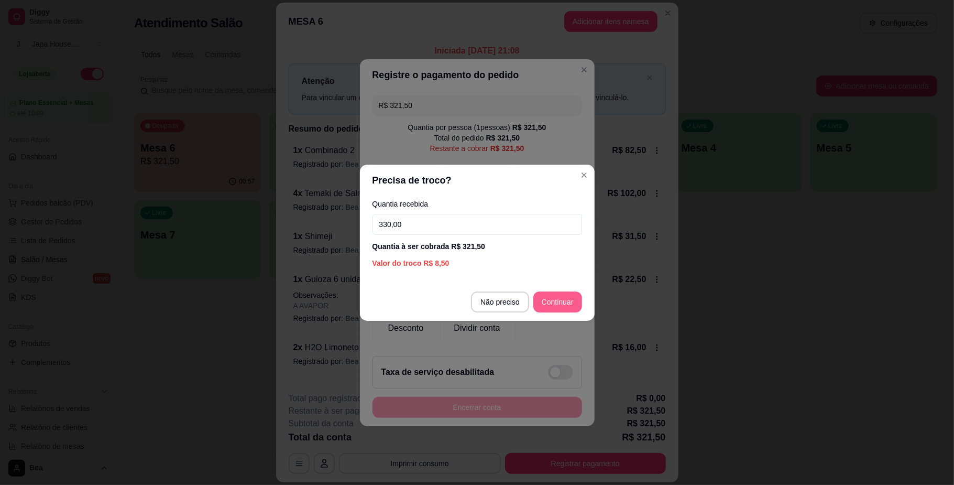
type input "330,00"
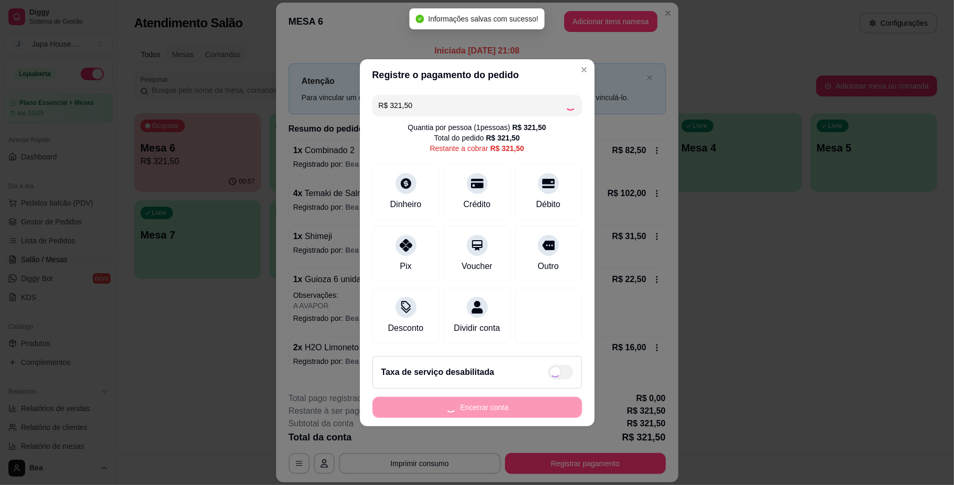
type input "R$ 0,00"
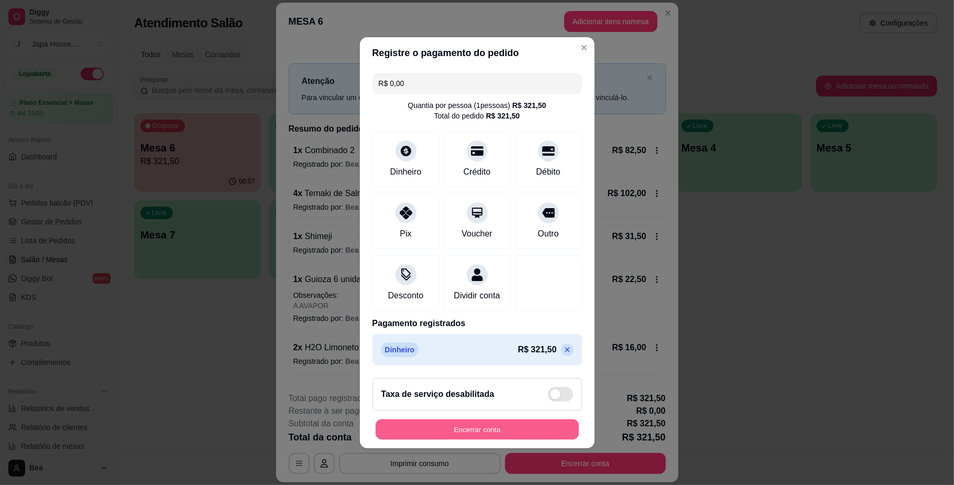
click at [438, 439] on button "Encerrar conta" at bounding box center [477, 429] width 203 height 20
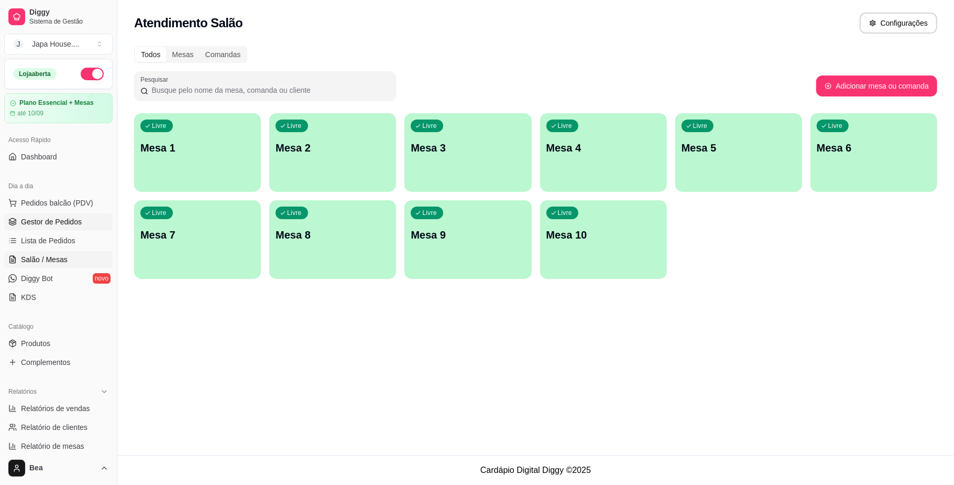
click at [74, 219] on span "Gestor de Pedidos" at bounding box center [51, 221] width 61 height 10
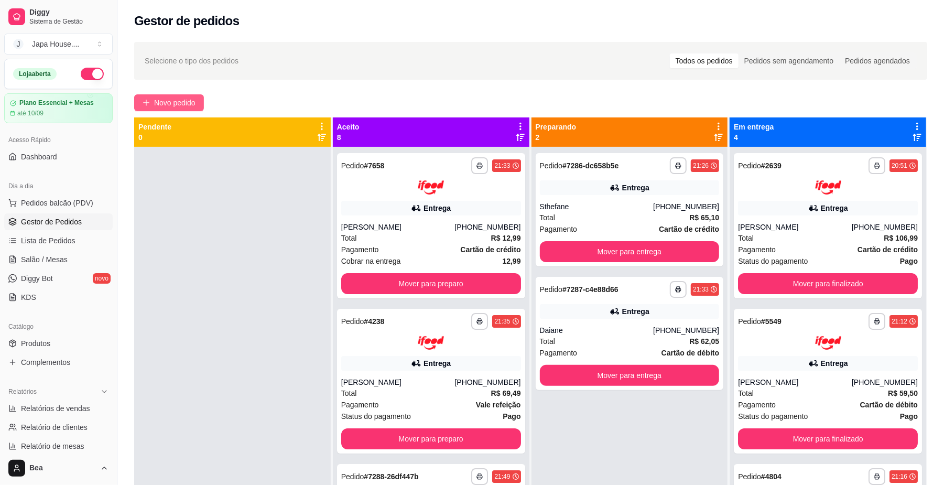
click at [162, 103] on span "Novo pedido" at bounding box center [174, 103] width 41 height 12
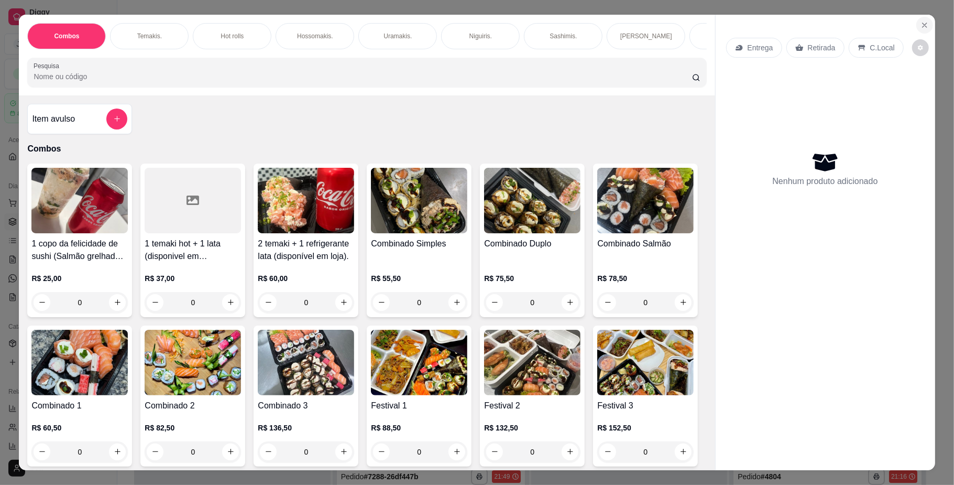
click at [921, 24] on icon "Close" at bounding box center [925, 25] width 8 height 8
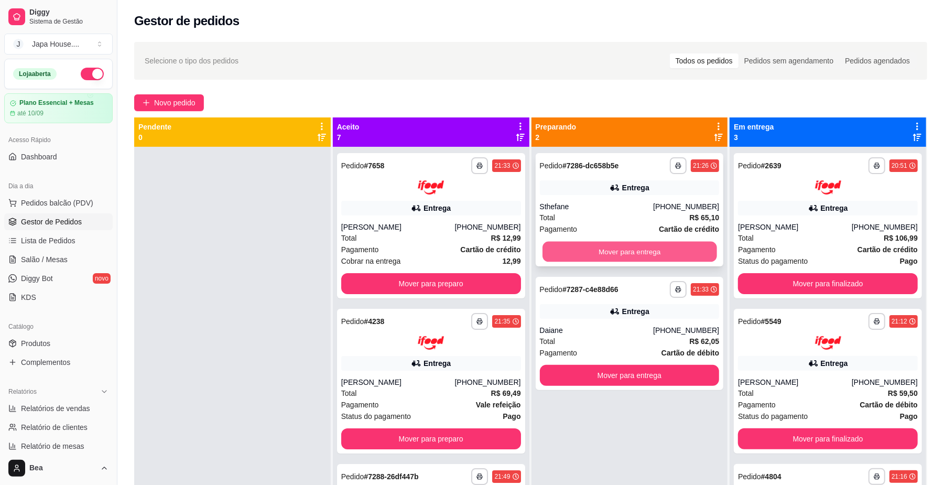
click at [621, 246] on button "Mover para entrega" at bounding box center [629, 252] width 174 height 20
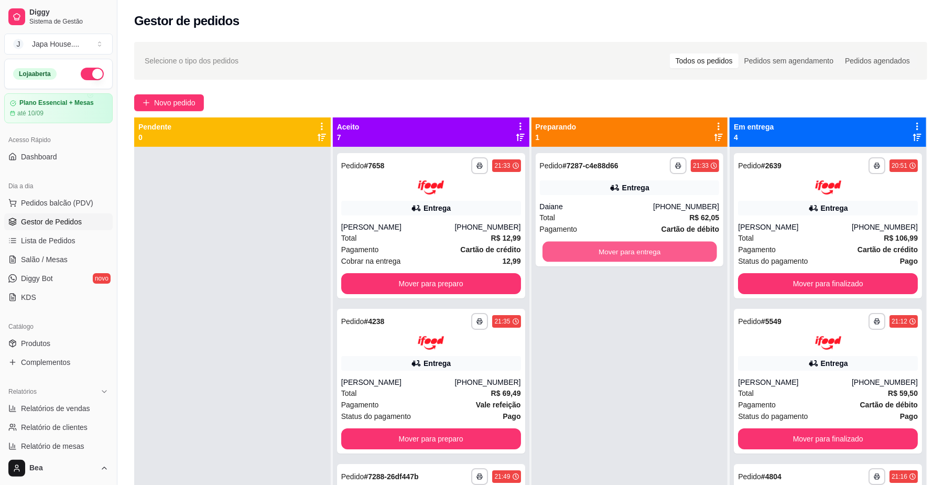
click at [602, 252] on button "Mover para entrega" at bounding box center [629, 252] width 174 height 20
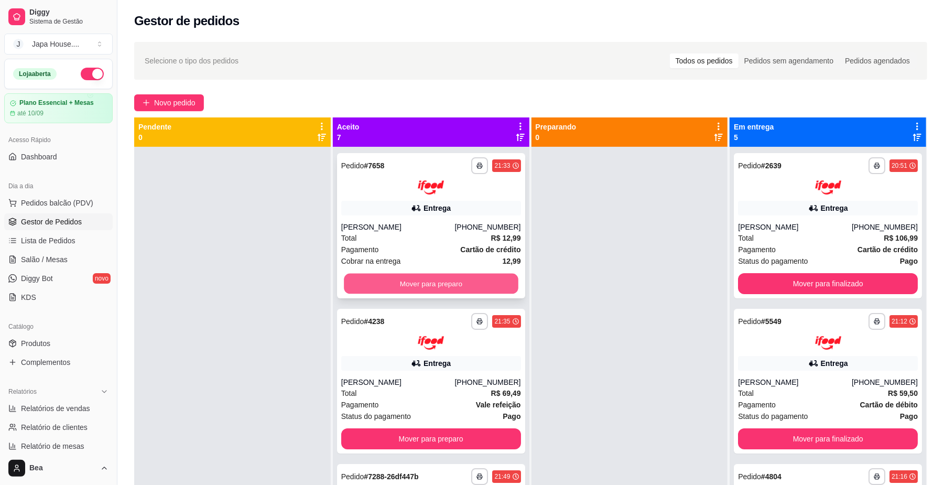
click at [474, 282] on button "Mover para preparo" at bounding box center [431, 283] width 174 height 20
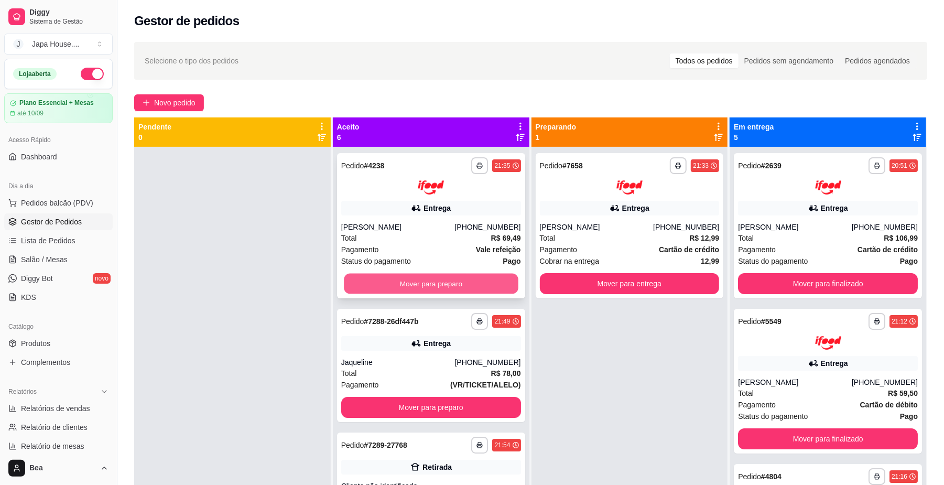
click at [463, 276] on button "Mover para preparo" at bounding box center [431, 283] width 174 height 20
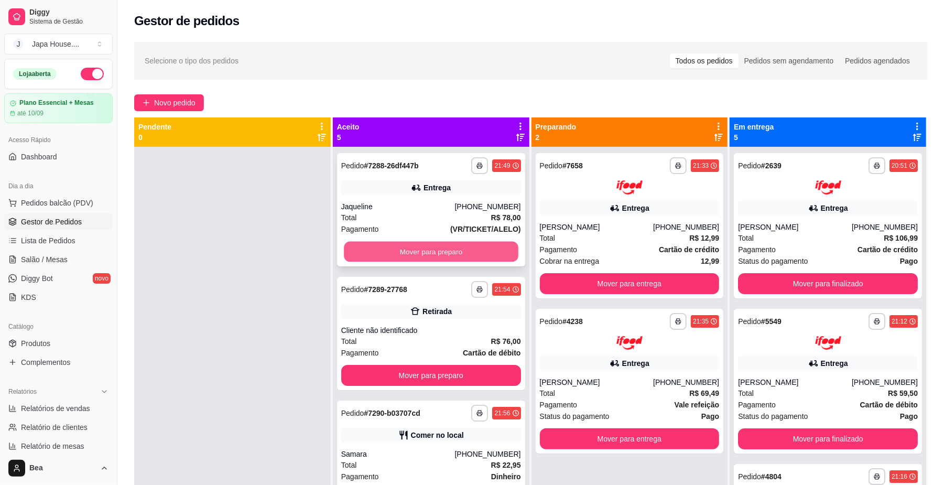
click at [447, 247] on button "Mover para preparo" at bounding box center [431, 252] width 174 height 20
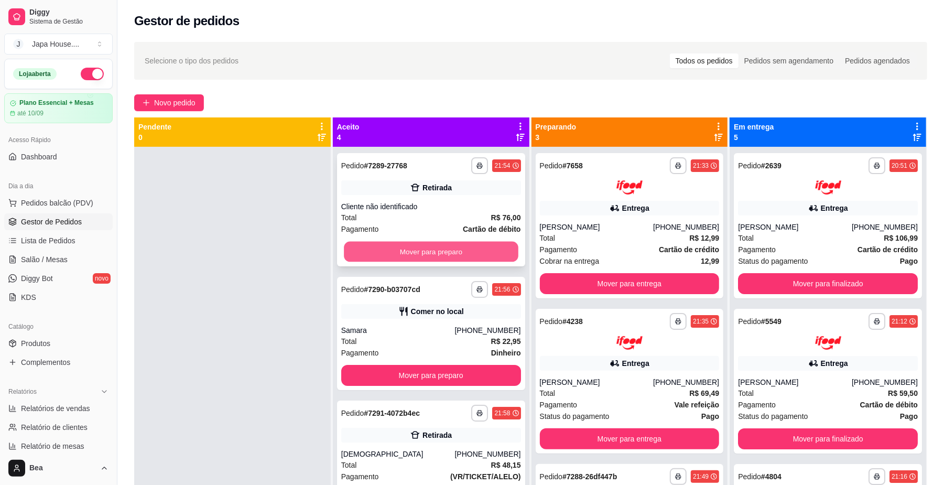
click at [450, 246] on button "Mover para preparo" at bounding box center [431, 252] width 174 height 20
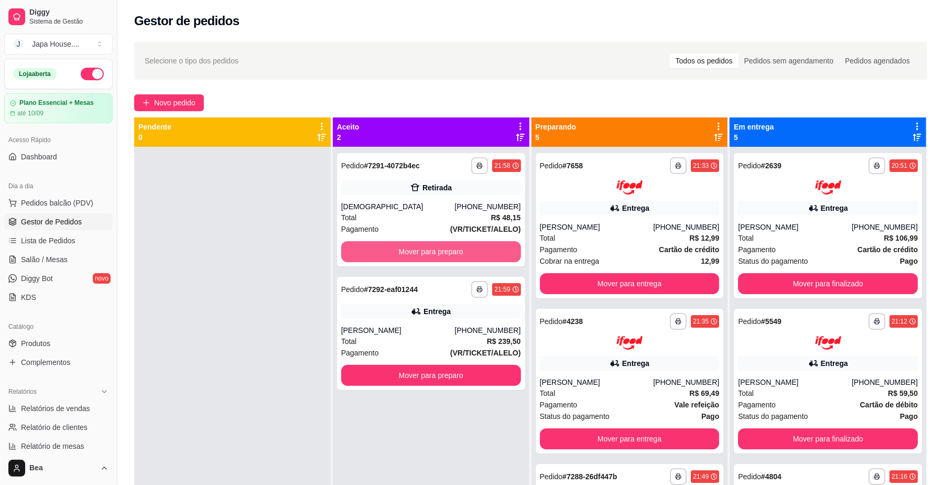
click at [450, 246] on button "Mover para preparo" at bounding box center [431, 251] width 180 height 21
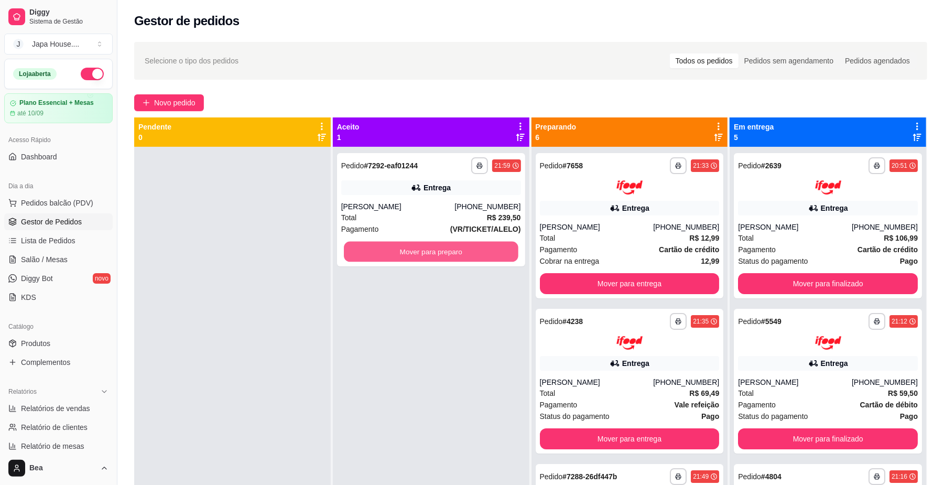
click at [450, 246] on button "Mover para preparo" at bounding box center [431, 252] width 174 height 20
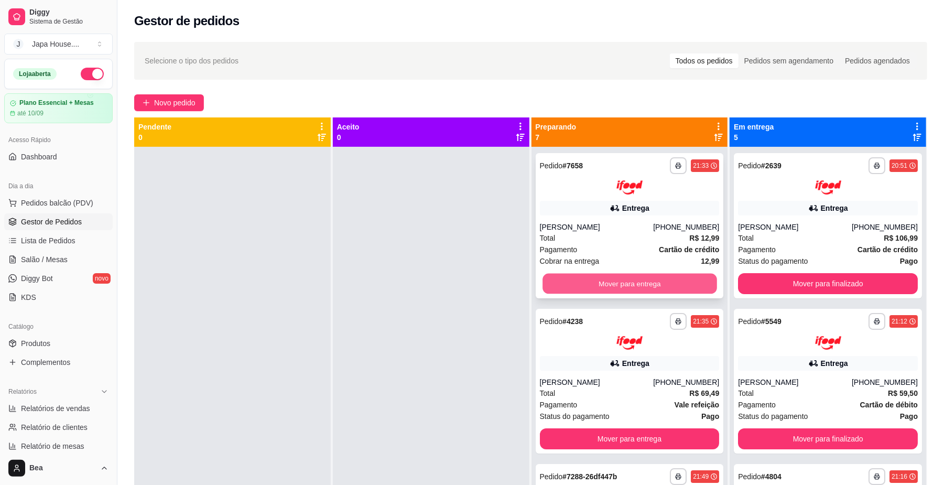
click at [569, 279] on button "Mover para entrega" at bounding box center [629, 283] width 174 height 20
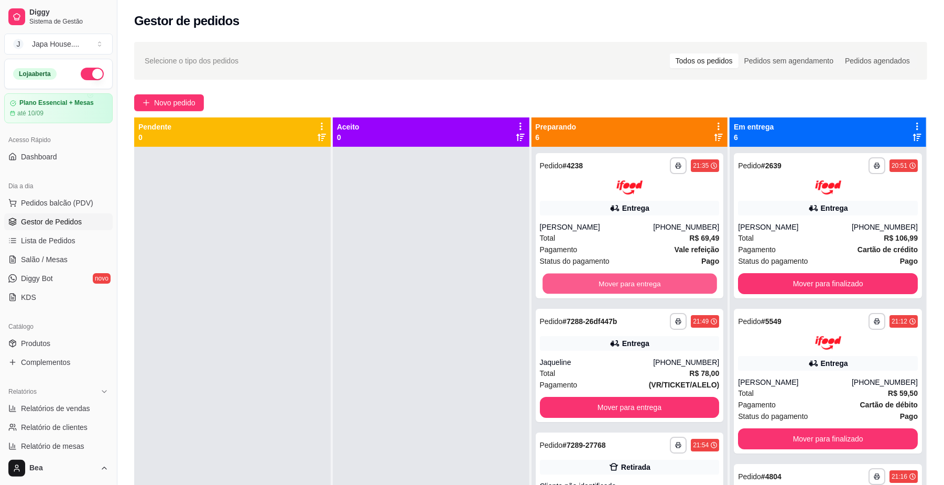
click at [569, 279] on button "Mover para entrega" at bounding box center [629, 283] width 174 height 20
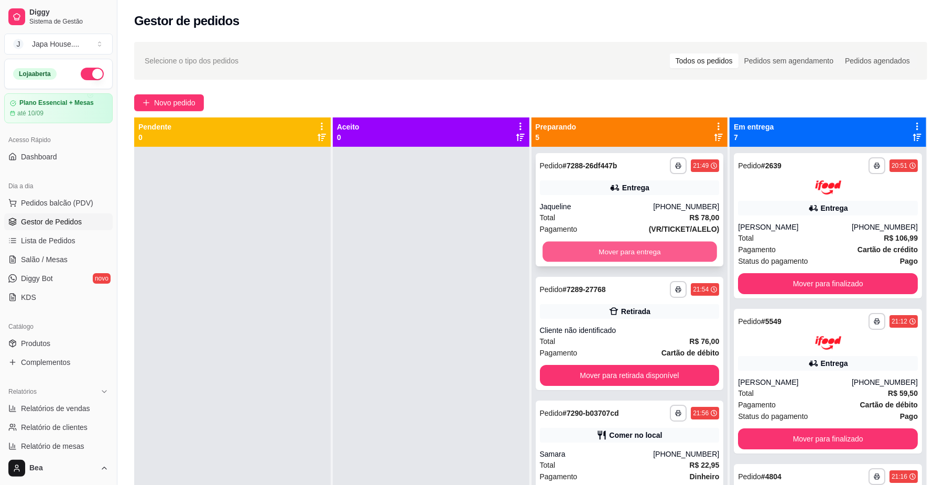
click at [565, 253] on button "Mover para entrega" at bounding box center [629, 252] width 174 height 20
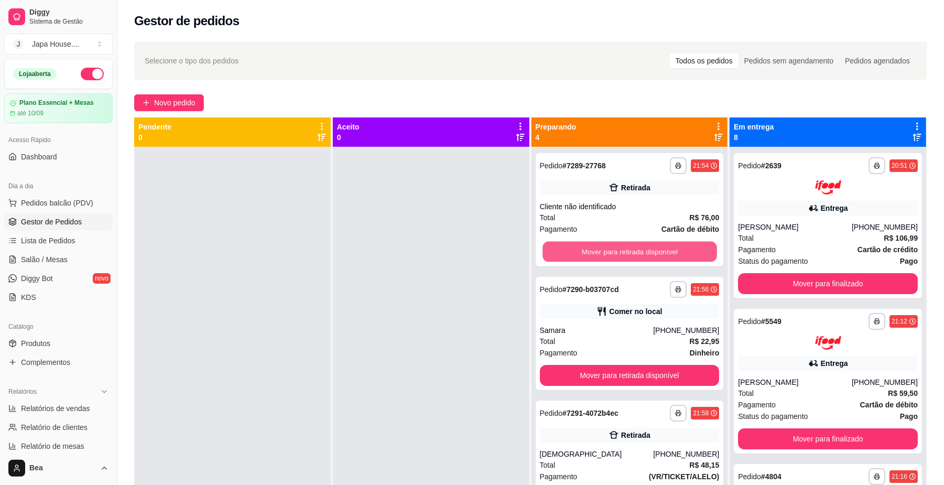
click at [565, 253] on button "Mover para retirada disponível" at bounding box center [629, 252] width 174 height 20
click at [561, 247] on button "Mover para retirada disponível" at bounding box center [629, 252] width 174 height 20
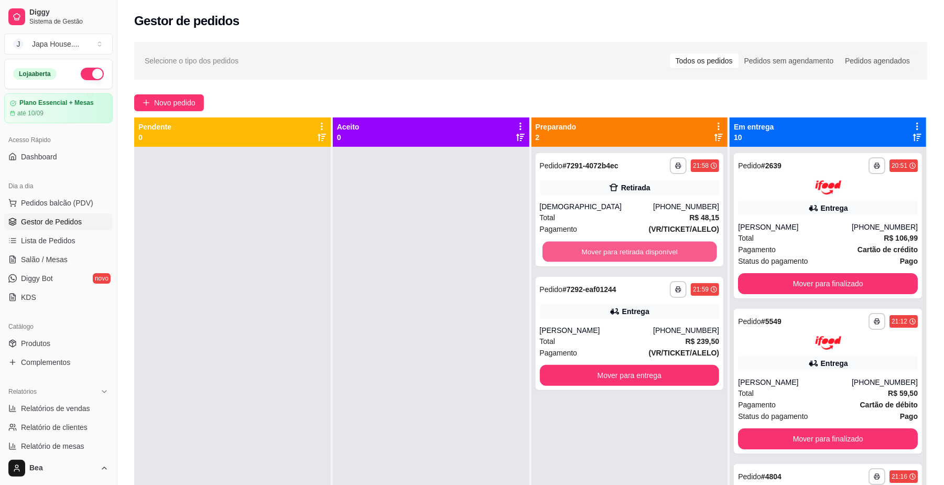
click at [561, 247] on button "Mover para retirada disponível" at bounding box center [629, 252] width 174 height 20
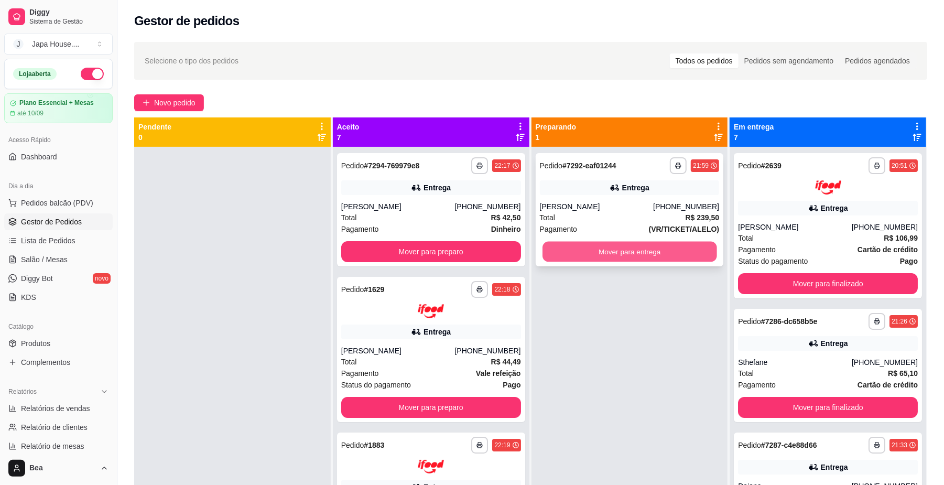
click at [619, 252] on button "Mover para entrega" at bounding box center [629, 252] width 174 height 20
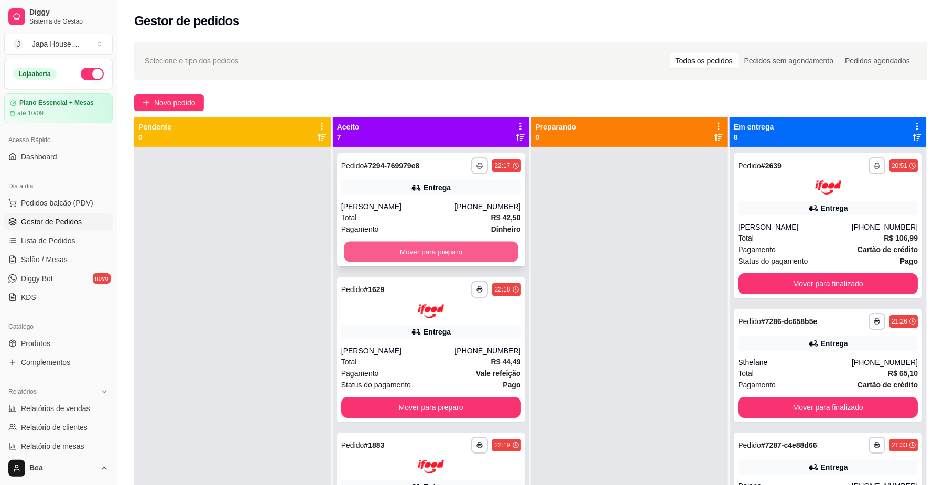
click at [485, 250] on button "Mover para preparo" at bounding box center [431, 252] width 174 height 20
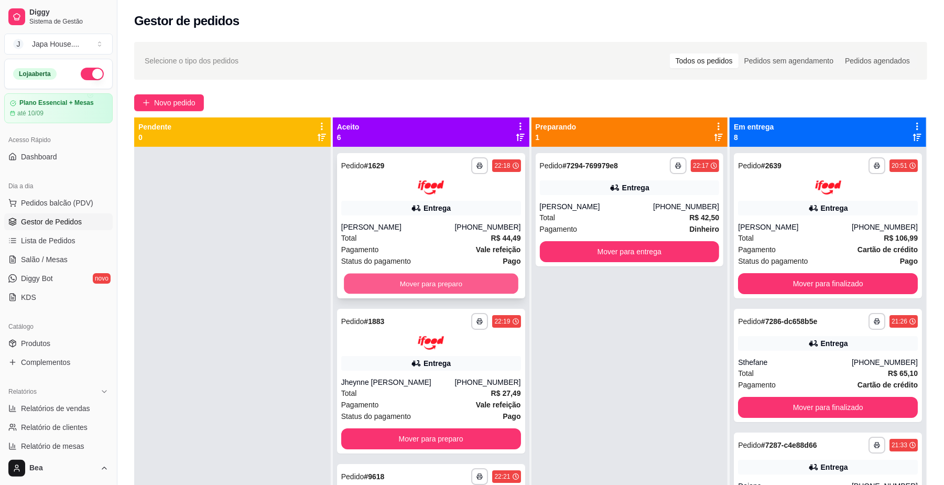
click at [483, 279] on button "Mover para preparo" at bounding box center [431, 283] width 174 height 20
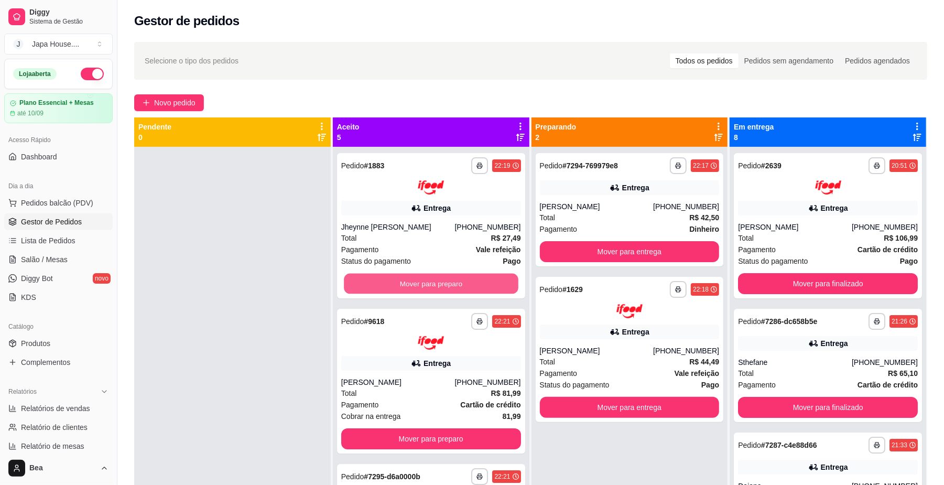
click at [483, 279] on button "Mover para preparo" at bounding box center [431, 283] width 174 height 20
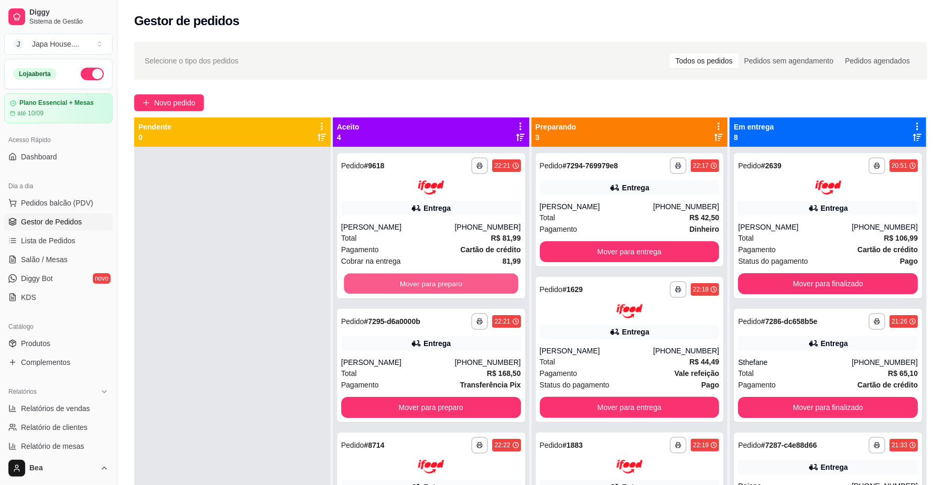
click at [483, 279] on button "Mover para preparo" at bounding box center [431, 283] width 174 height 20
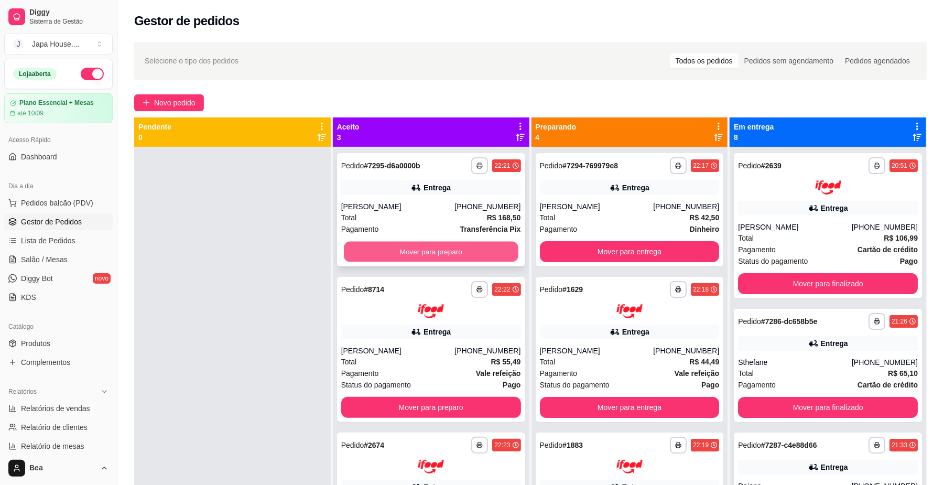
click at [469, 249] on button "Mover para preparo" at bounding box center [431, 252] width 174 height 20
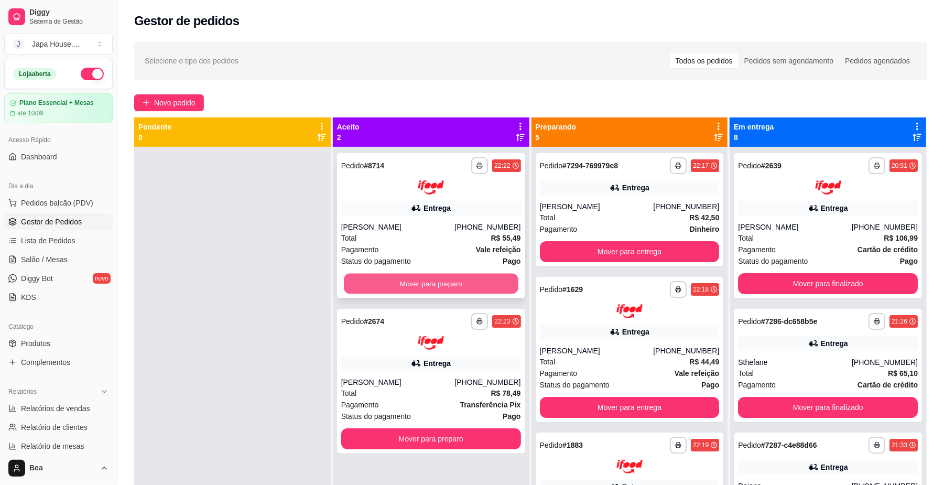
click at [460, 284] on button "Mover para preparo" at bounding box center [431, 283] width 174 height 20
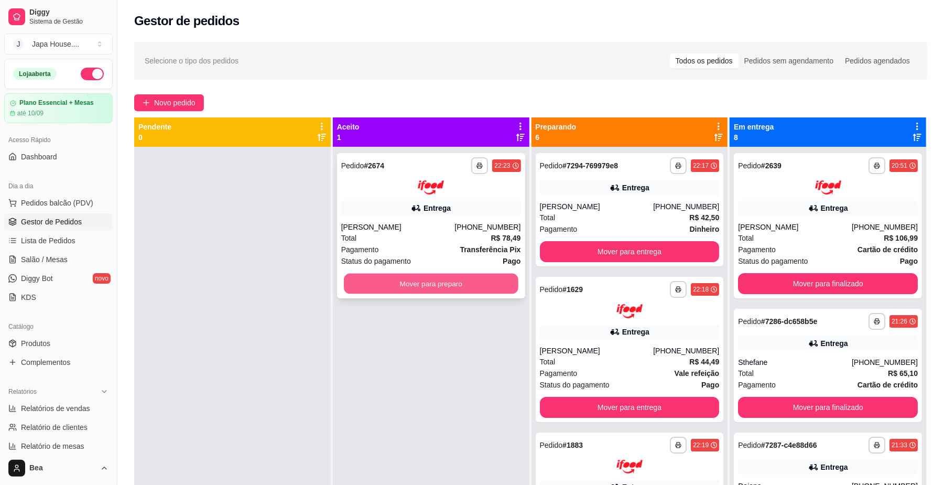
click at [467, 277] on button "Mover para preparo" at bounding box center [431, 283] width 174 height 20
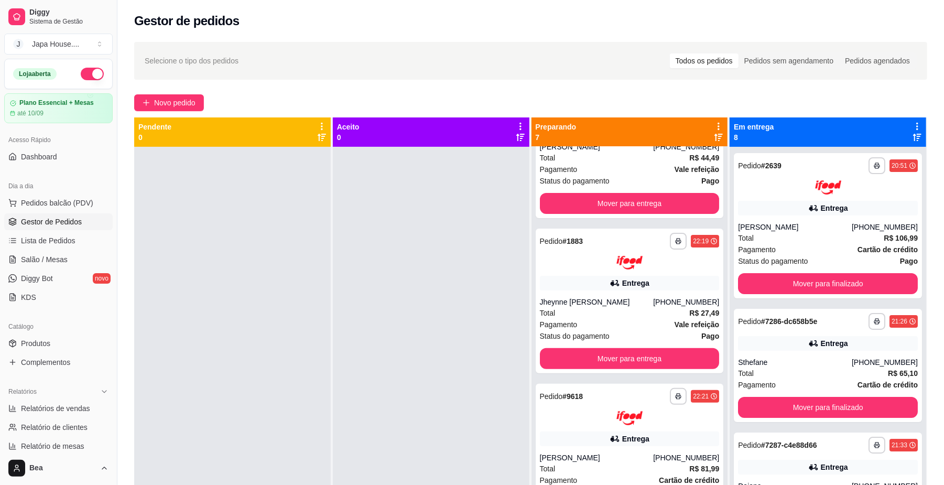
scroll to position [201, 0]
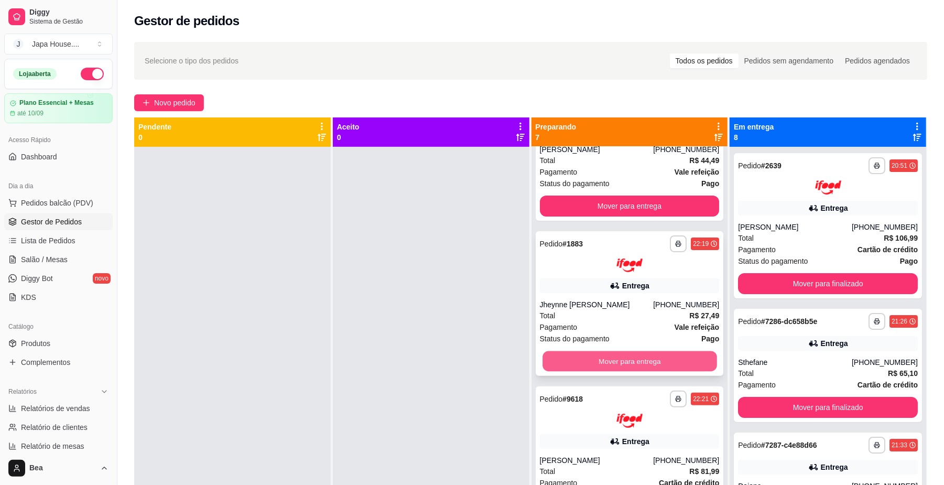
click at [671, 357] on button "Mover para entrega" at bounding box center [629, 361] width 174 height 20
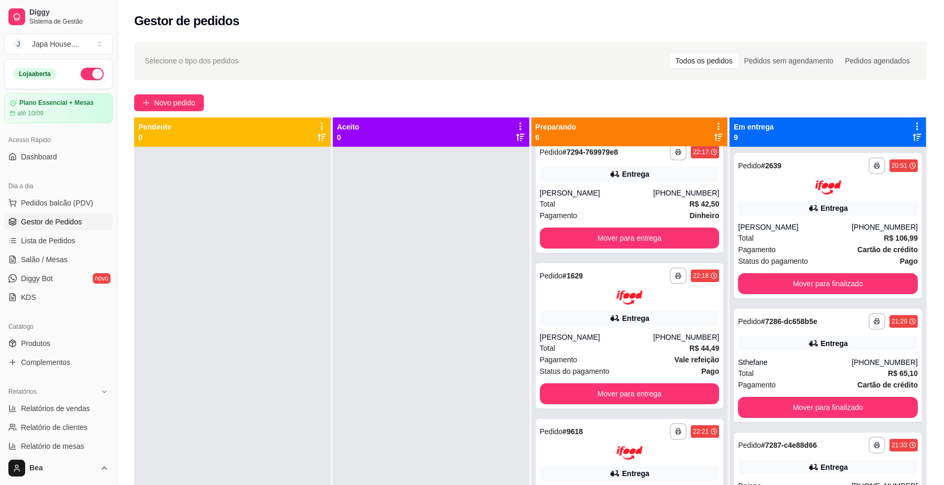
scroll to position [0, 0]
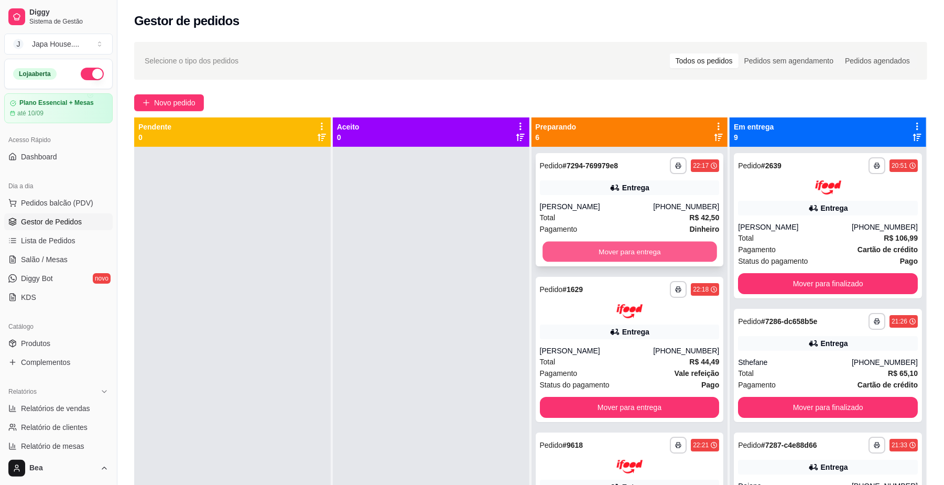
click at [619, 246] on button "Mover para entrega" at bounding box center [629, 252] width 174 height 20
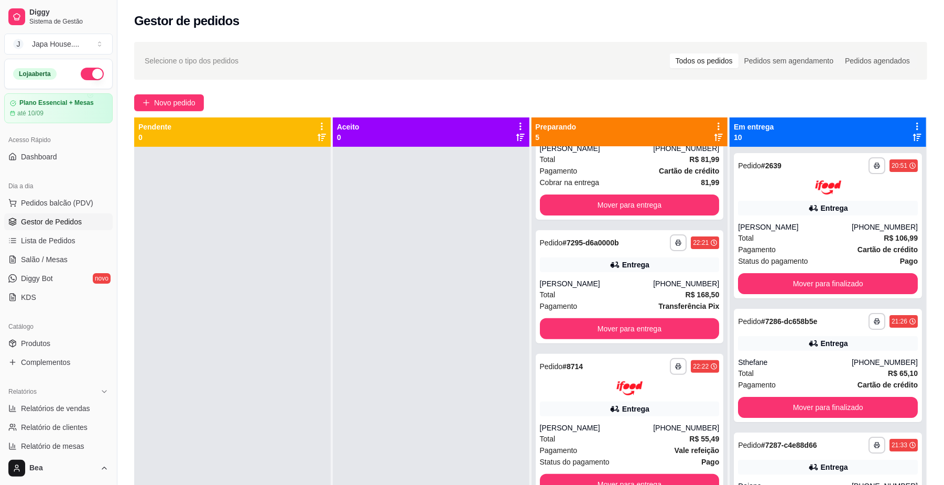
scroll to position [237, 0]
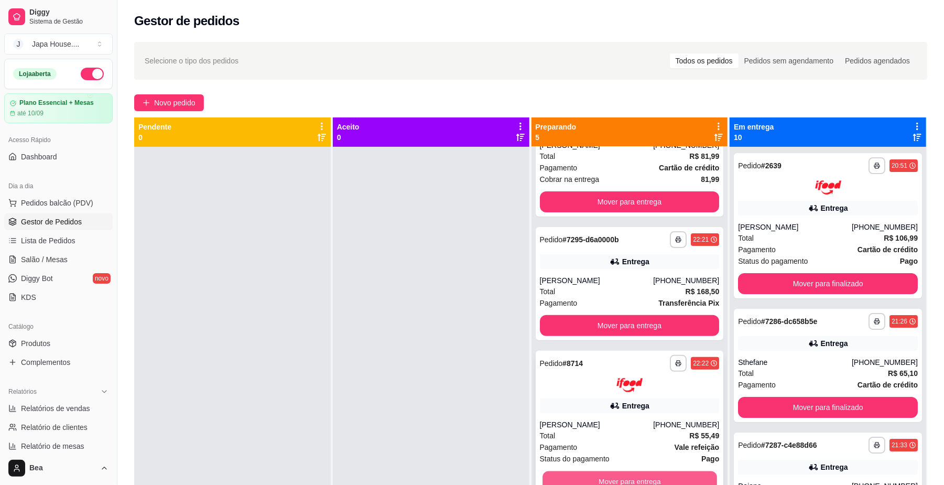
click at [676, 479] on button "Mover para entrega" at bounding box center [629, 481] width 174 height 20
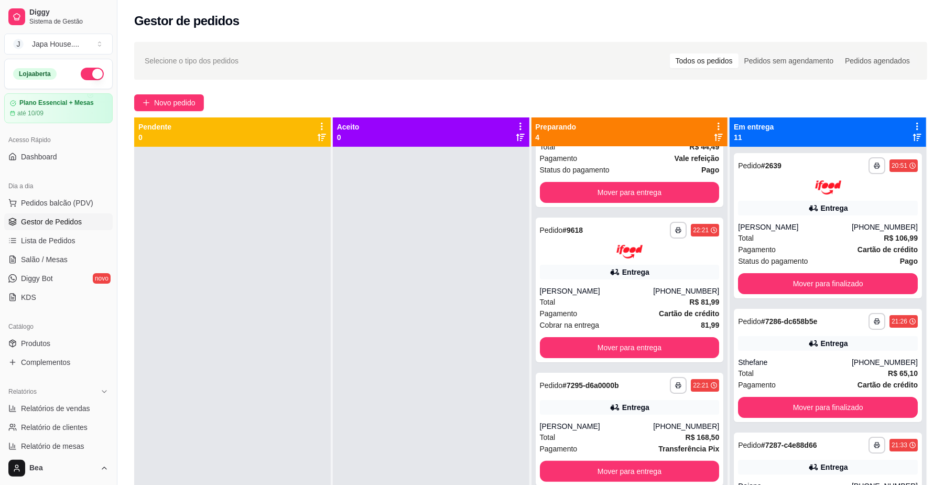
scroll to position [95, 0]
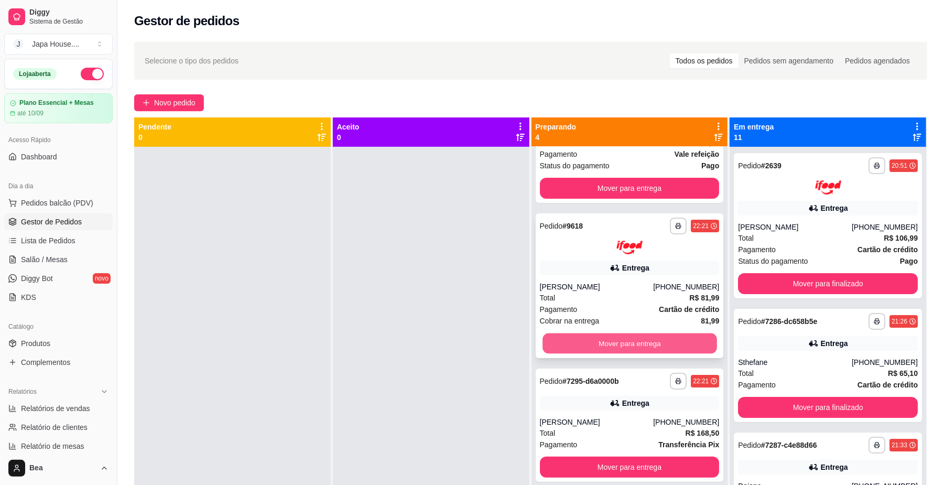
click at [660, 340] on button "Mover para entrega" at bounding box center [629, 343] width 174 height 20
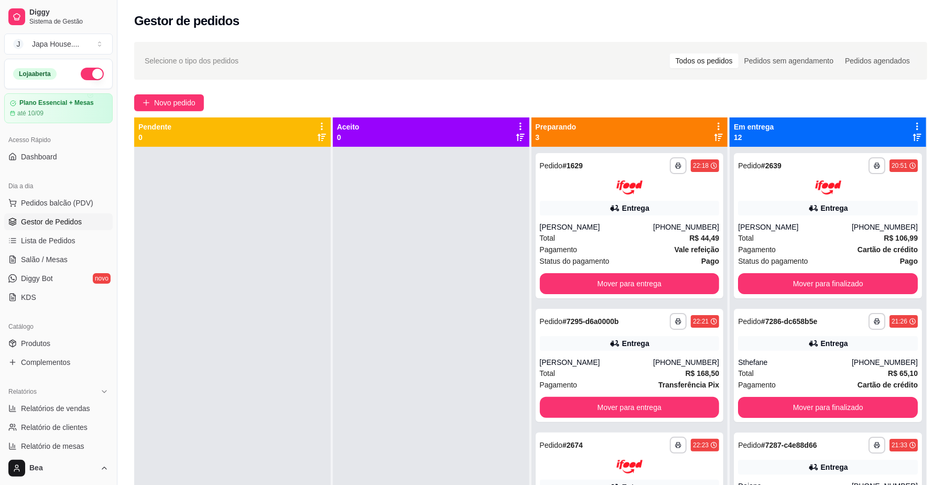
scroll to position [0, 0]
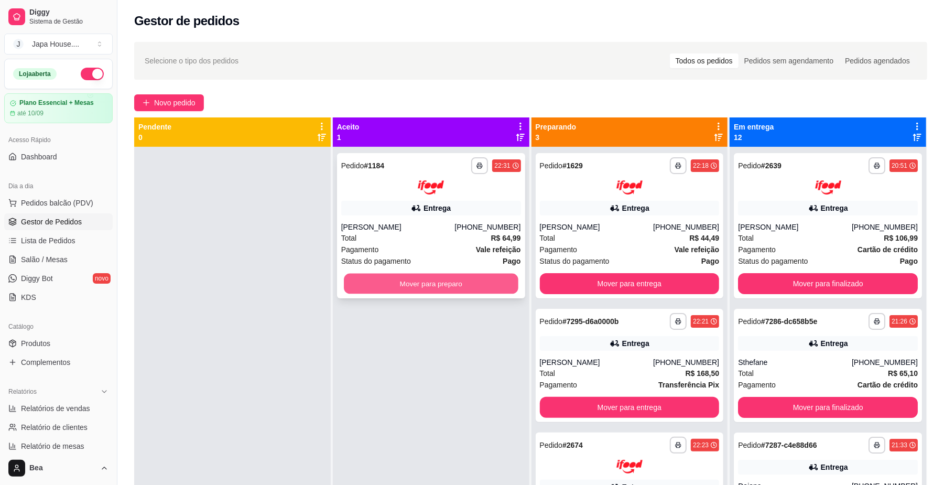
click at [488, 284] on button "Mover para preparo" at bounding box center [431, 283] width 174 height 20
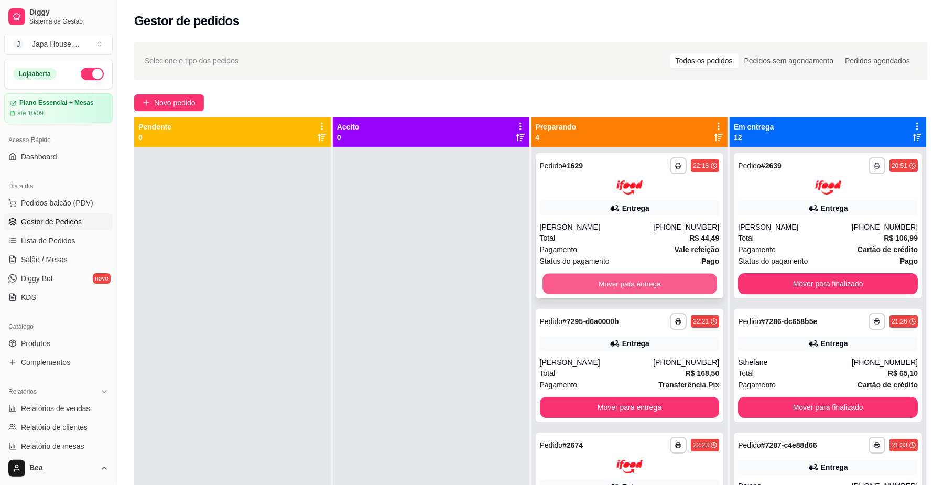
click at [587, 289] on button "Mover para entrega" at bounding box center [629, 283] width 174 height 20
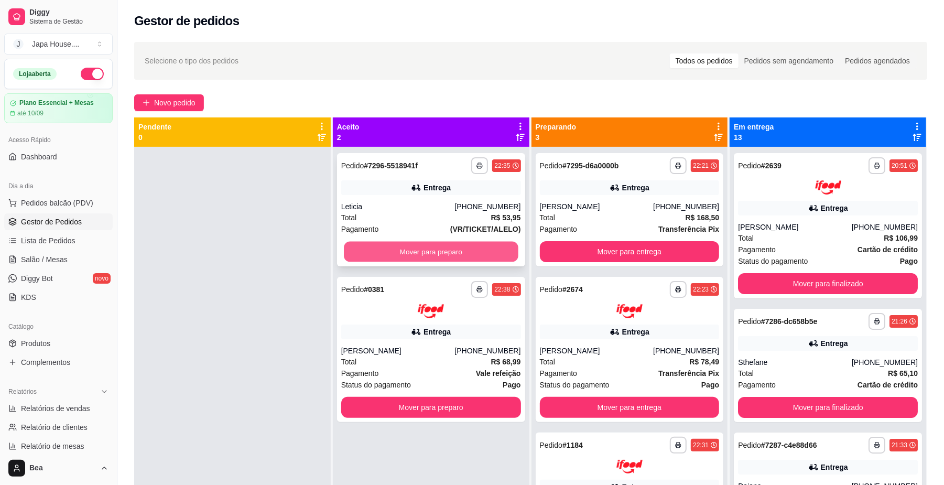
click at [457, 251] on button "Mover para preparo" at bounding box center [431, 252] width 174 height 20
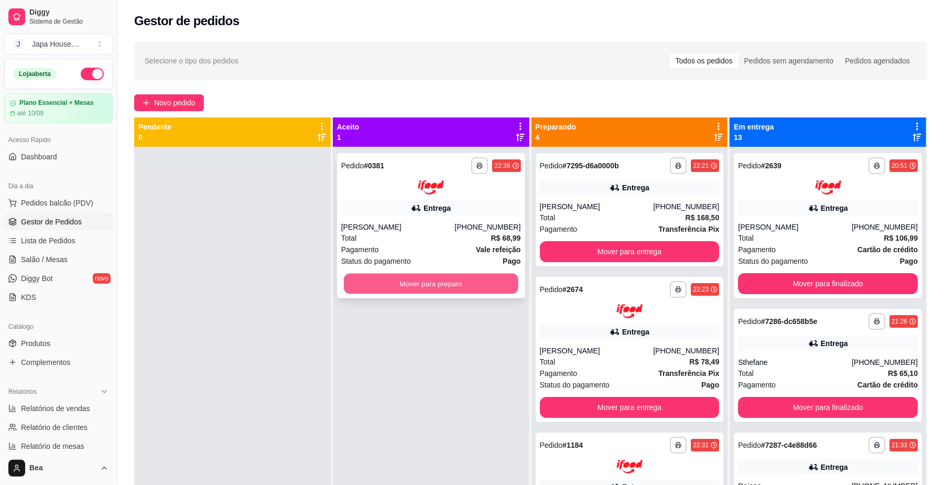
click at [460, 279] on button "Mover para preparo" at bounding box center [431, 283] width 174 height 20
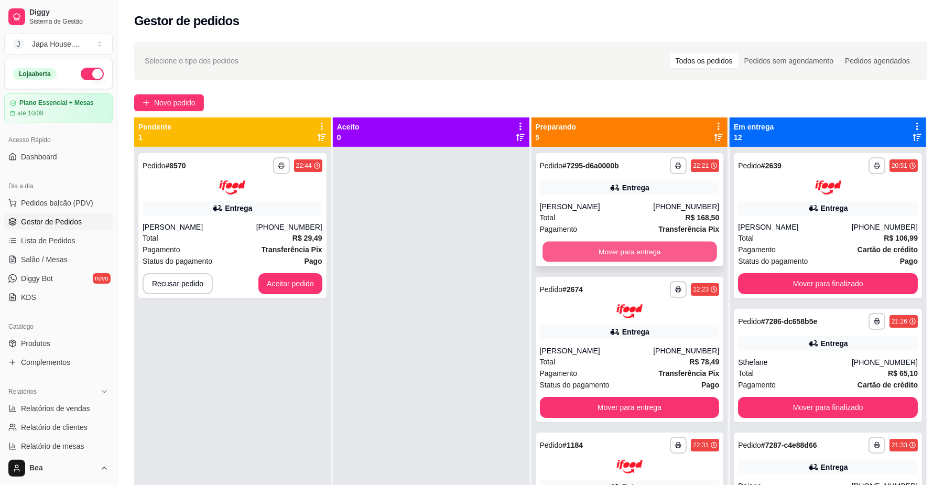
click at [619, 242] on button "Mover para entrega" at bounding box center [629, 252] width 174 height 20
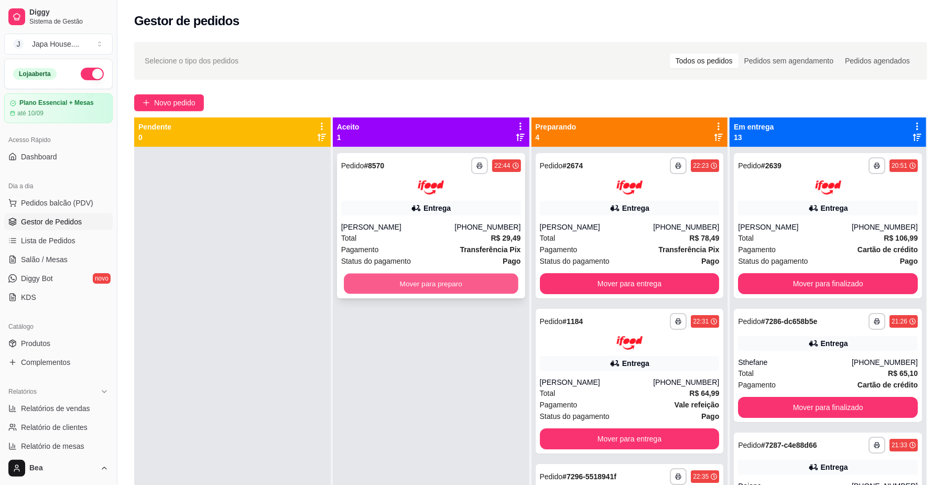
click at [487, 286] on button "Mover para preparo" at bounding box center [431, 283] width 174 height 20
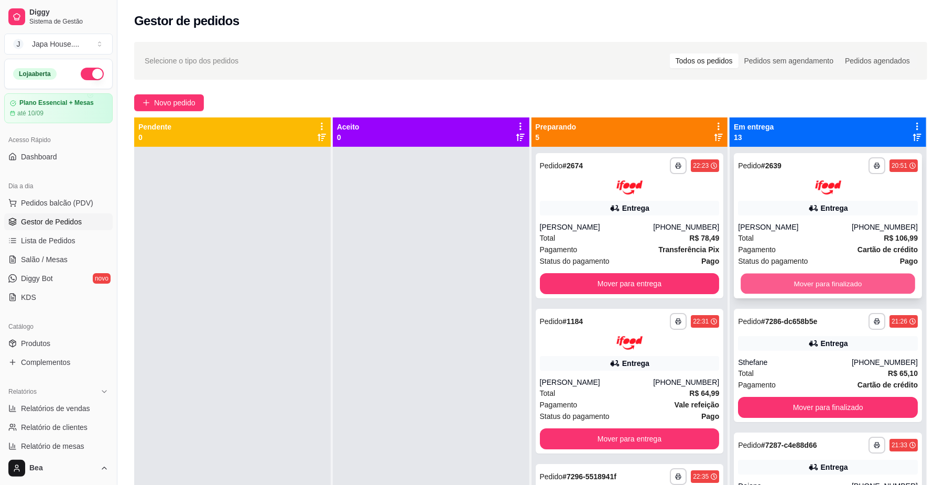
click at [843, 279] on button "Mover para finalizado" at bounding box center [828, 283] width 174 height 20
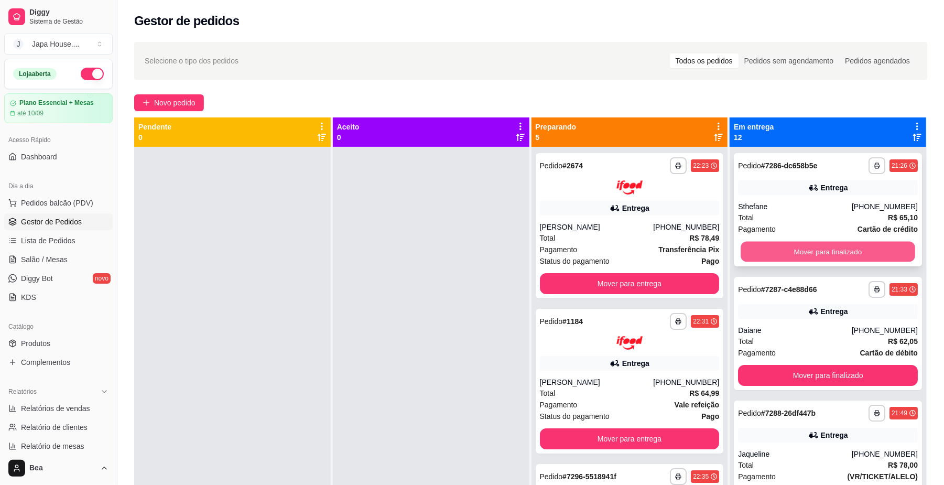
click at [831, 248] on button "Mover para finalizado" at bounding box center [828, 252] width 174 height 20
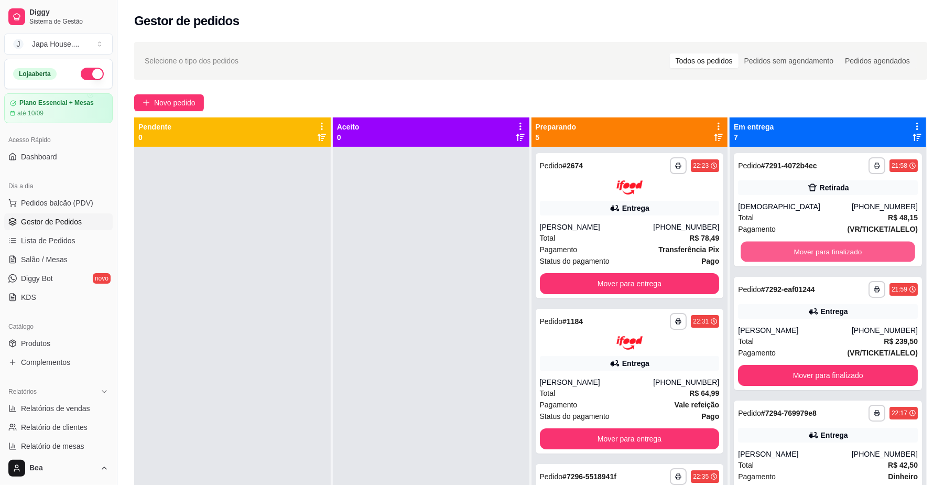
click at [831, 248] on button "Mover para finalizado" at bounding box center [828, 252] width 174 height 20
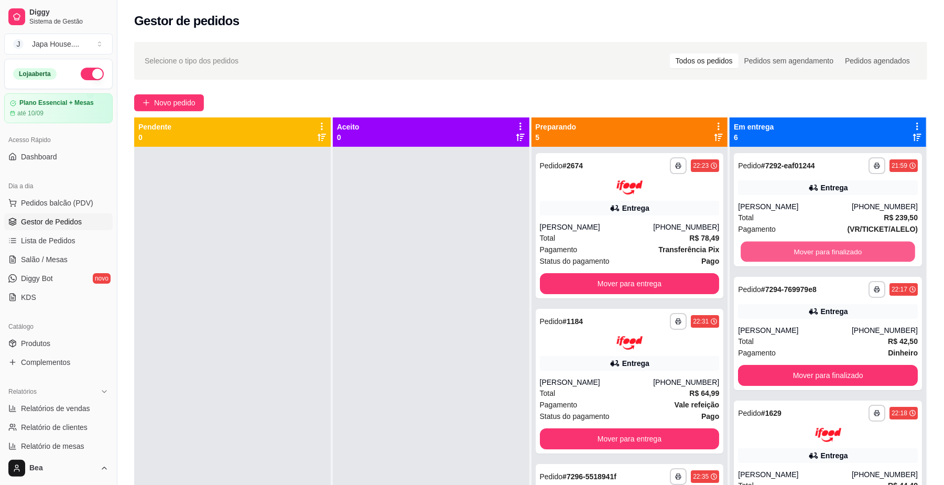
click at [831, 248] on button "Mover para finalizado" at bounding box center [828, 252] width 174 height 20
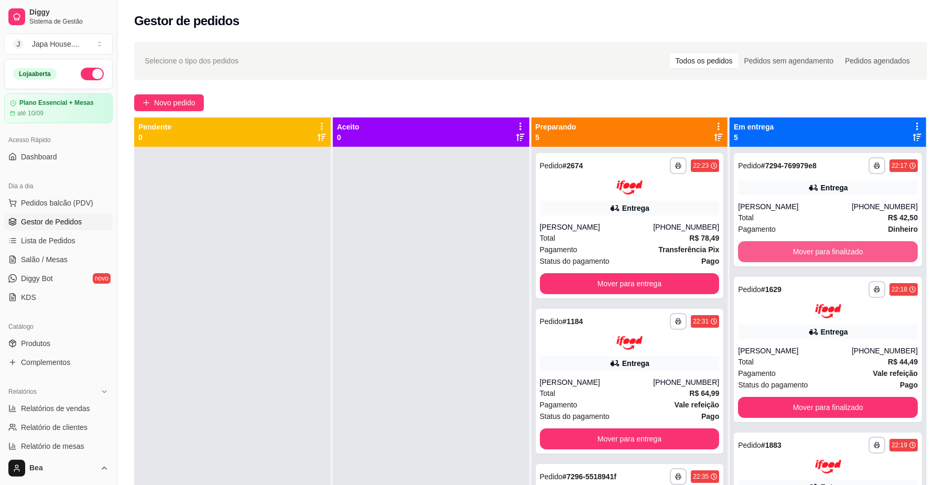
click at [831, 248] on button "Mover para finalizado" at bounding box center [828, 251] width 180 height 21
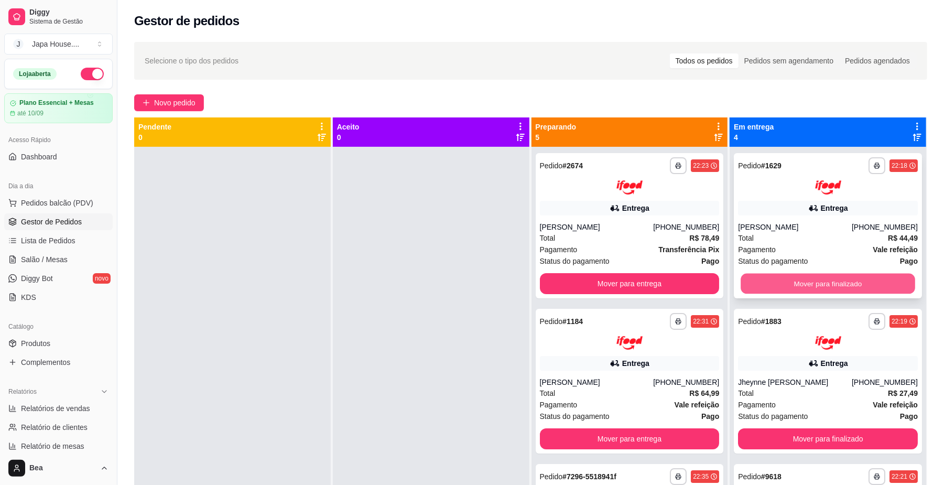
click at [826, 285] on button "Mover para finalizado" at bounding box center [828, 283] width 174 height 20
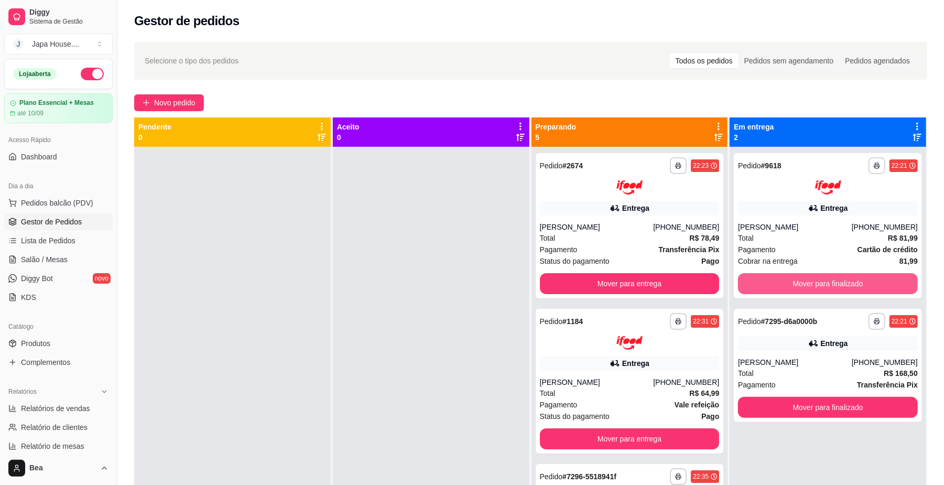
click at [826, 285] on button "Mover para finalizado" at bounding box center [828, 283] width 180 height 21
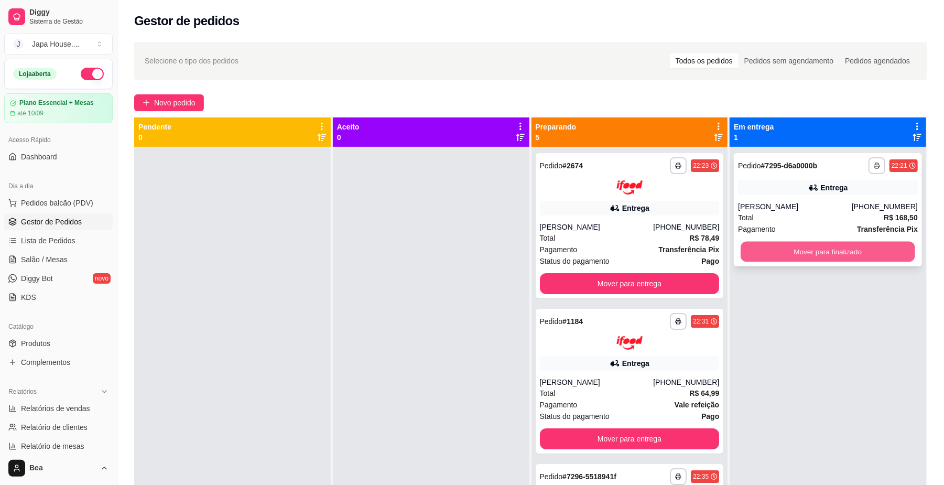
click at [858, 254] on button "Mover para finalizado" at bounding box center [828, 252] width 174 height 20
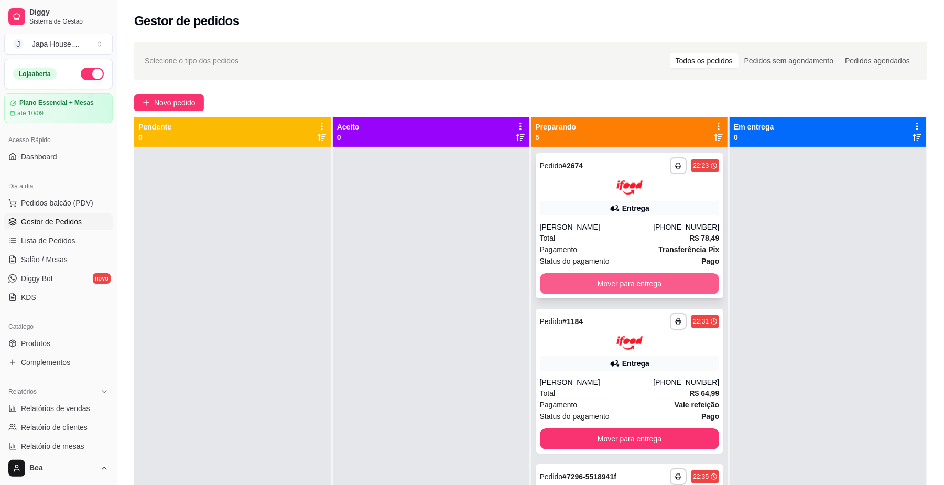
click at [619, 278] on button "Mover para entrega" at bounding box center [630, 283] width 180 height 21
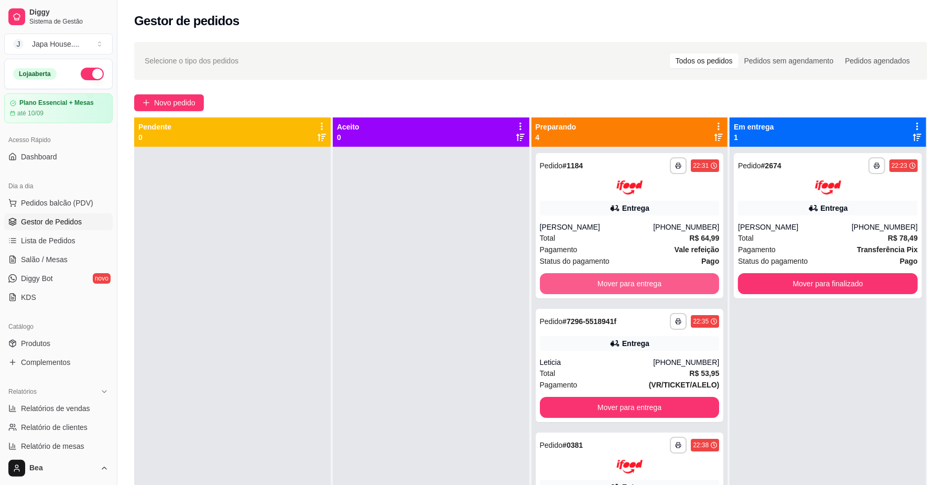
click at [619, 278] on button "Mover para entrega" at bounding box center [630, 283] width 180 height 21
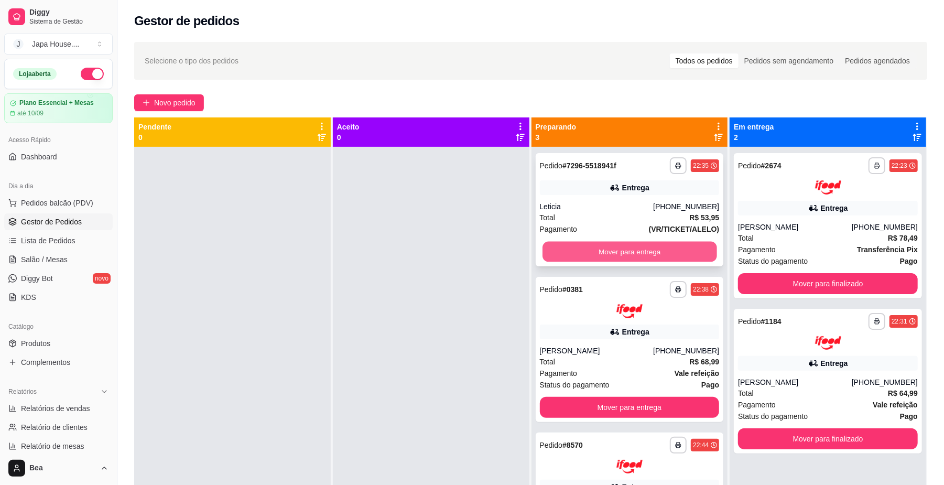
click at [602, 252] on button "Mover para entrega" at bounding box center [629, 252] width 174 height 20
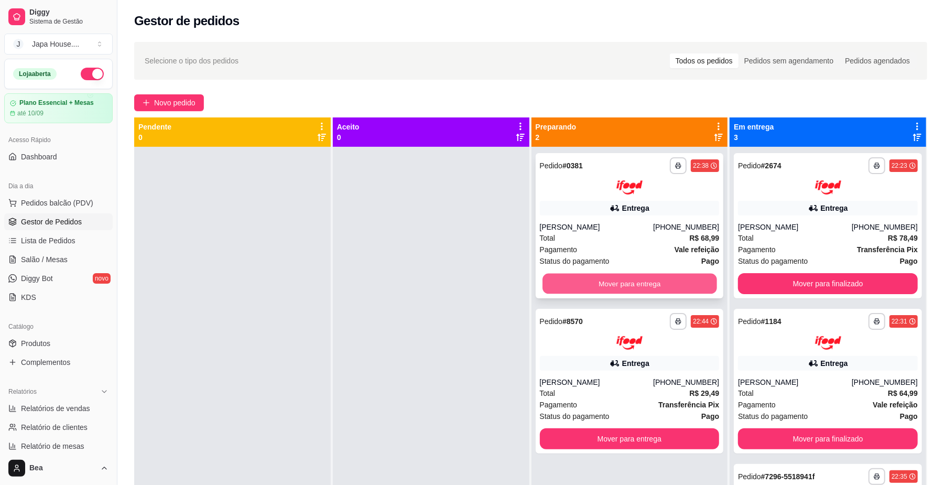
click at [614, 278] on button "Mover para entrega" at bounding box center [629, 283] width 174 height 20
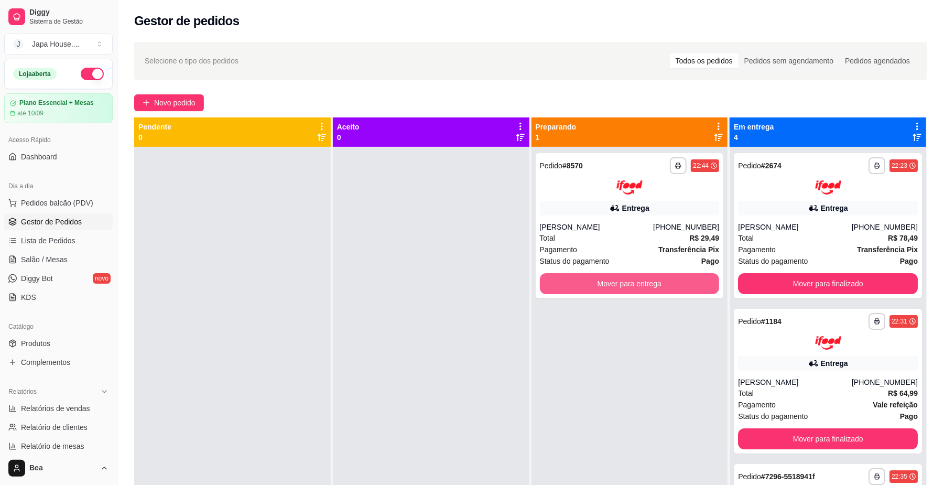
click at [614, 278] on button "Mover para entrega" at bounding box center [630, 283] width 180 height 21
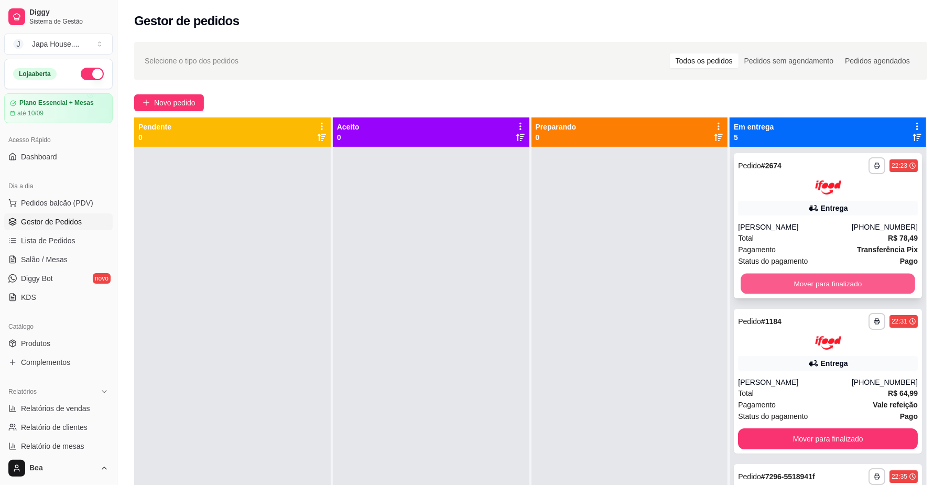
click at [764, 279] on button "Mover para finalizado" at bounding box center [828, 283] width 174 height 20
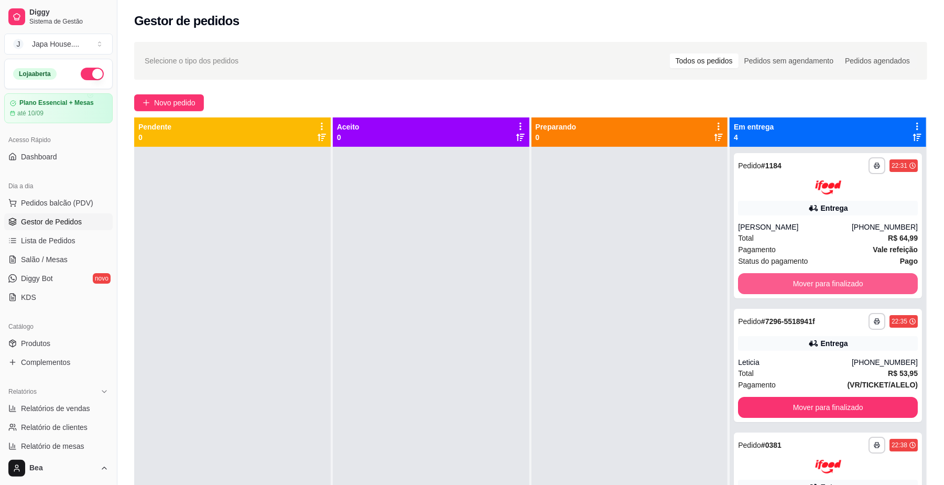
click at [764, 279] on button "Mover para finalizado" at bounding box center [828, 283] width 180 height 21
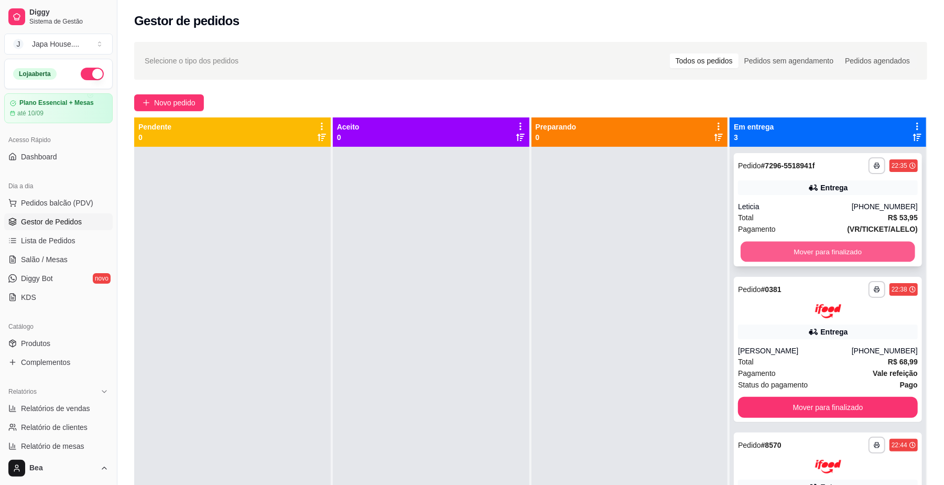
click at [755, 249] on button "Mover para finalizado" at bounding box center [828, 252] width 174 height 20
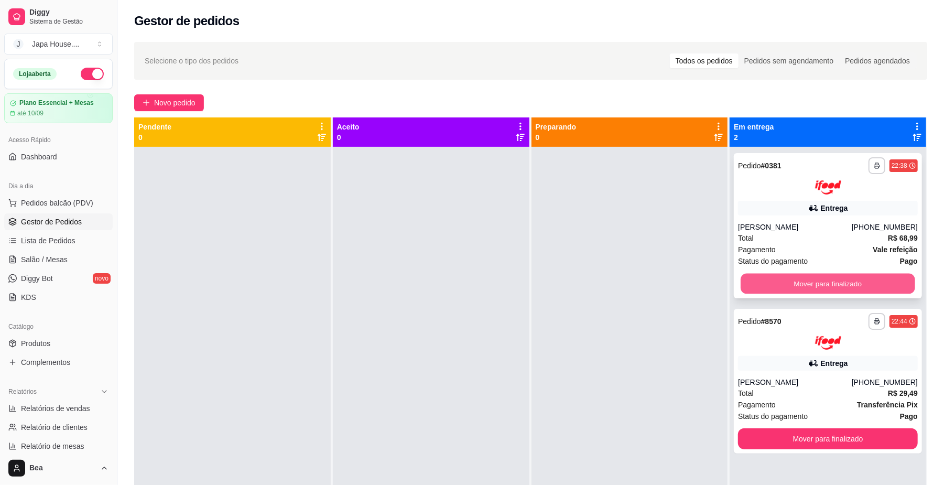
click at [783, 283] on button "Mover para finalizado" at bounding box center [828, 283] width 174 height 20
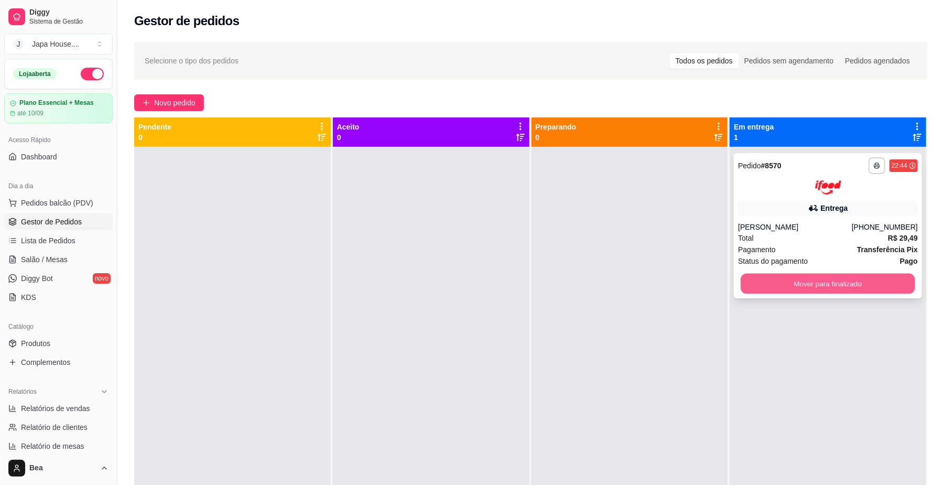
click at [829, 283] on button "Mover para finalizado" at bounding box center [828, 283] width 174 height 20
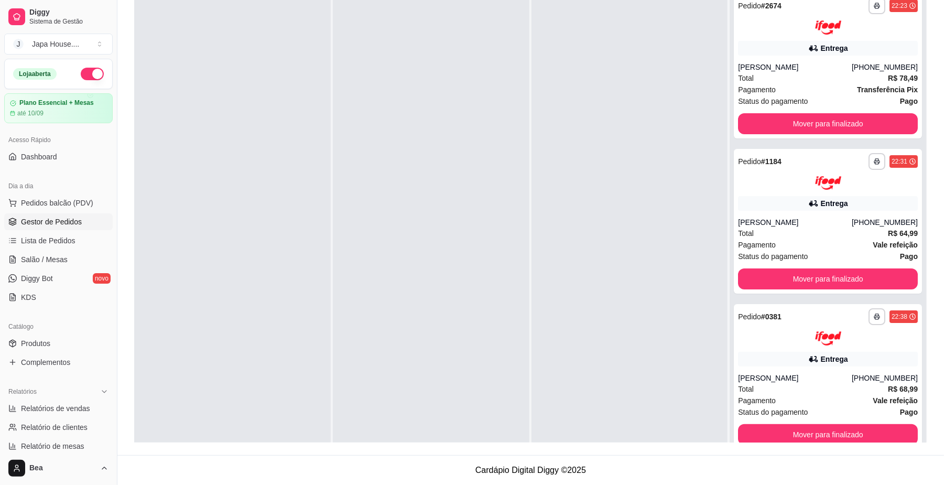
scroll to position [56, 0]
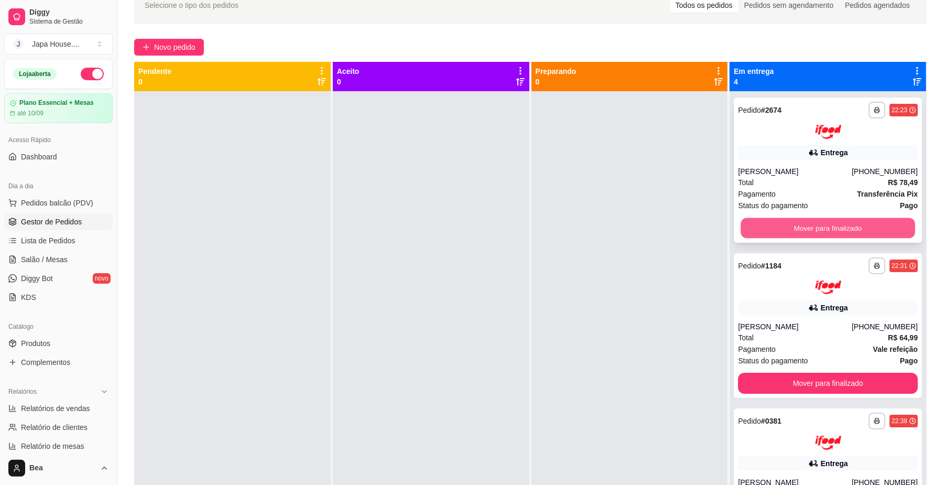
click at [806, 224] on button "Mover para finalizado" at bounding box center [828, 227] width 174 height 20
click at [806, 224] on button "Mover para finalizado" at bounding box center [828, 227] width 180 height 21
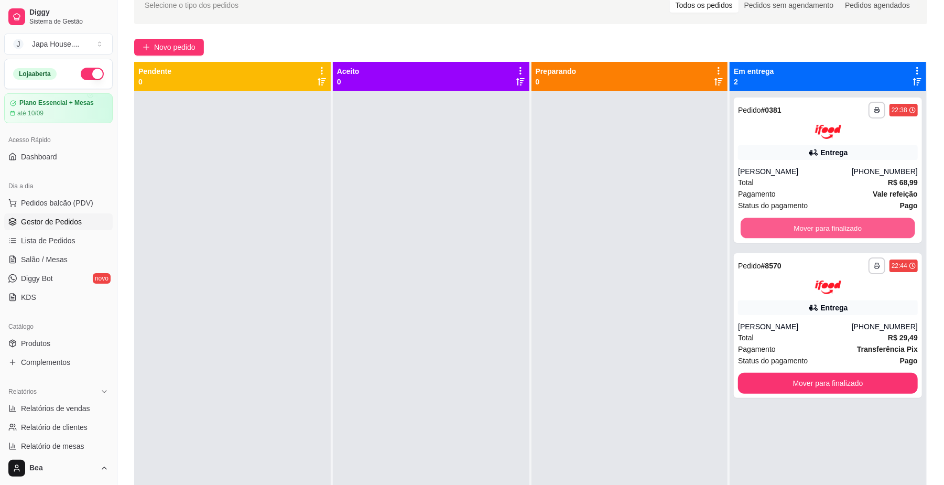
click at [806, 224] on button "Mover para finalizado" at bounding box center [828, 227] width 174 height 20
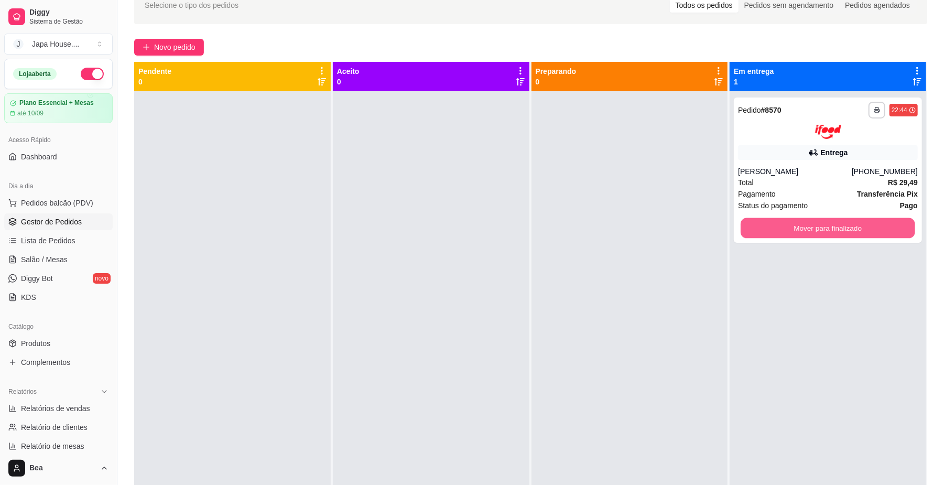
click at [806, 224] on button "Mover para finalizado" at bounding box center [828, 227] width 174 height 20
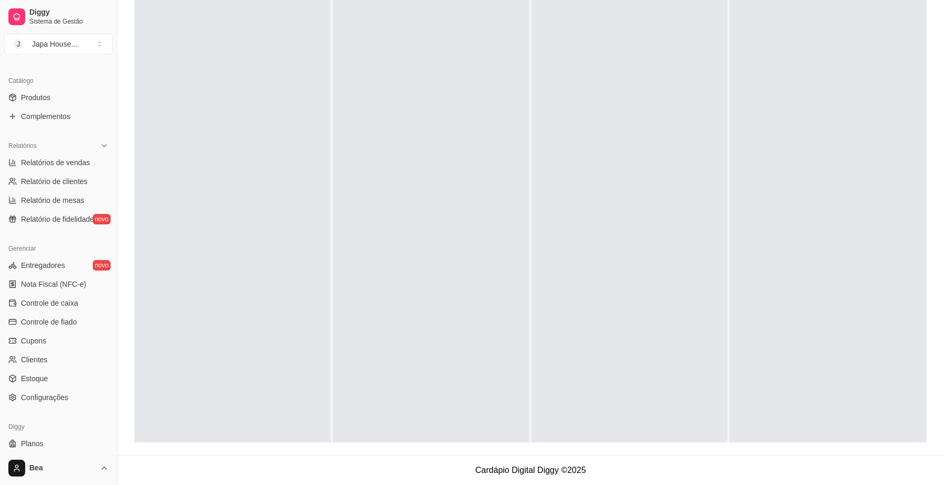
scroll to position [269, 0]
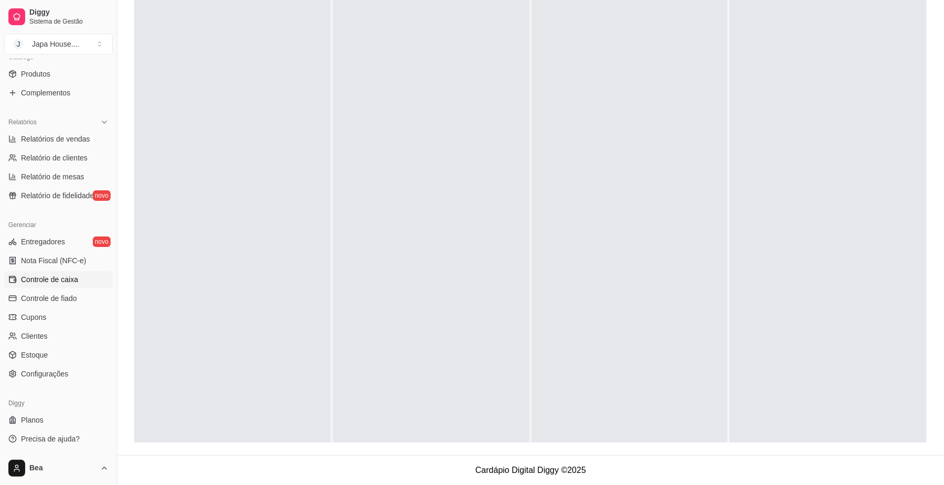
click at [55, 276] on span "Controle de caixa" at bounding box center [49, 279] width 57 height 10
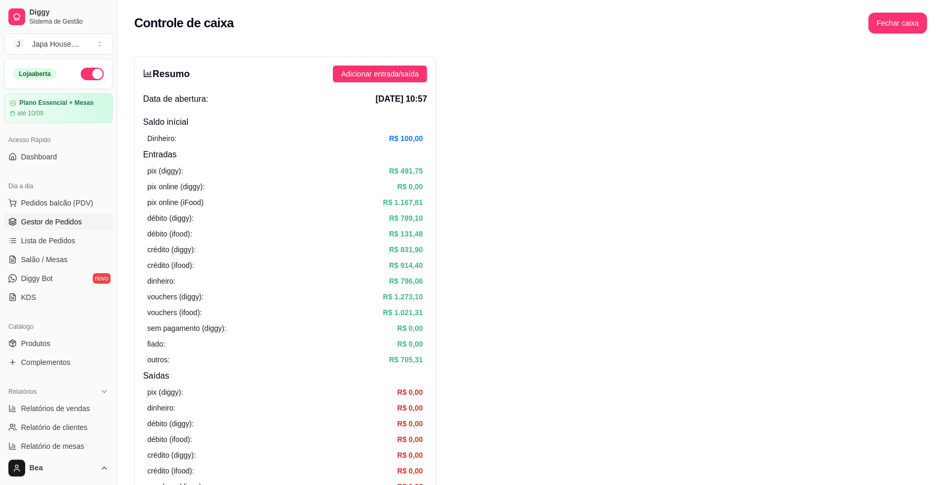
click at [57, 215] on link "Gestor de Pedidos" at bounding box center [58, 221] width 108 height 17
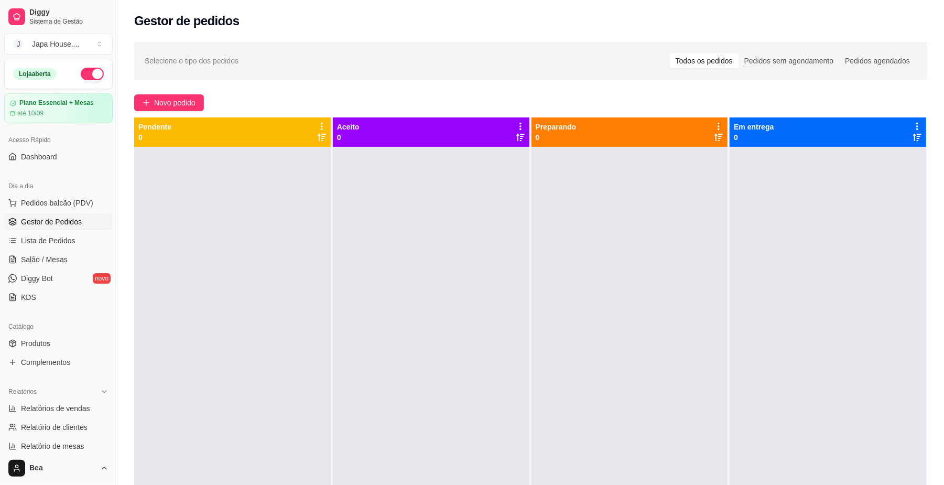
click at [88, 73] on button "button" at bounding box center [92, 74] width 23 height 13
drag, startPoint x: 113, startPoint y: 223, endPoint x: 107, endPoint y: 223, distance: 6.3
click at [107, 223] on div "Diggy Sistema de Gestão J Japa House. ... Loja fechada Plano Essencial + Mesas …" at bounding box center [58, 242] width 117 height 485
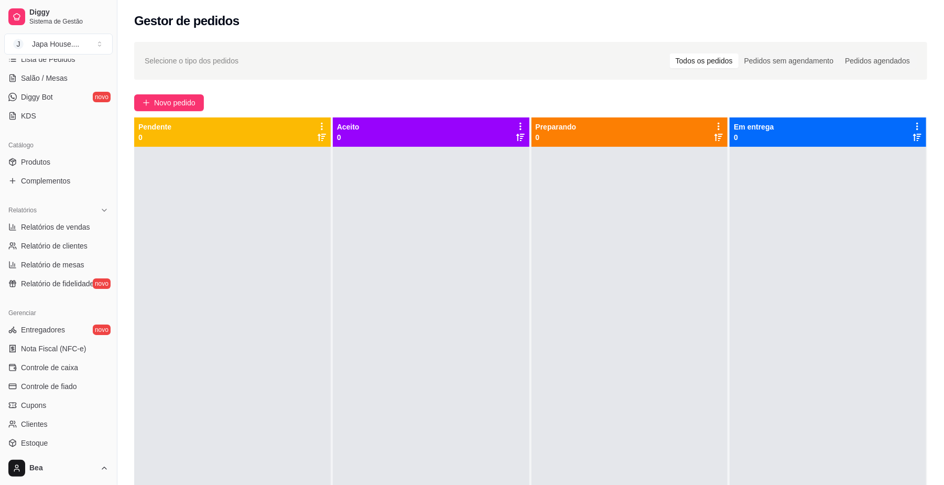
scroll to position [269, 0]
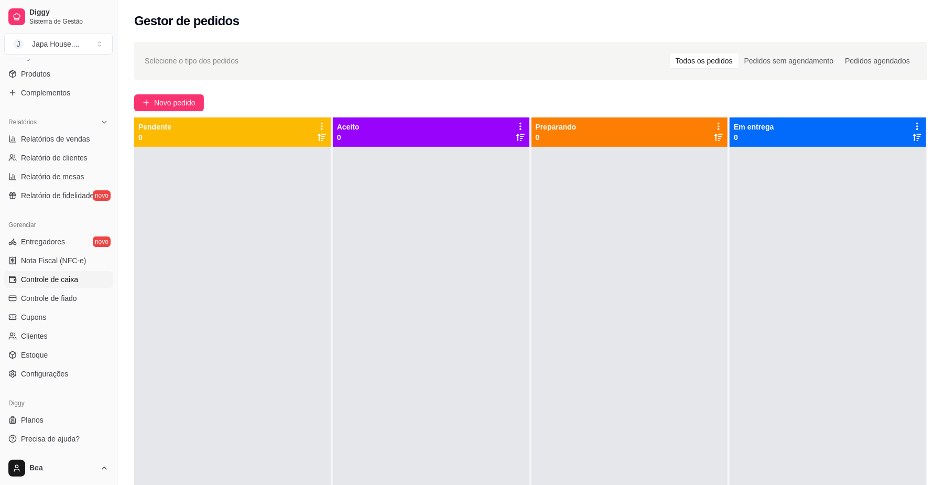
click at [80, 284] on link "Controle de caixa" at bounding box center [58, 279] width 108 height 17
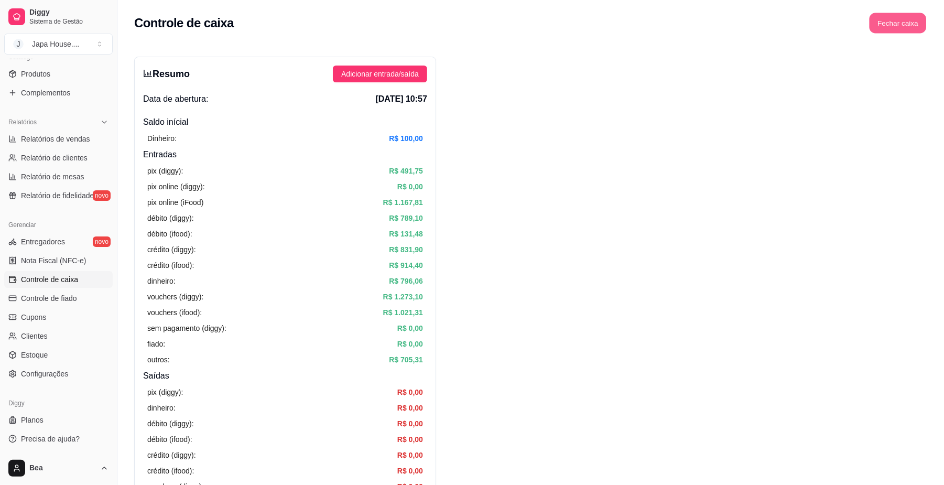
click at [910, 22] on button "Fechar caixa" at bounding box center [897, 23] width 57 height 20
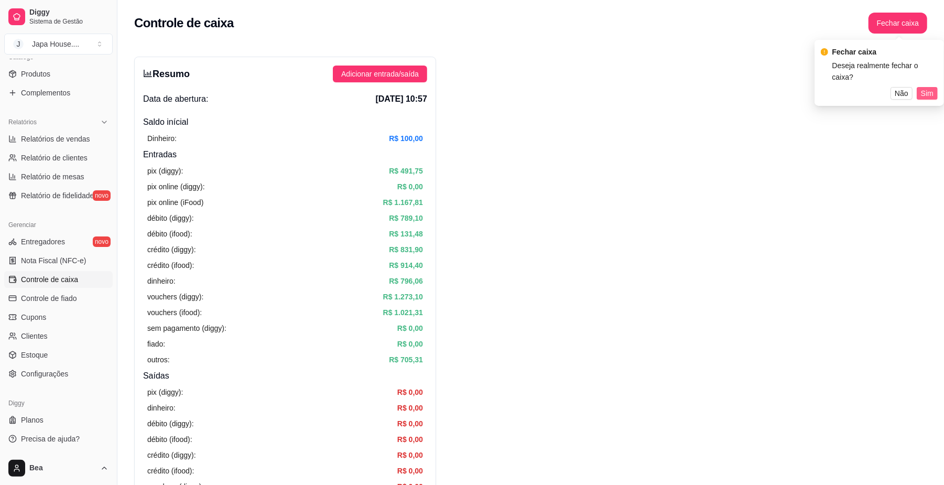
click at [931, 88] on span "Sim" at bounding box center [927, 94] width 13 height 12
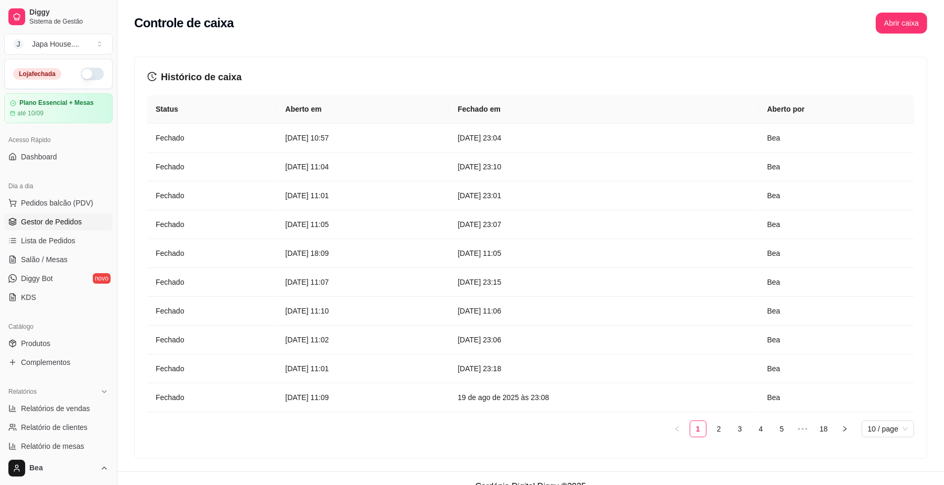
click at [72, 217] on span "Gestor de Pedidos" at bounding box center [51, 221] width 61 height 10
